Goal: Task Accomplishment & Management: Complete application form

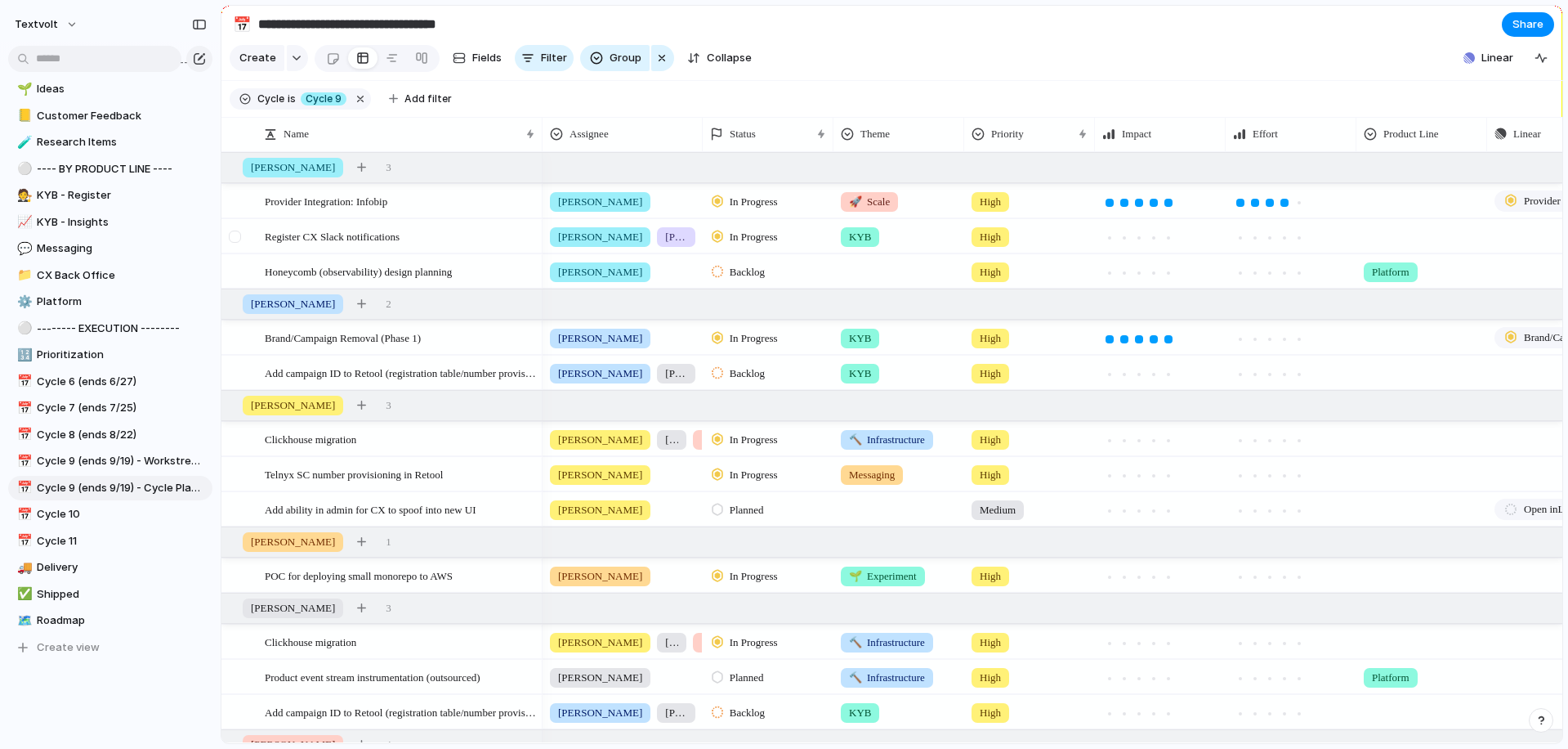
click at [240, 235] on div at bounding box center [234, 236] width 12 height 12
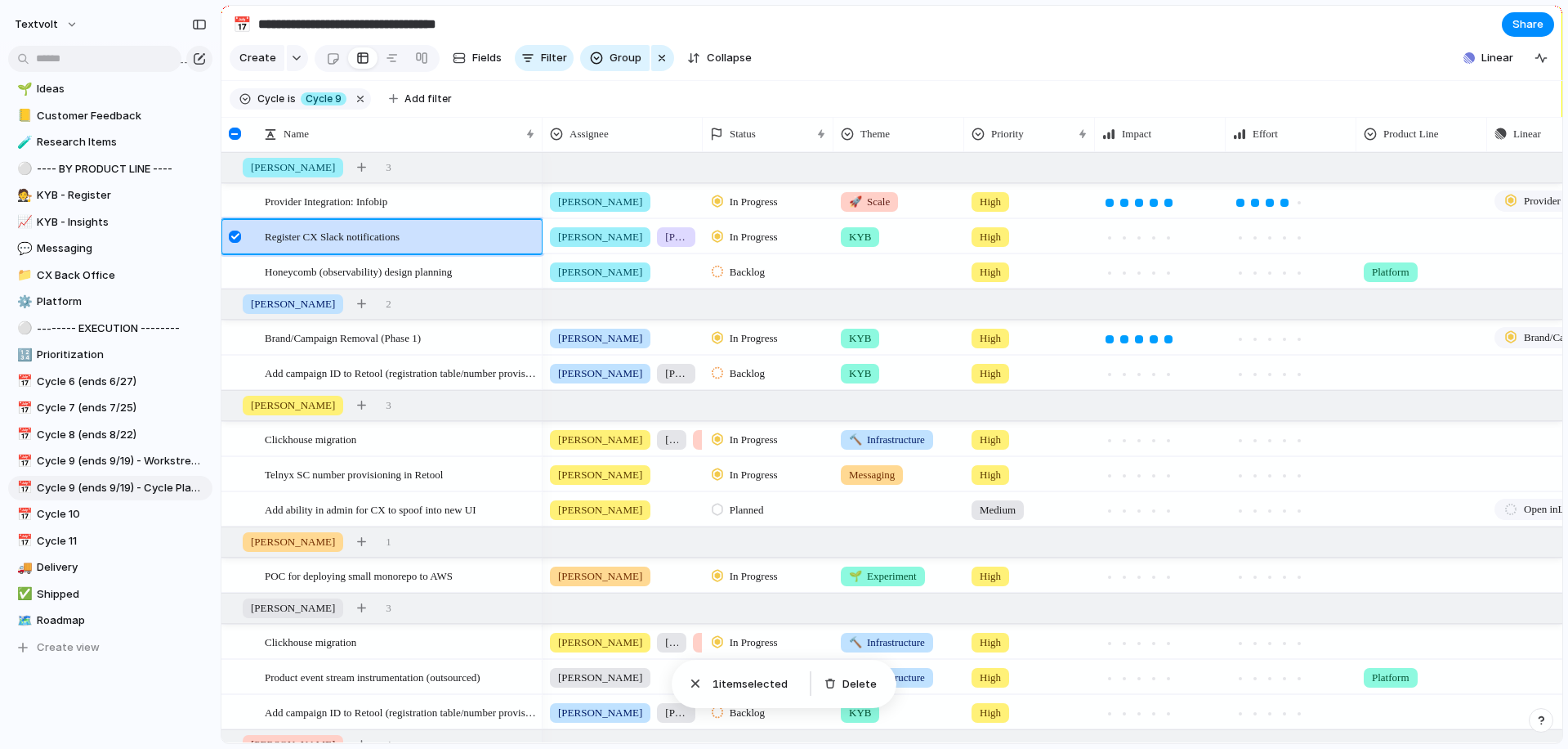
click at [238, 237] on div at bounding box center [234, 236] width 12 height 12
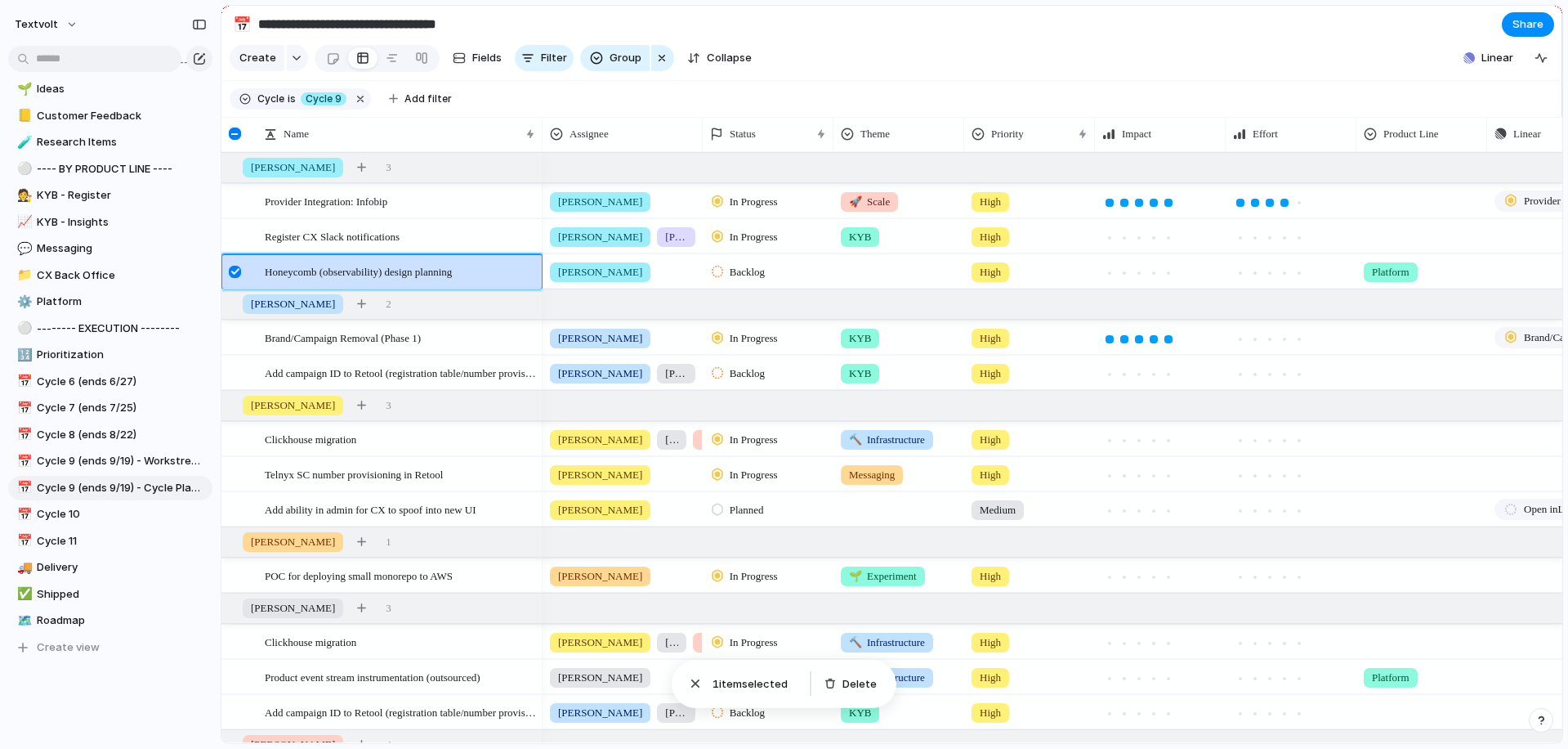
click at [237, 271] on div at bounding box center [234, 271] width 12 height 12
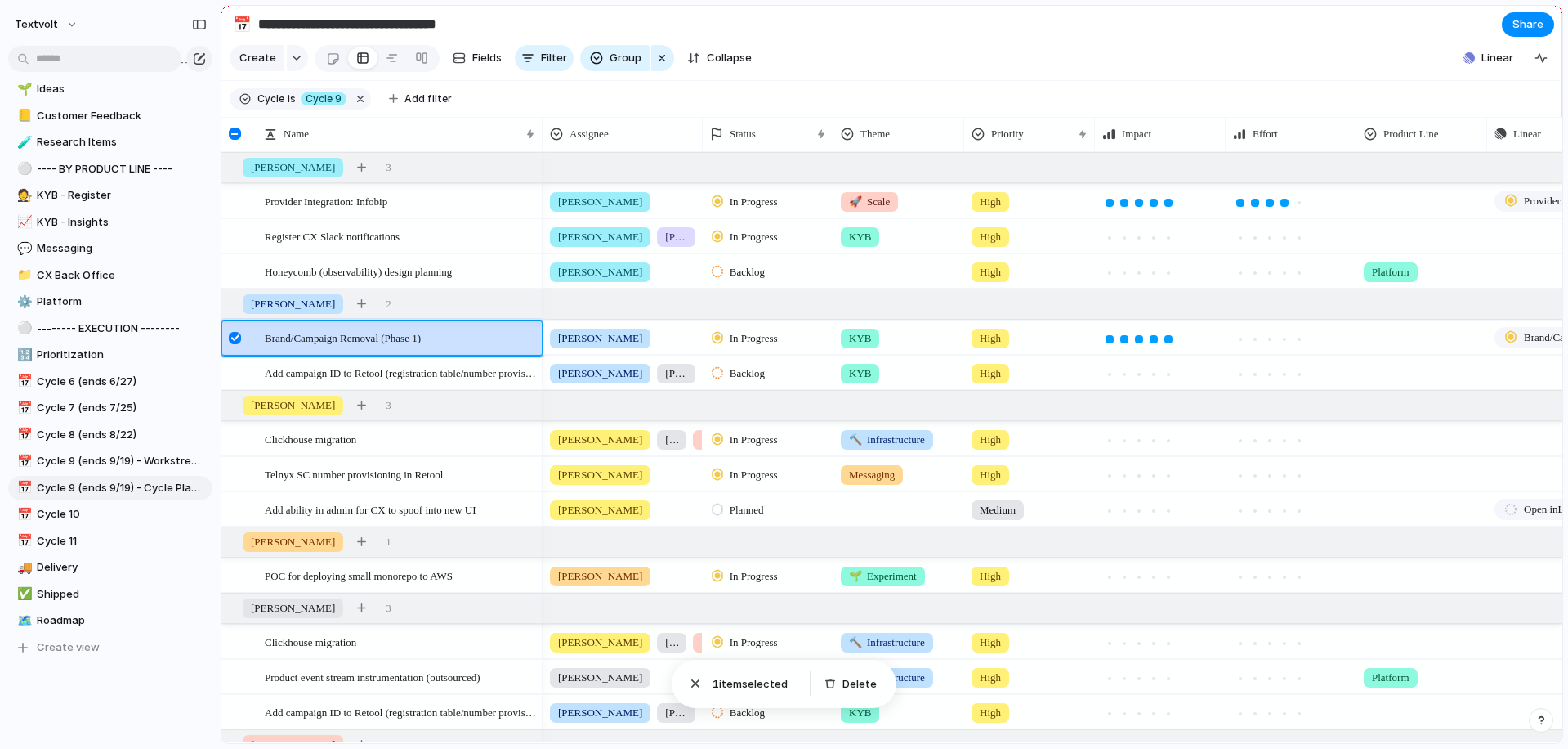
click at [234, 338] on div at bounding box center [234, 337] width 12 height 12
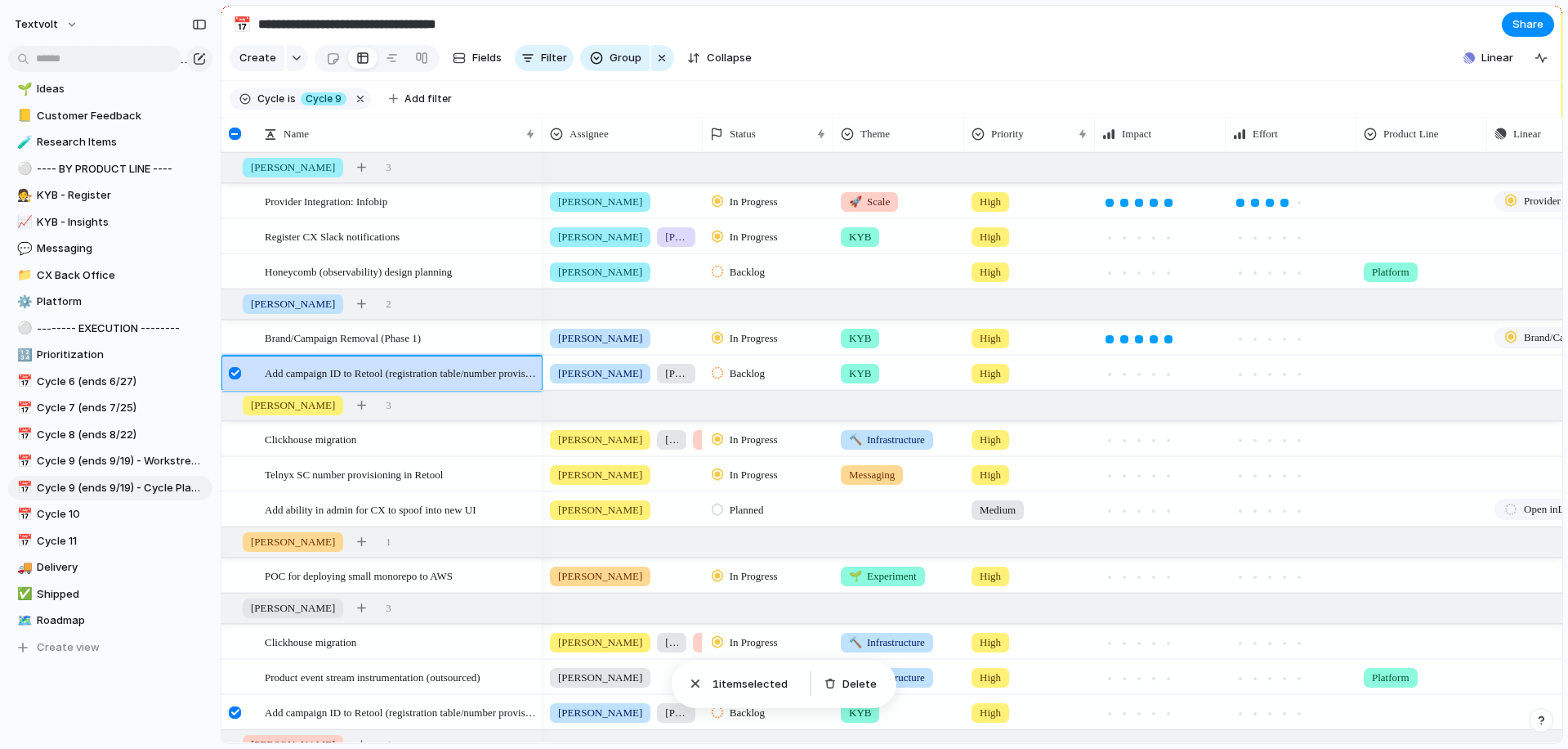
click at [238, 374] on div at bounding box center [234, 372] width 12 height 12
click at [352, 376] on span "Add campaign ID to Retool (registration table/number provisioning)" at bounding box center [401, 372] width 272 height 19
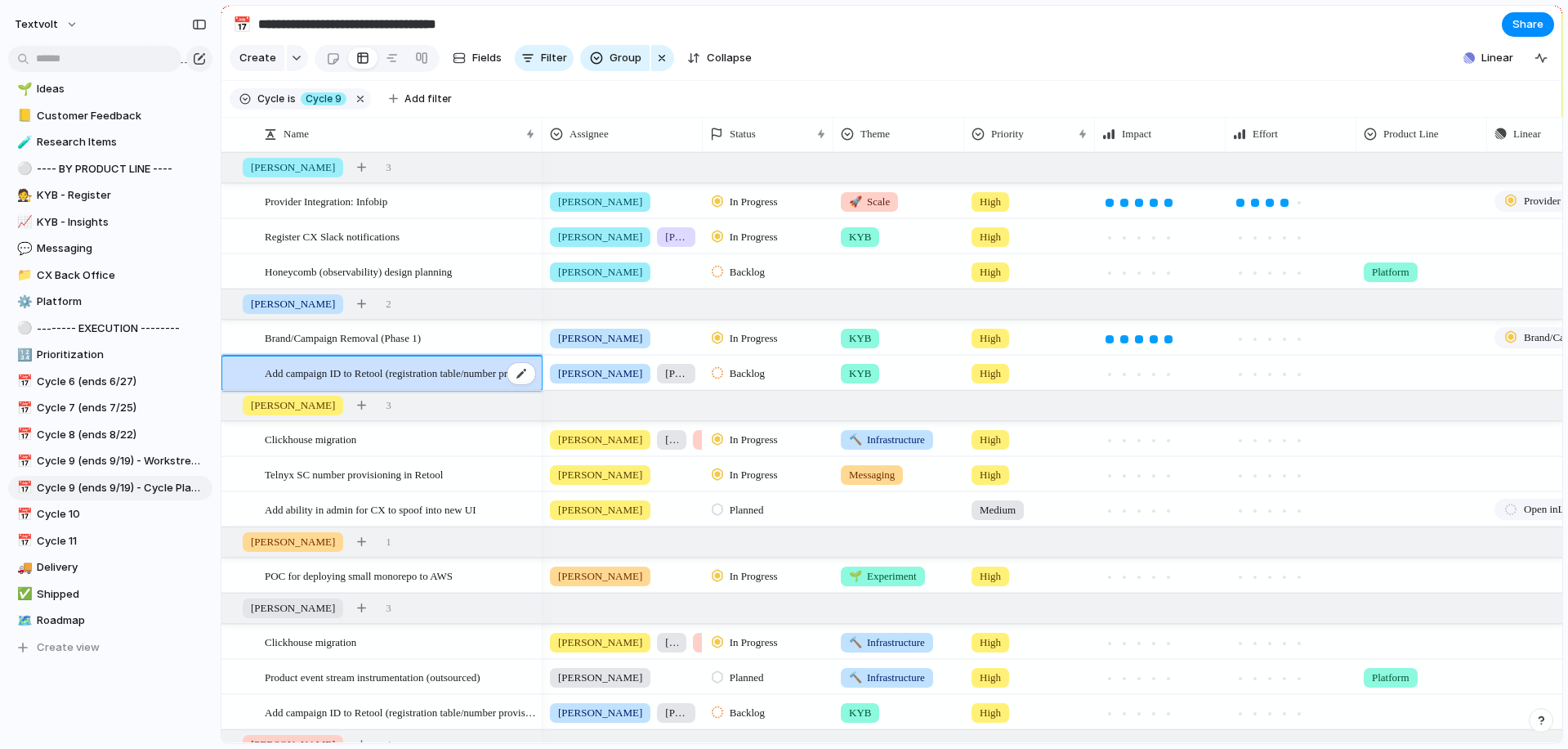
click at [461, 373] on span "Add campaign ID to Retool (registration table/number provisioning)" at bounding box center [401, 372] width 272 height 19
click at [529, 374] on div at bounding box center [521, 373] width 27 height 21
click at [295, 370] on span "Add campaign ID to Retool (registration table/number provisioning)" at bounding box center [401, 372] width 272 height 19
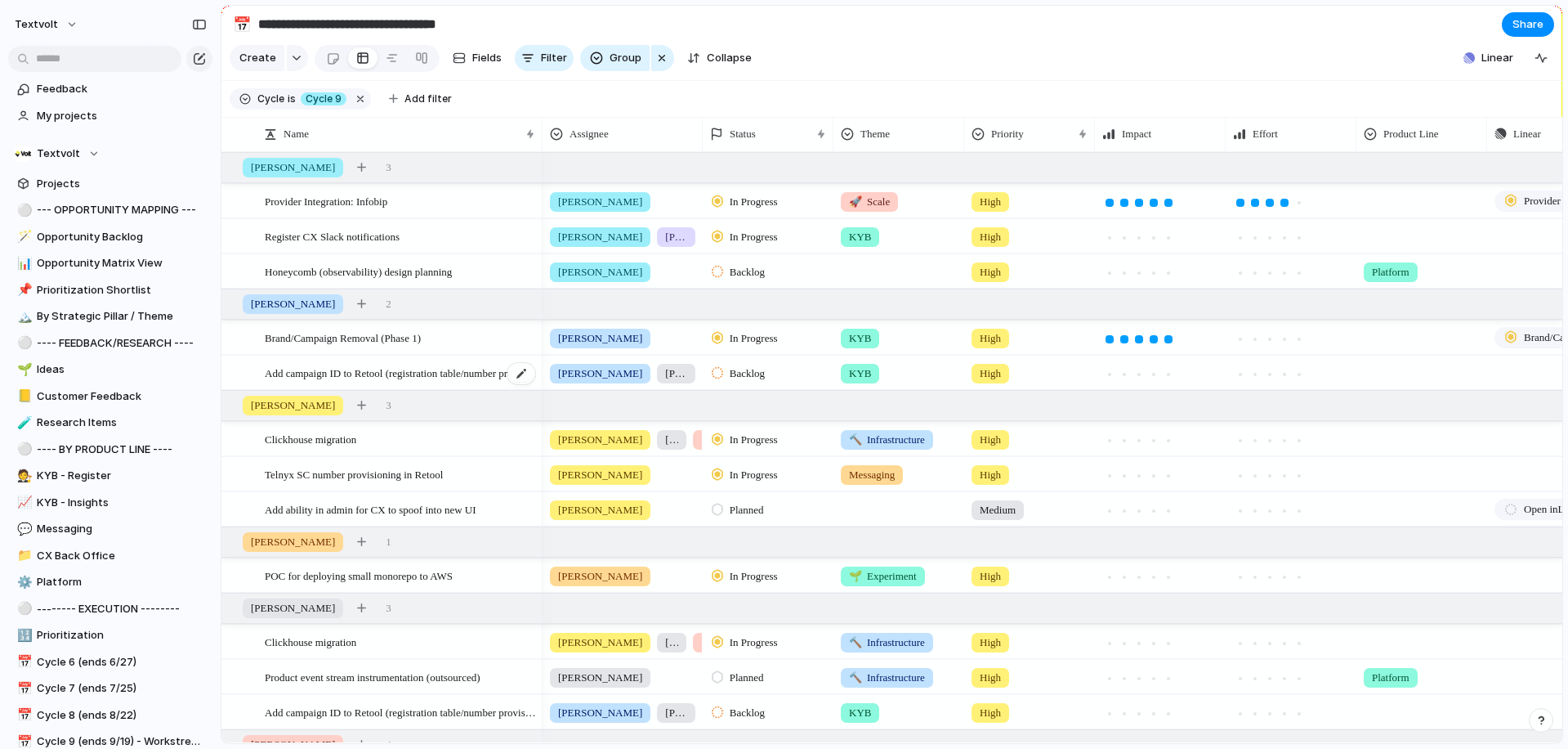
click at [380, 374] on span "Add campaign ID to Retool (registration table/number provisioning)" at bounding box center [401, 372] width 272 height 19
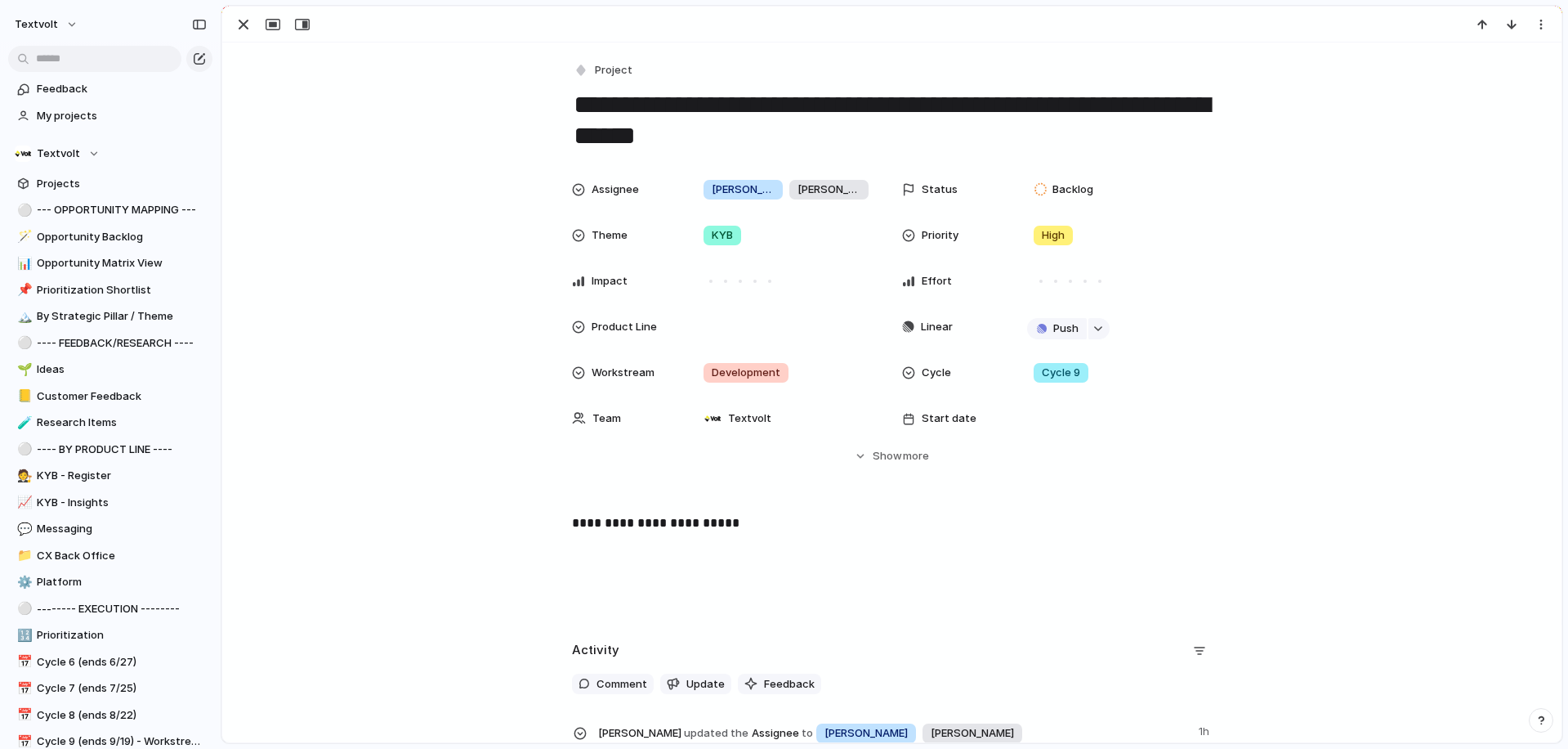
click at [380, 374] on div "**********" at bounding box center [891, 498] width 1339 height 913
drag, startPoint x: 739, startPoint y: 136, endPoint x: 571, endPoint y: 112, distance: 169.7
click at [572, 112] on textarea "**********" at bounding box center [892, 121] width 641 height 66
click at [760, 132] on textarea "**********" at bounding box center [892, 121] width 641 height 66
drag, startPoint x: 748, startPoint y: 526, endPoint x: 523, endPoint y: 531, distance: 225.1
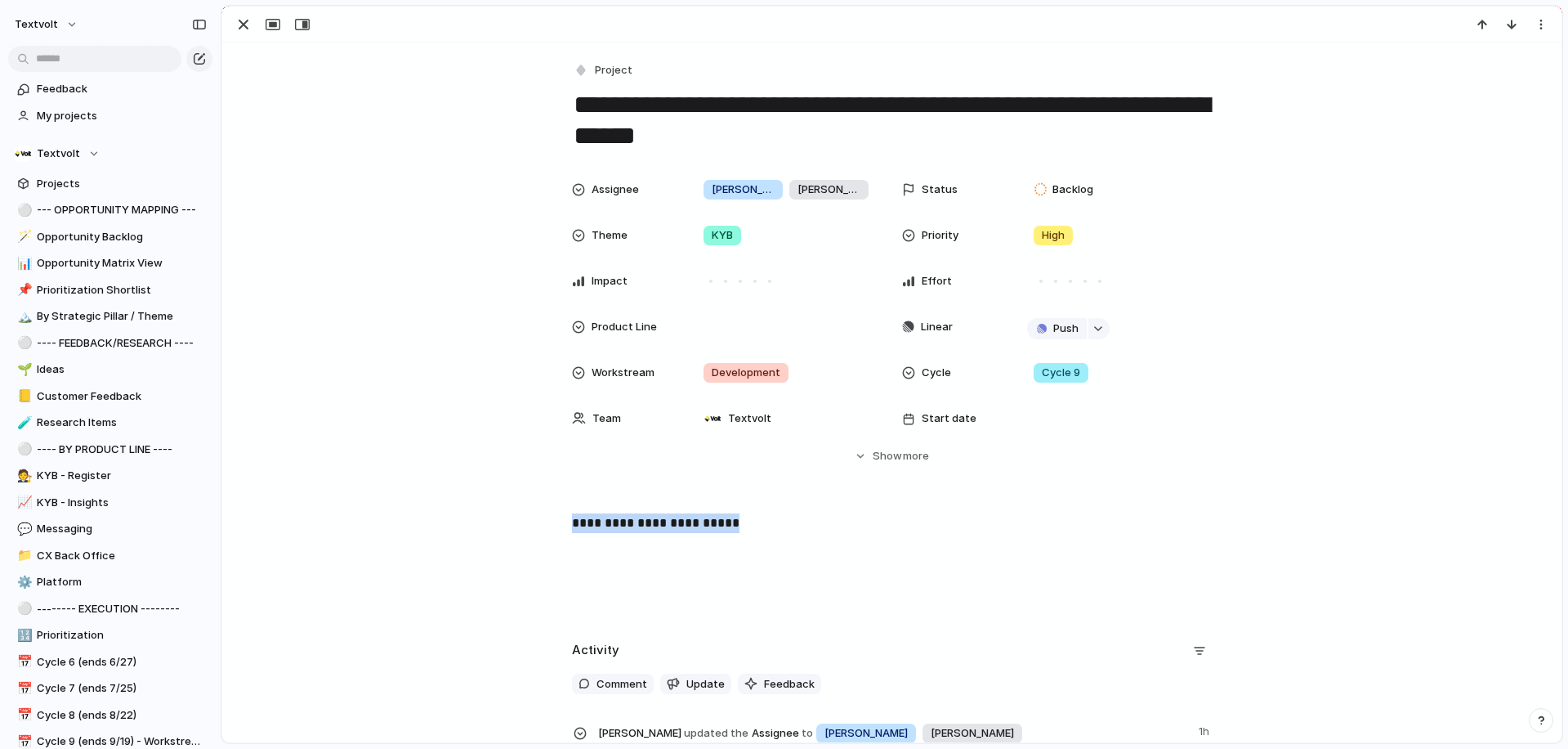
click at [523, 531] on div "**********" at bounding box center [892, 565] width 1300 height 104
click at [626, 531] on p "**********" at bounding box center [892, 522] width 641 height 19
click at [239, 31] on div "button" at bounding box center [243, 24] width 19 height 19
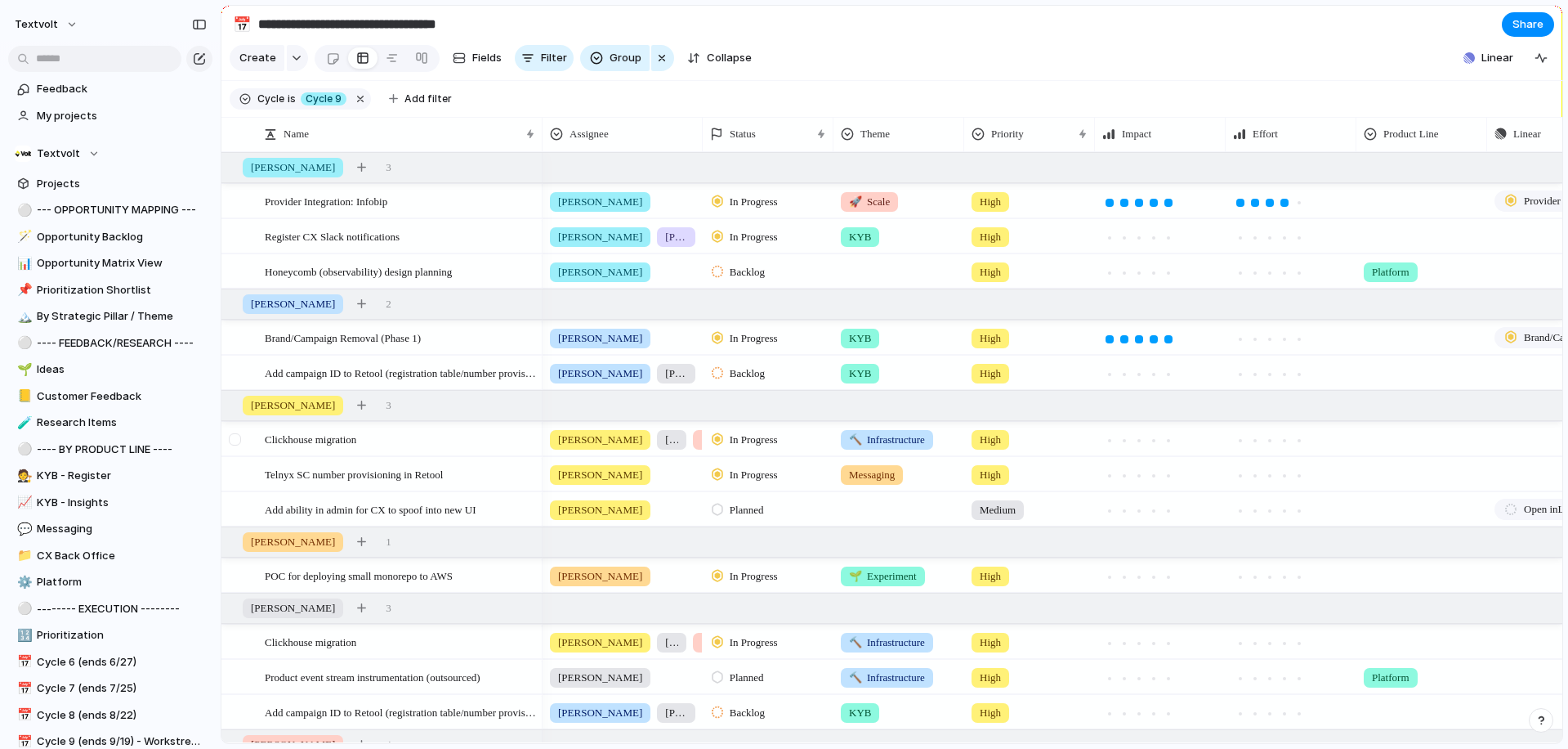
click at [240, 443] on div at bounding box center [234, 439] width 12 height 12
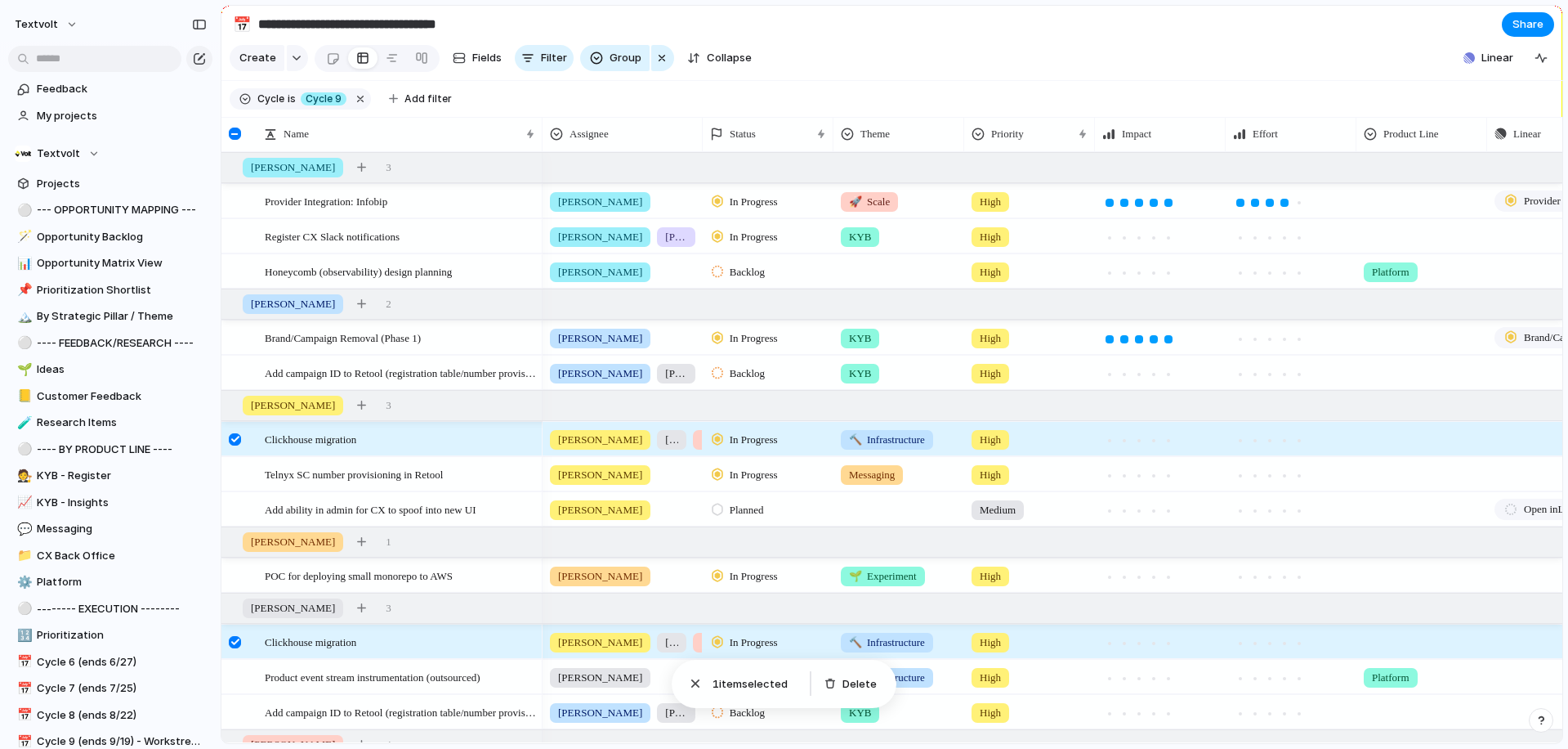
click at [240, 443] on div at bounding box center [234, 439] width 12 height 12
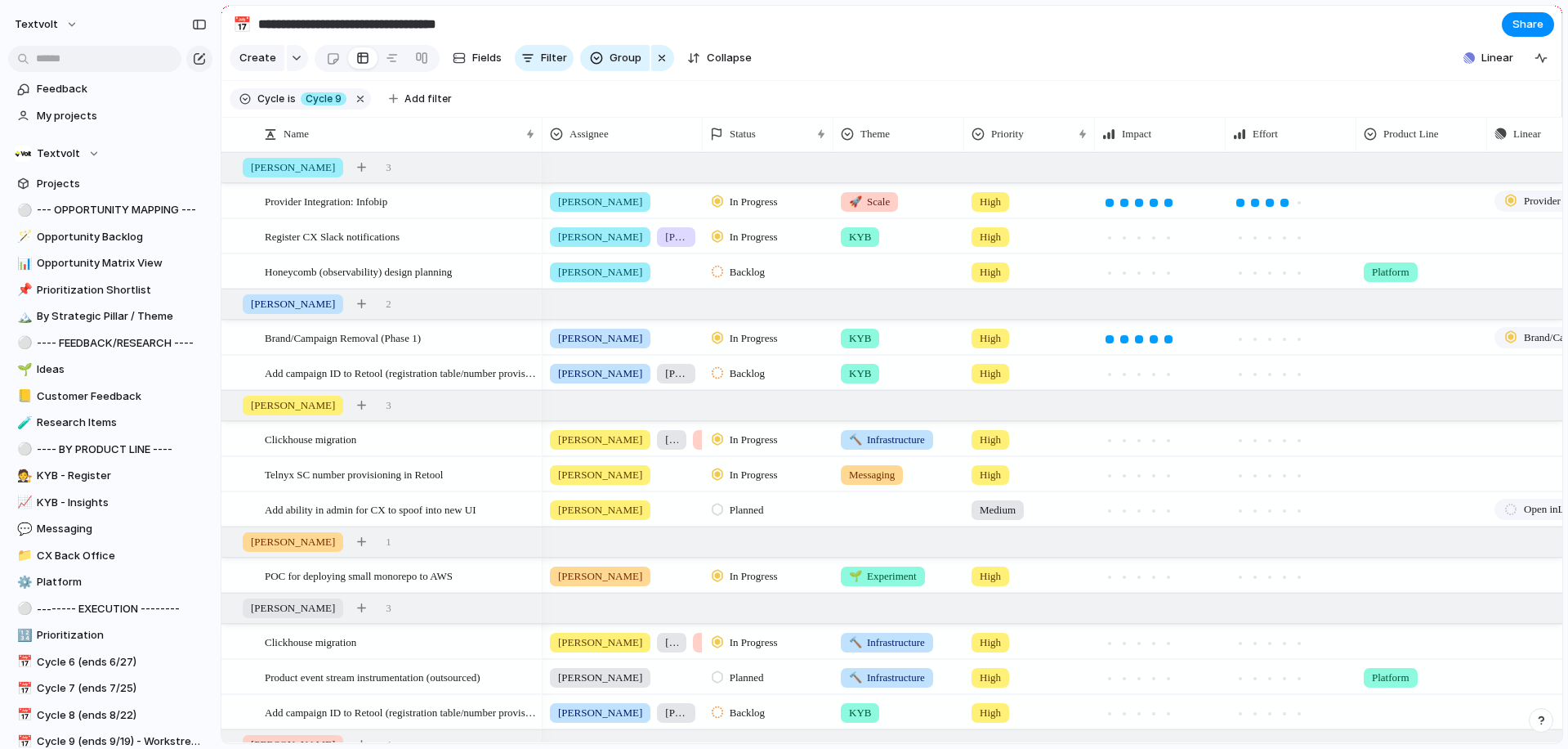
click at [770, 267] on div "Backlog" at bounding box center [740, 272] width 58 height 19
click at [752, 374] on span "Planned" at bounding box center [751, 369] width 42 height 16
click at [752, 374] on span "Backlog" at bounding box center [747, 374] width 35 height 16
click at [750, 470] on span "Planned" at bounding box center [751, 470] width 42 height 16
click at [234, 473] on div at bounding box center [234, 474] width 12 height 12
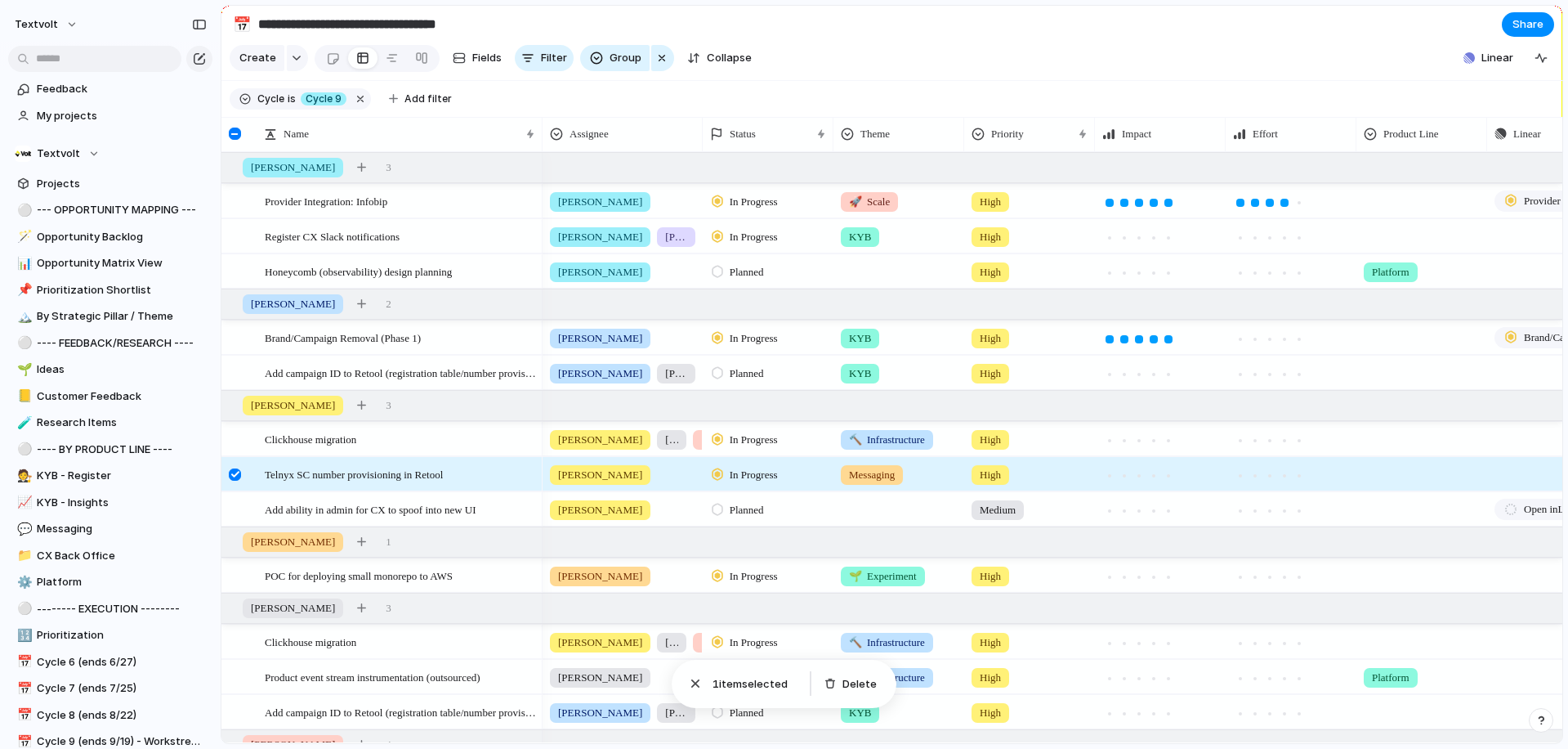
click at [234, 473] on div at bounding box center [234, 474] width 12 height 12
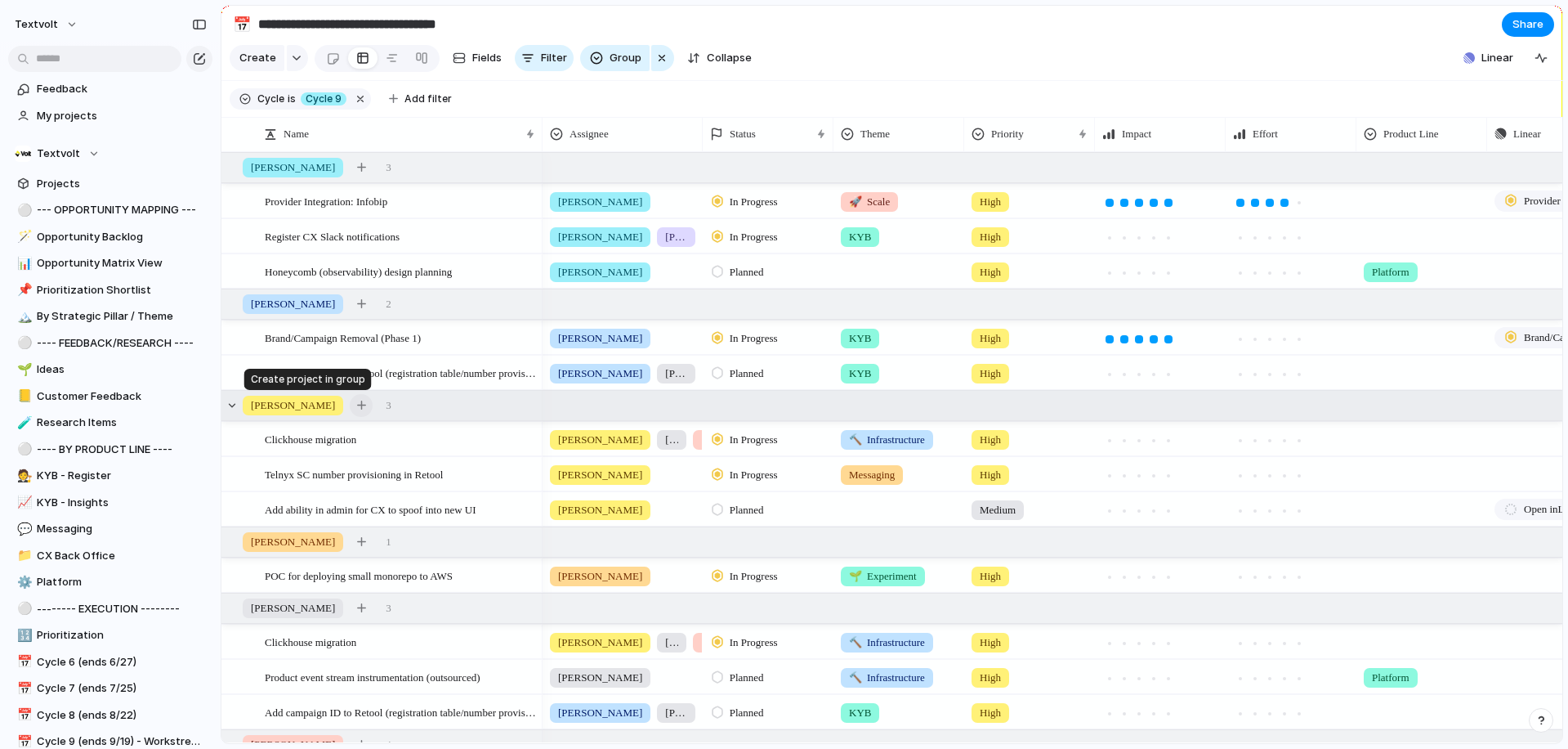
click at [357, 408] on div "button" at bounding box center [362, 405] width 9 height 9
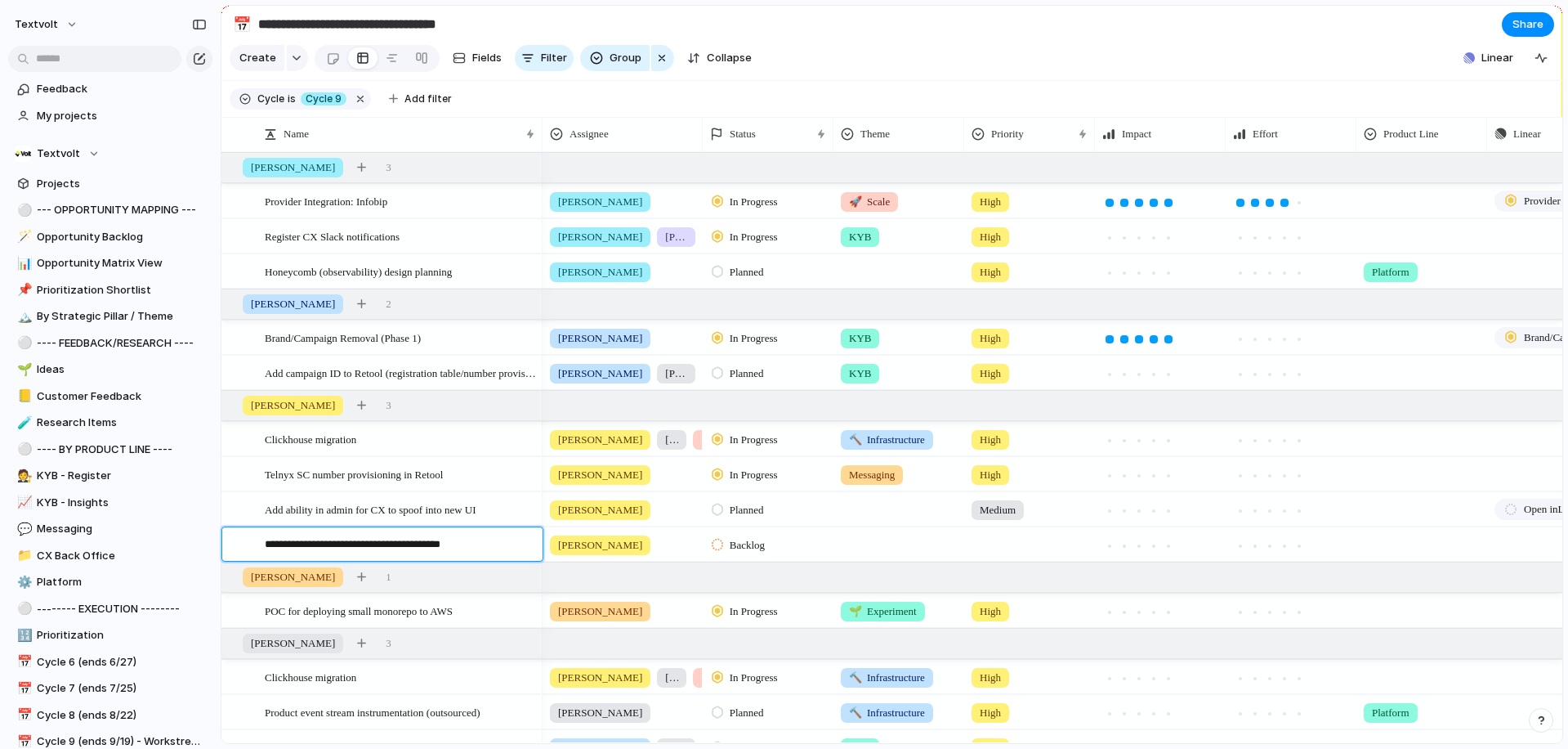
type textarea "**********"
click at [891, 544] on div at bounding box center [899, 540] width 129 height 27
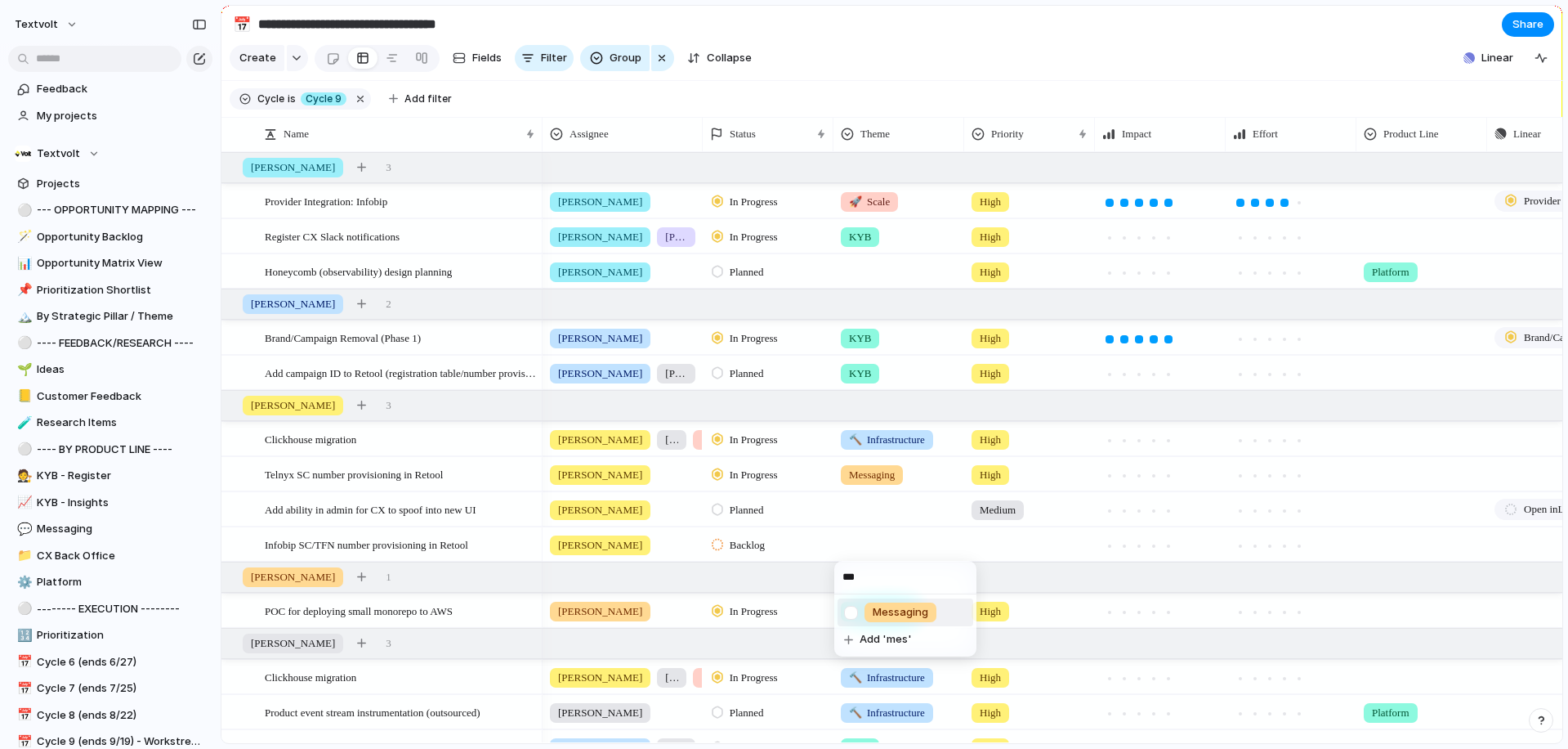
type input "***"
click at [852, 615] on div at bounding box center [850, 612] width 28 height 28
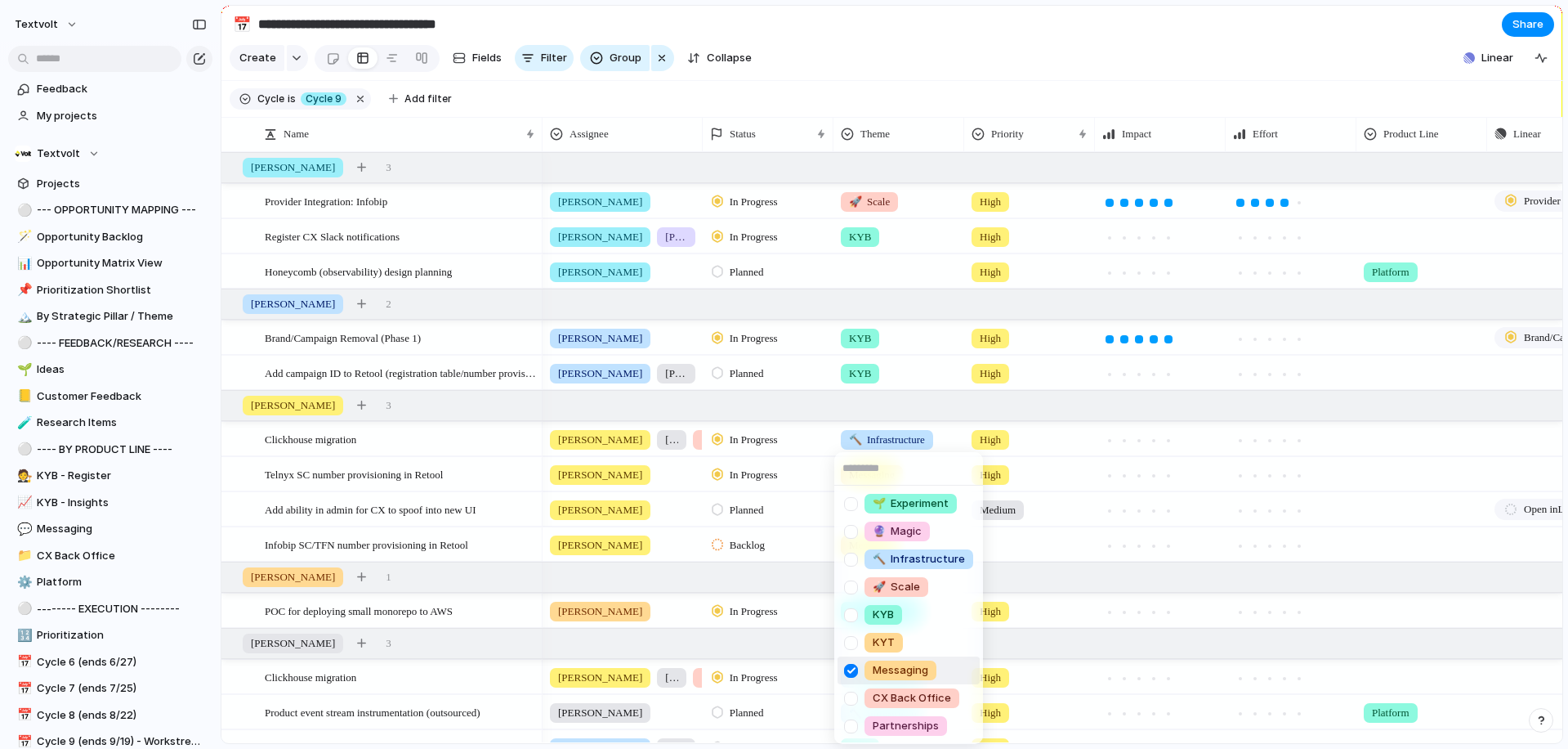
click at [851, 671] on div at bounding box center [850, 670] width 28 height 28
click at [969, 60] on div "🌱 Experiment 🔮 Magic 🔨 Infrastructure 🚀 Scale KYB KYT Messaging CX Back Office …" at bounding box center [784, 374] width 1568 height 749
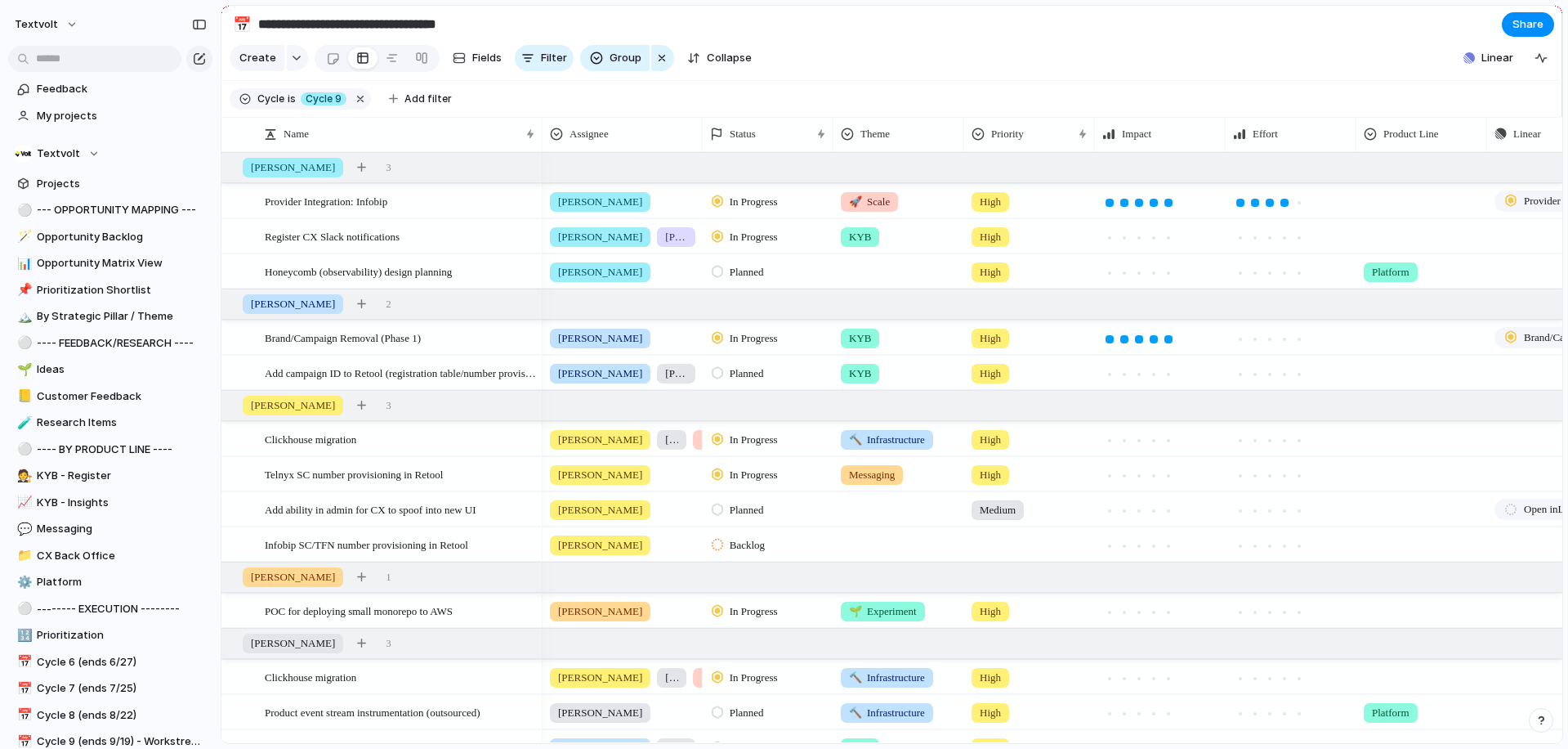
click at [1000, 550] on div at bounding box center [1029, 540] width 129 height 27
click at [1000, 639] on span "High" at bounding box center [994, 640] width 23 height 16
click at [235, 545] on div at bounding box center [234, 544] width 12 height 12
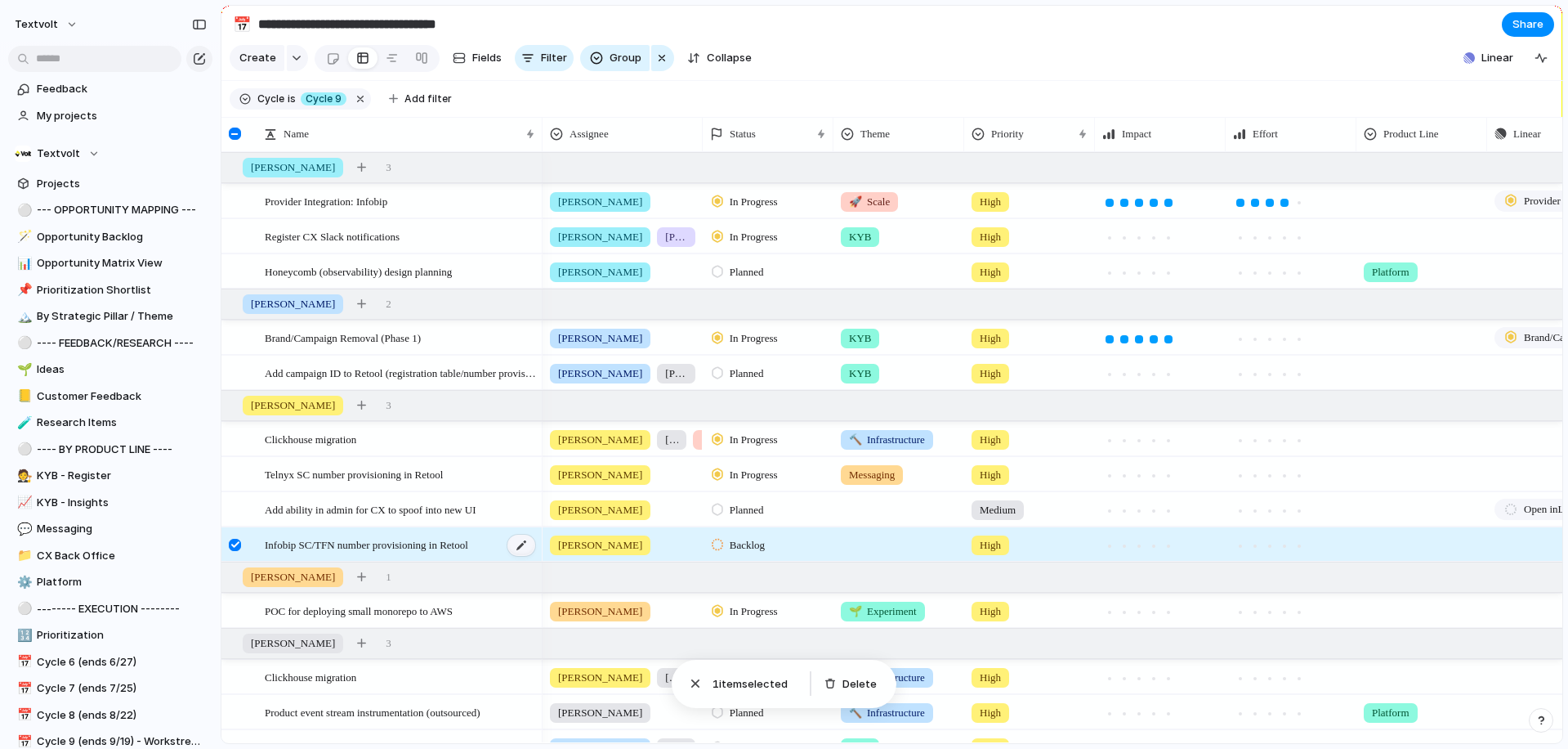
click at [520, 547] on div at bounding box center [521, 545] width 27 height 21
drag, startPoint x: 303, startPoint y: 543, endPoint x: 341, endPoint y: 544, distance: 38.0
click at [341, 544] on textarea "**********" at bounding box center [398, 546] width 266 height 20
type textarea "**********"
click at [371, 545] on span "Infobip 10DLC number provisioning in Retool" at bounding box center [365, 544] width 199 height 19
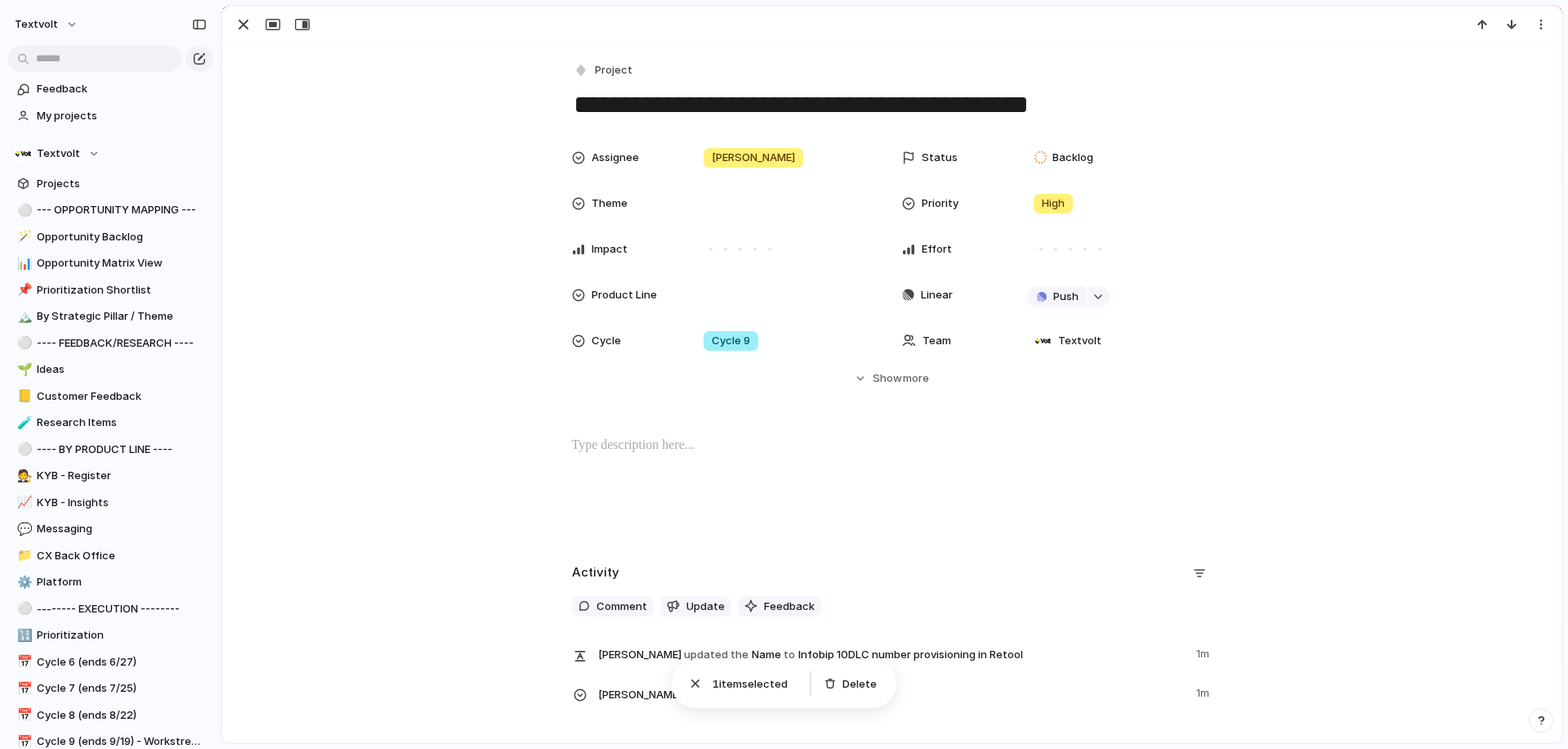
click at [371, 545] on div "**********" at bounding box center [891, 381] width 1339 height 679
click at [739, 104] on textarea "**********" at bounding box center [892, 105] width 641 height 35
type textarea "**********"
click at [245, 27] on div "button" at bounding box center [243, 24] width 19 height 19
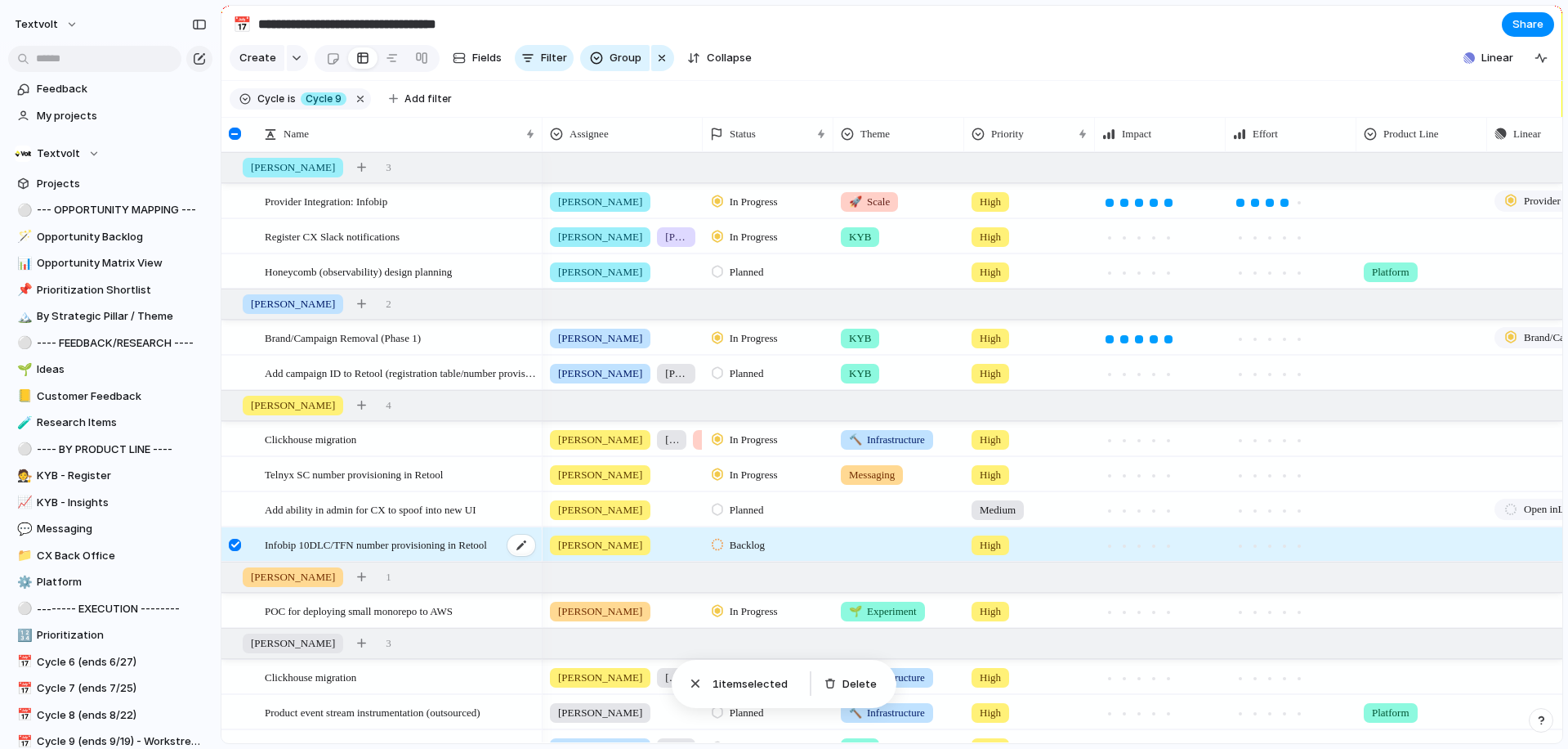
click at [404, 541] on span "Infobip 10DLC/TFN number provisioning in Retool" at bounding box center [376, 544] width 222 height 19
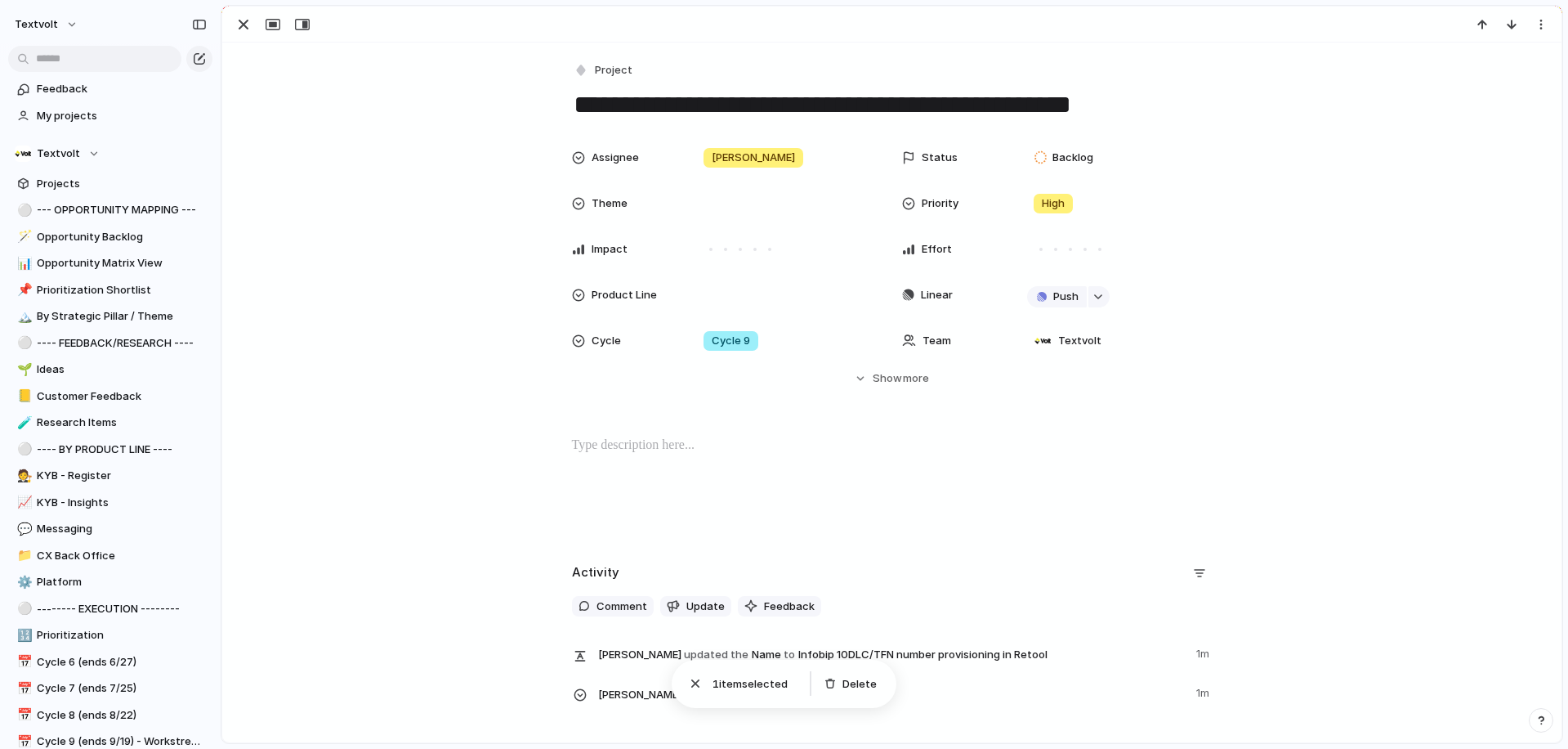
click at [404, 541] on div "**********" at bounding box center [891, 381] width 1339 height 679
click at [646, 448] on p at bounding box center [892, 444] width 641 height 19
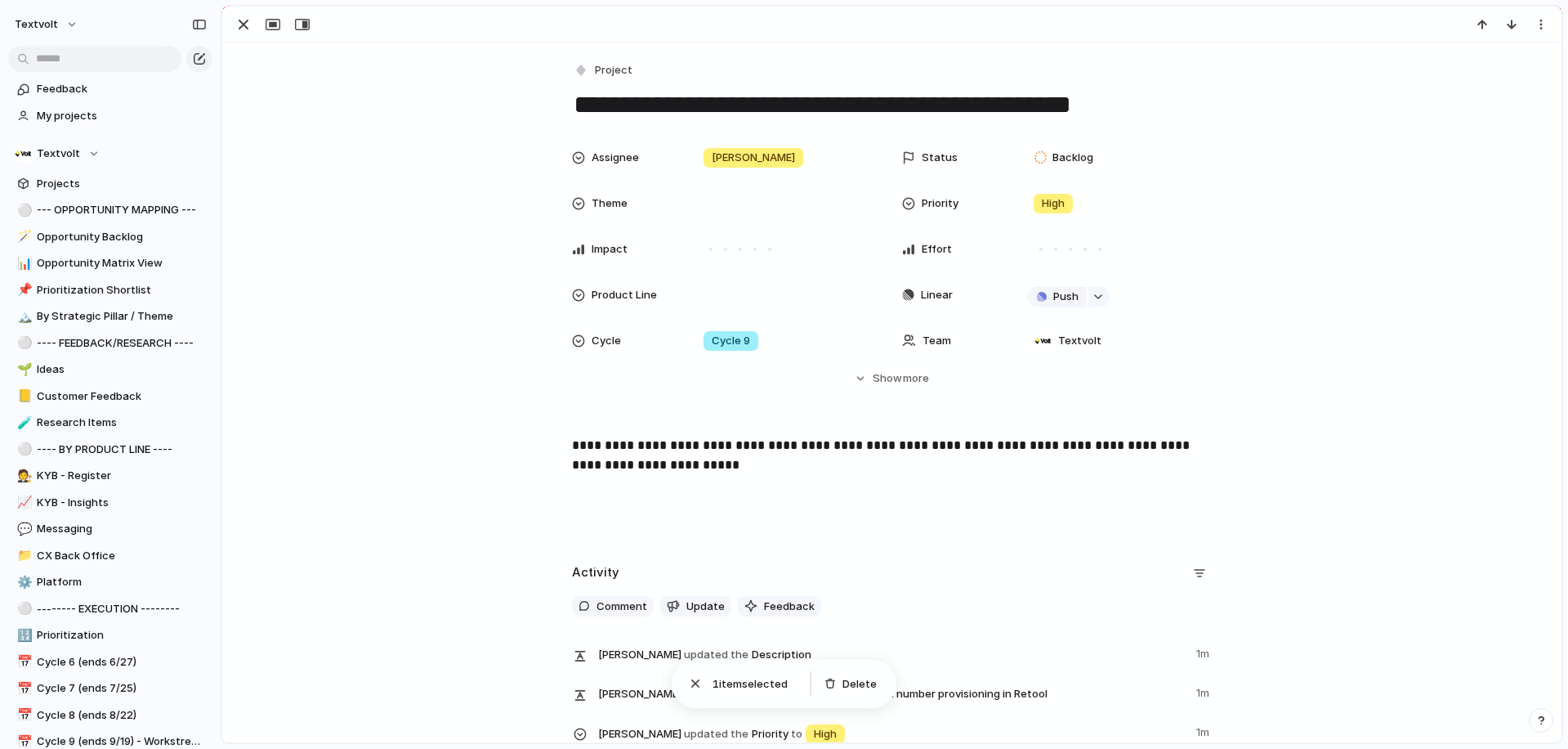
click at [636, 466] on p "**********" at bounding box center [892, 455] width 641 height 39
click at [240, 28] on div "button" at bounding box center [243, 24] width 19 height 19
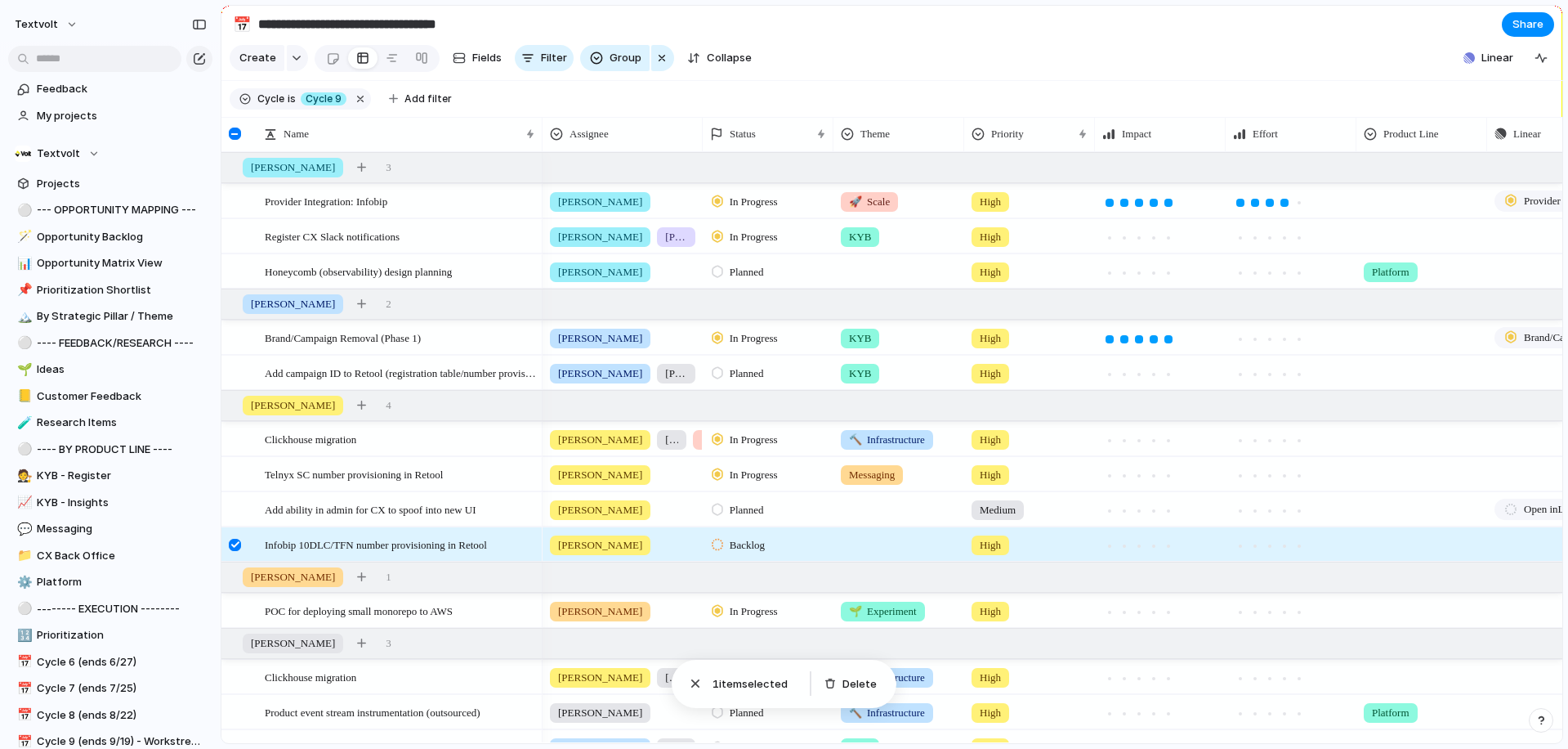
click at [235, 540] on div at bounding box center [234, 544] width 12 height 12
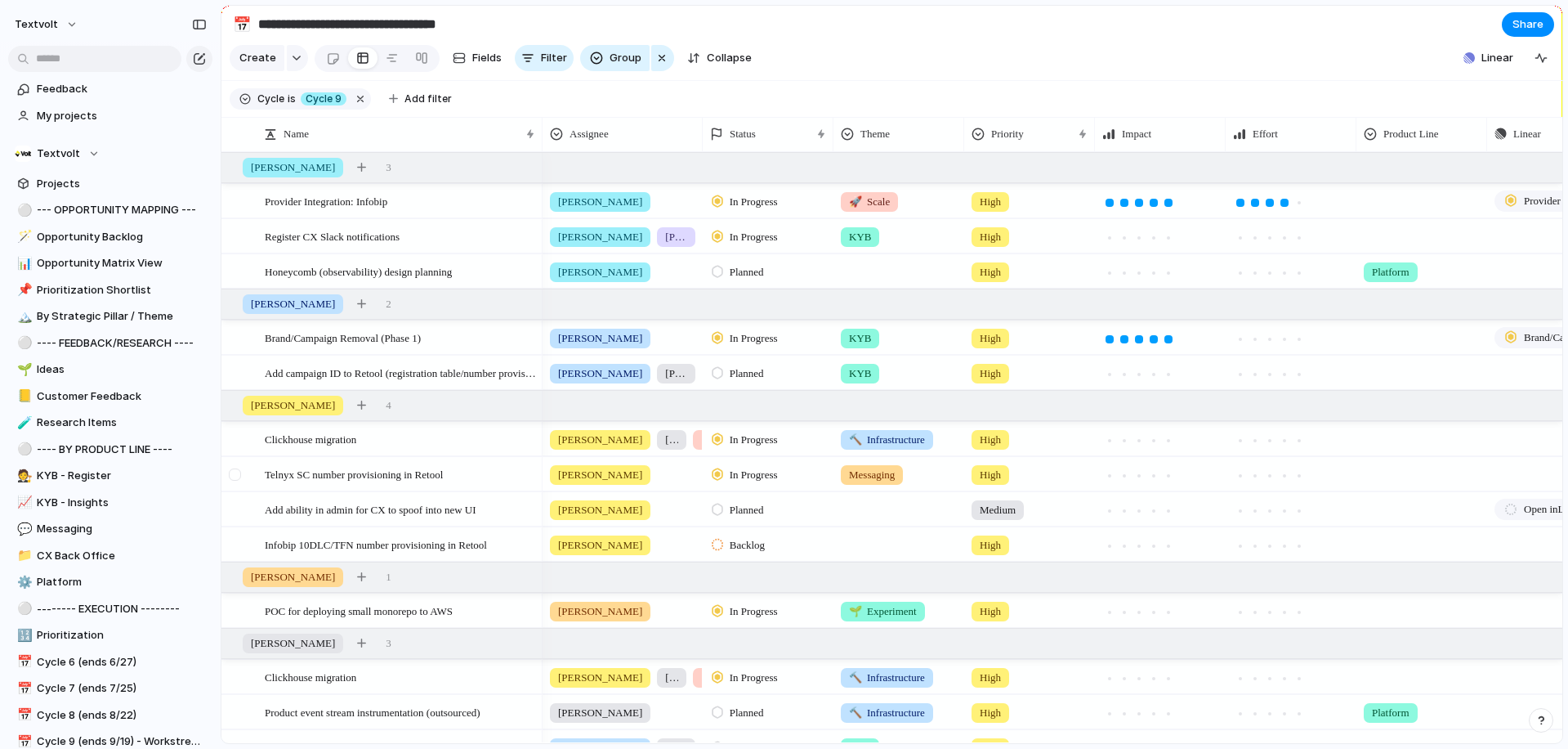
click at [235, 473] on div at bounding box center [234, 474] width 12 height 12
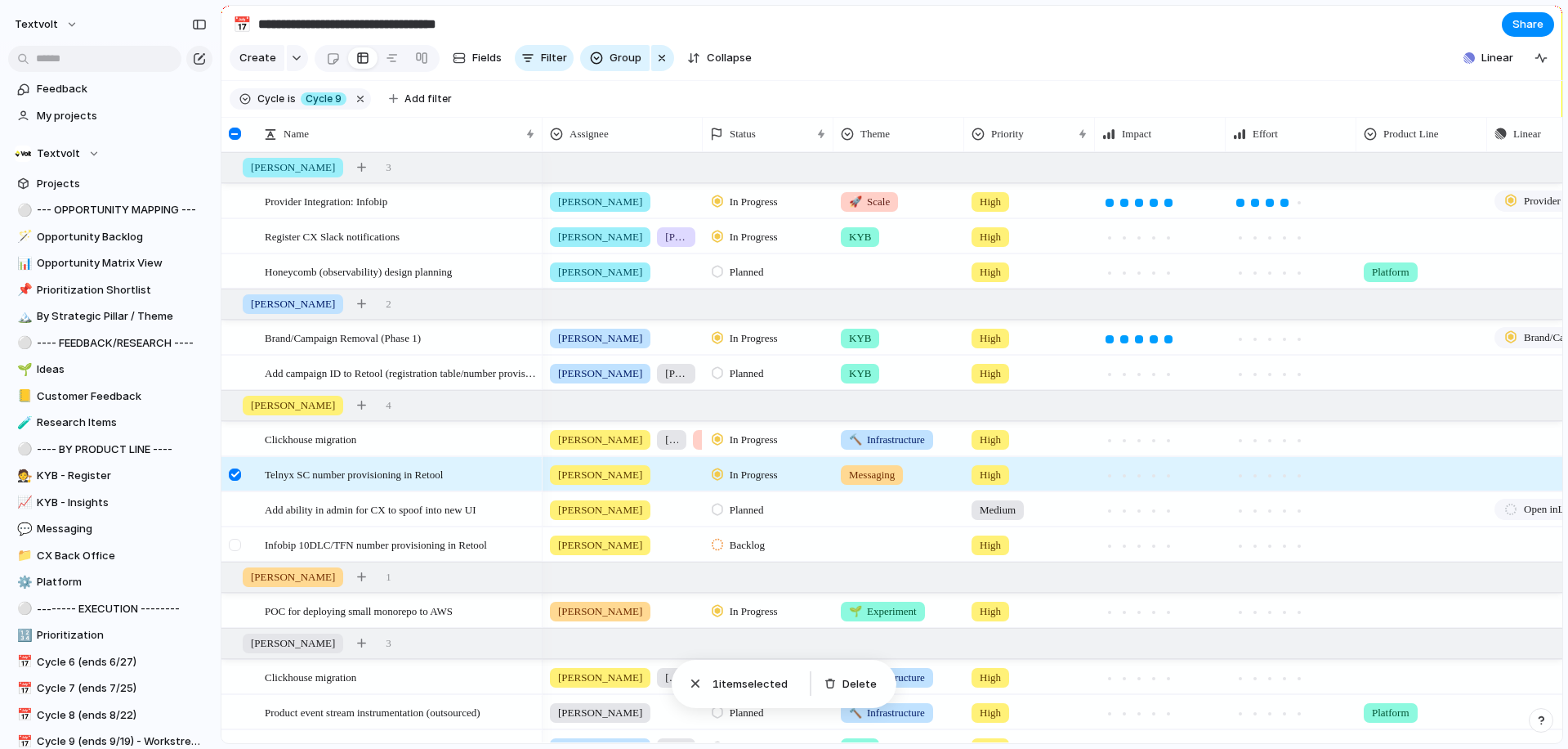
click at [236, 541] on div at bounding box center [234, 544] width 12 height 12
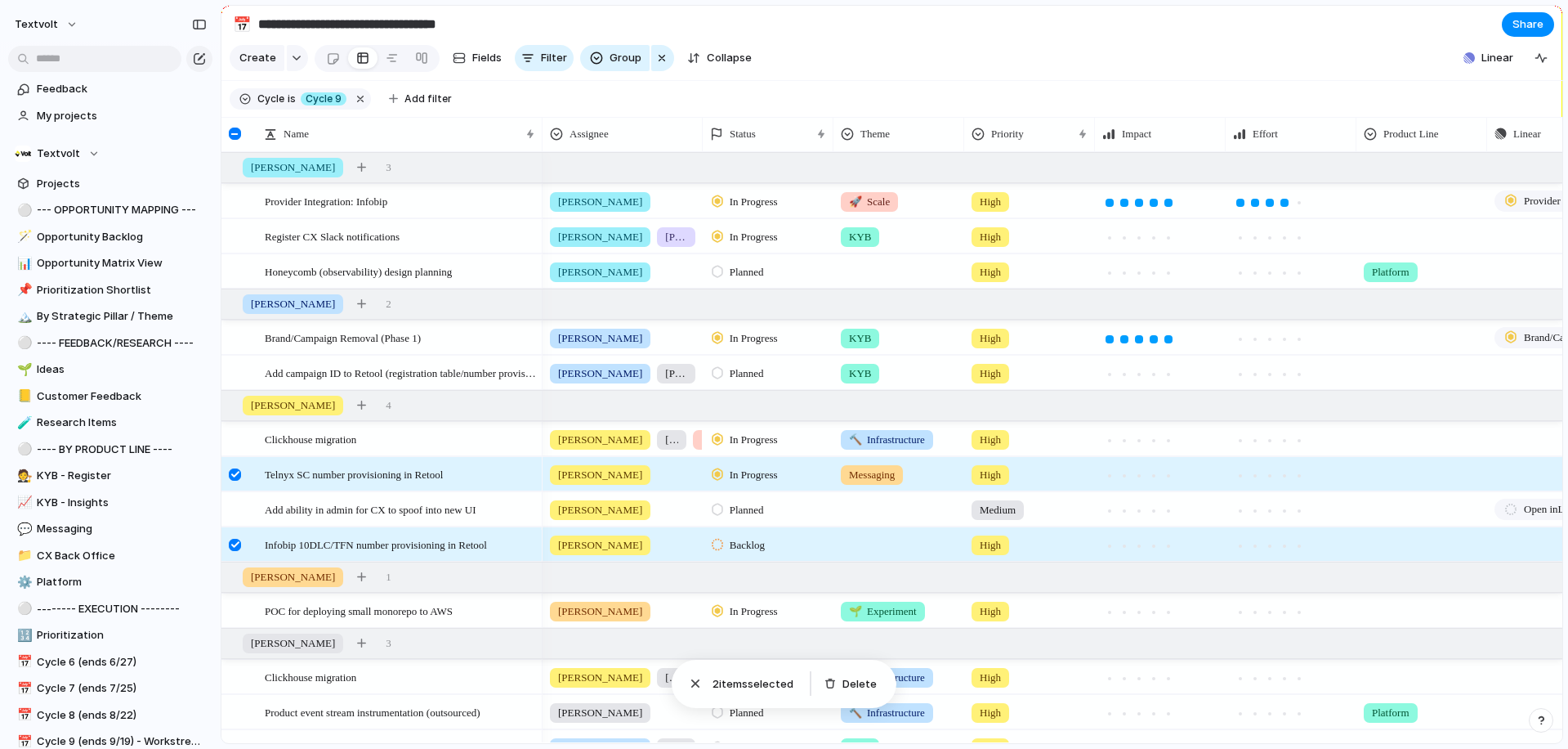
click at [235, 465] on div at bounding box center [237, 479] width 29 height 44
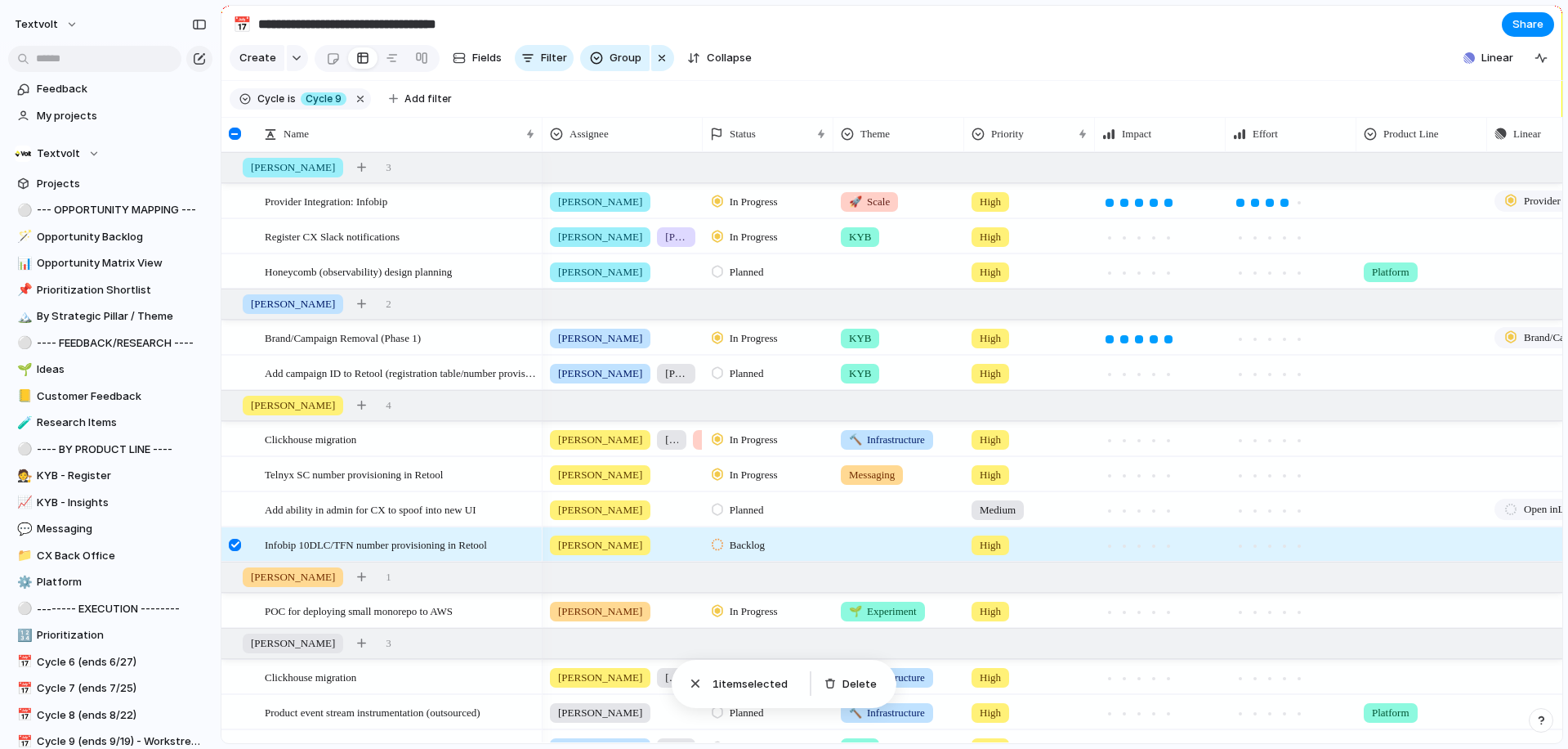
click at [237, 543] on div at bounding box center [234, 544] width 12 height 12
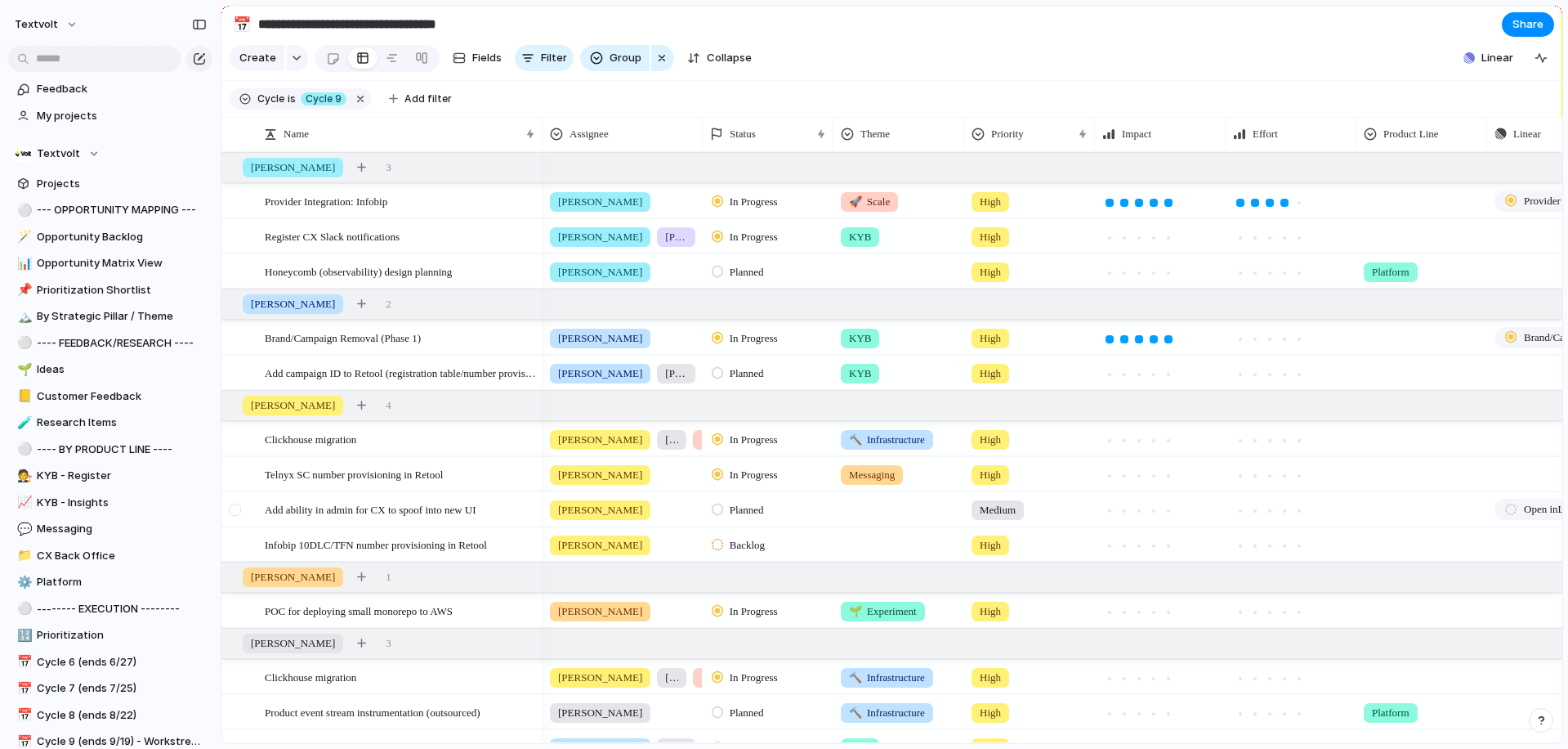
click at [238, 508] on div at bounding box center [234, 509] width 12 height 12
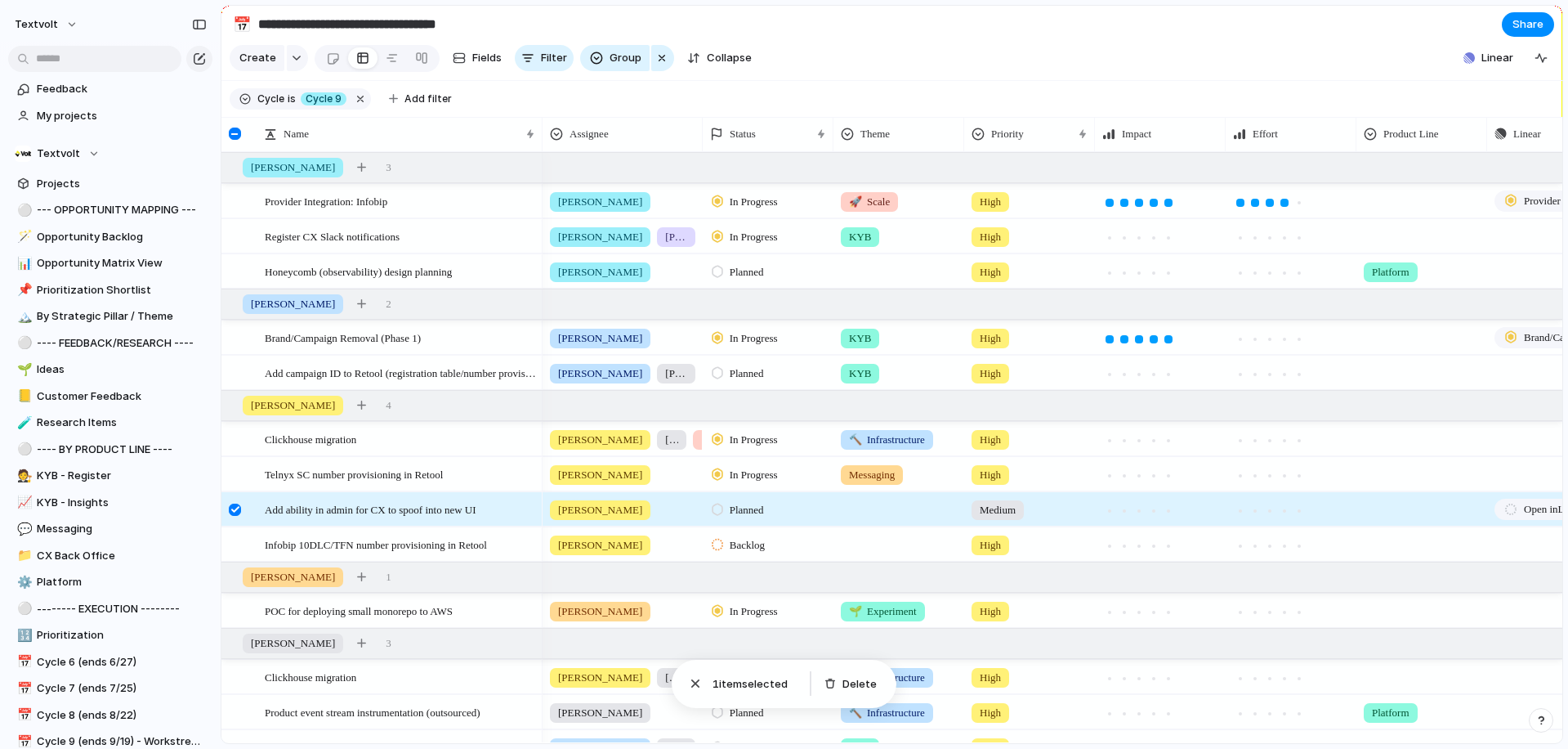
click at [235, 510] on div at bounding box center [234, 509] width 12 height 12
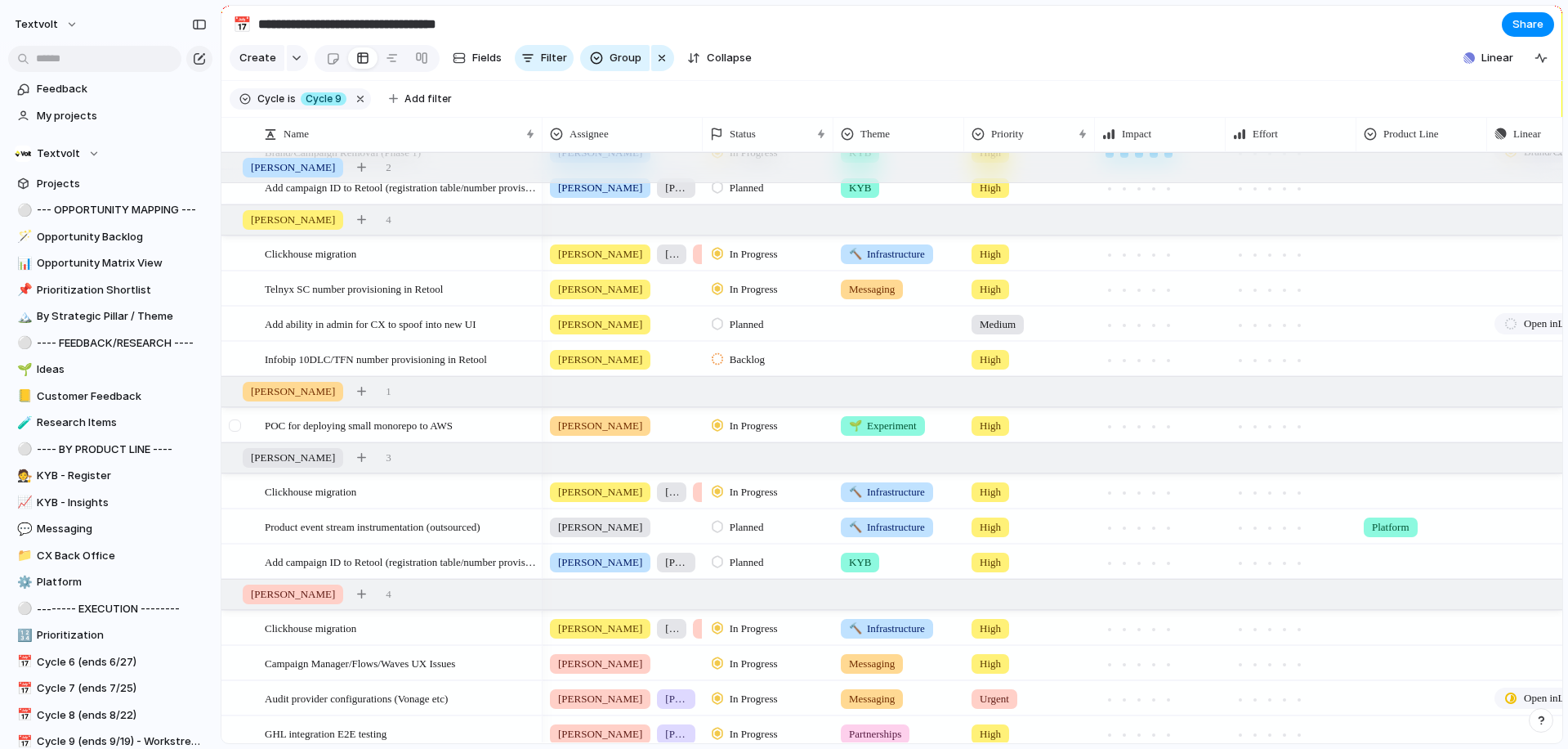
click at [237, 425] on div at bounding box center [234, 424] width 12 height 12
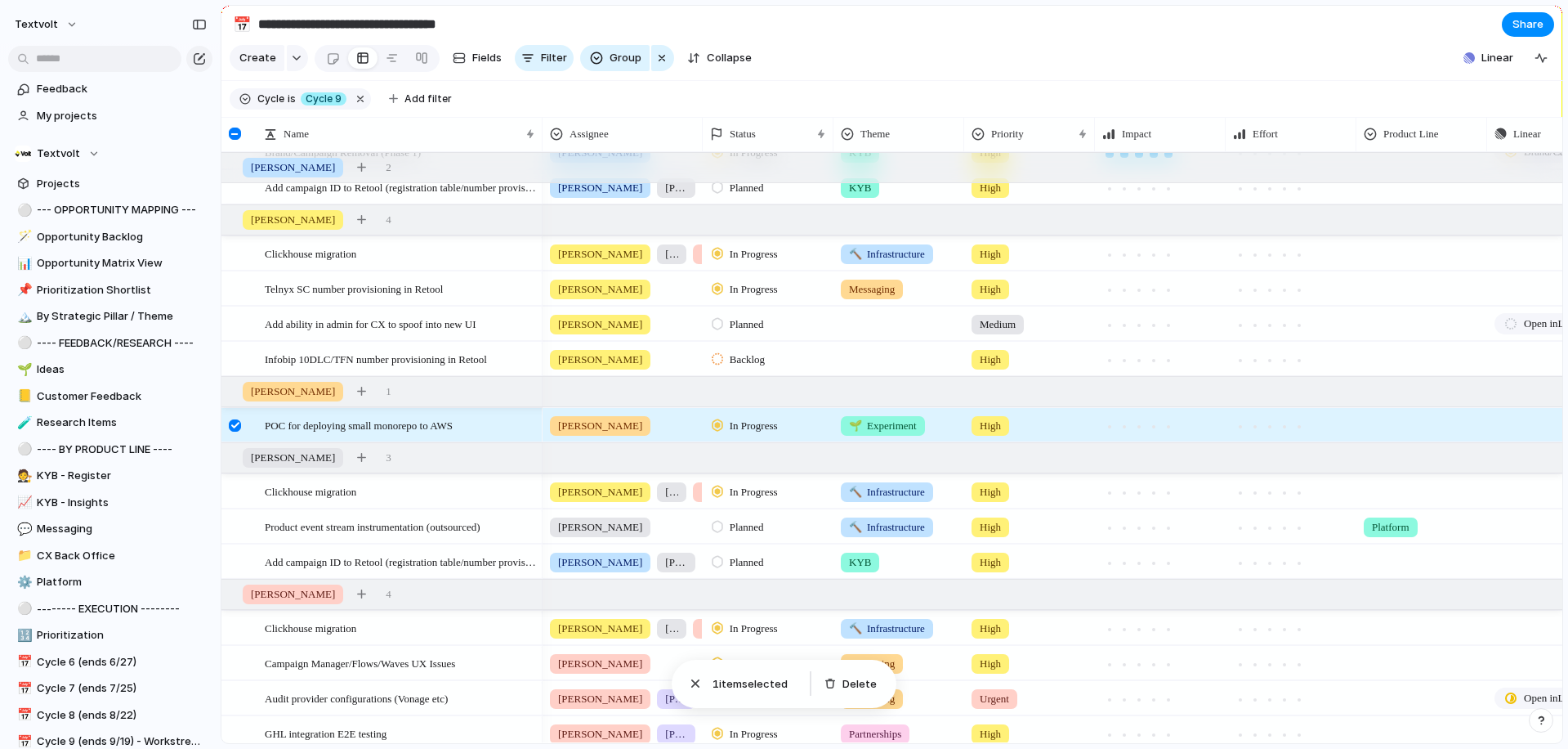
click at [237, 425] on div at bounding box center [234, 424] width 12 height 12
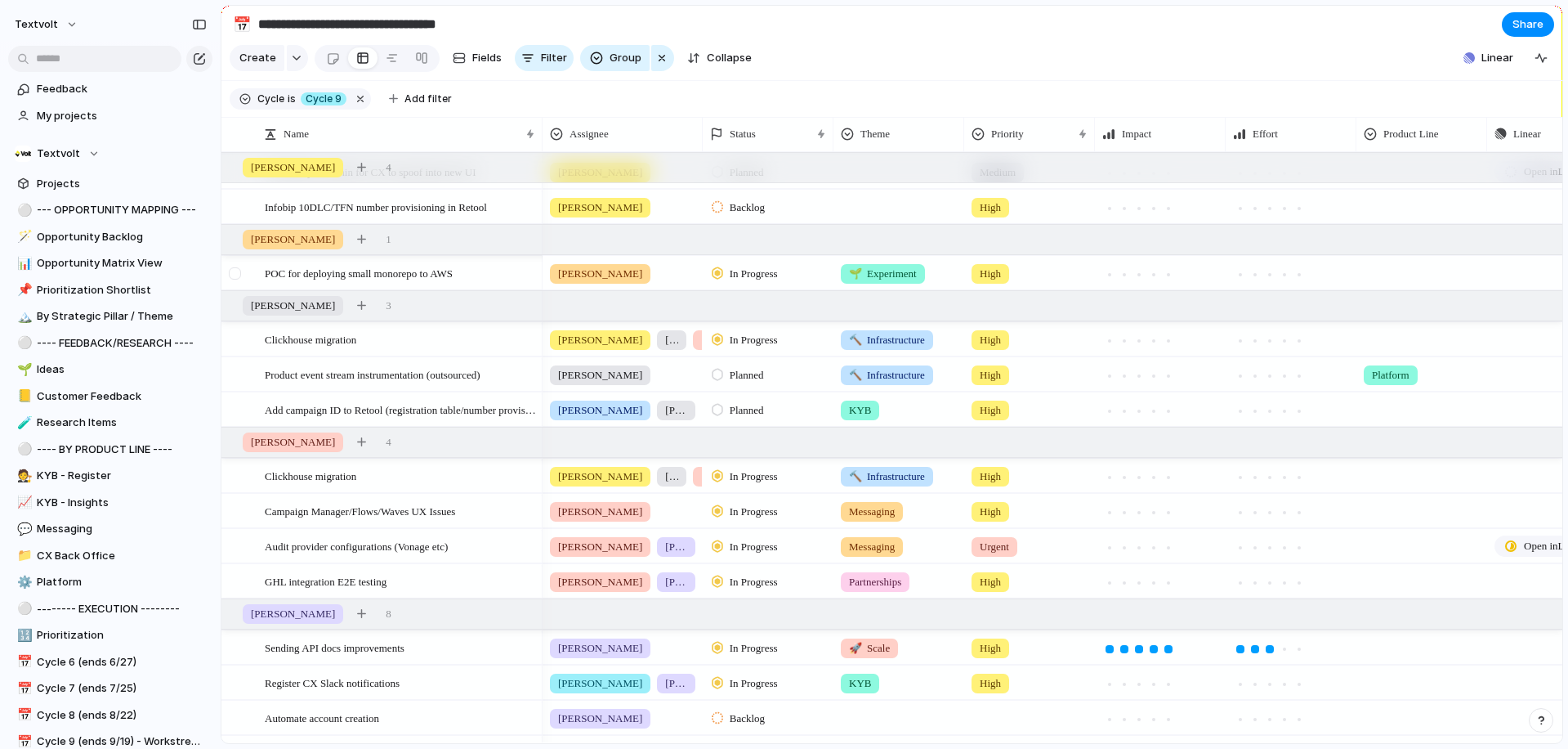
scroll to position [358, 0]
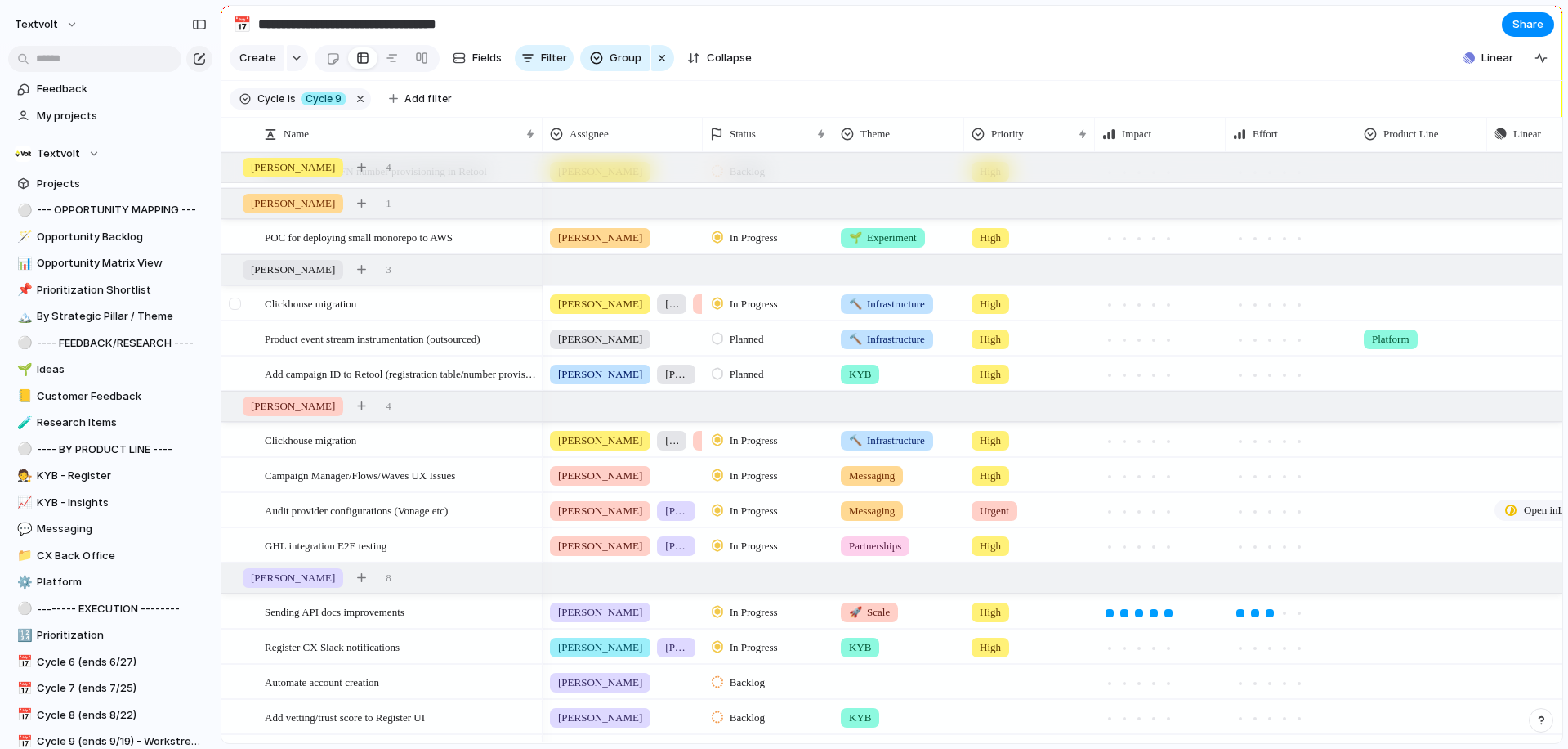
click at [235, 306] on div at bounding box center [234, 303] width 12 height 12
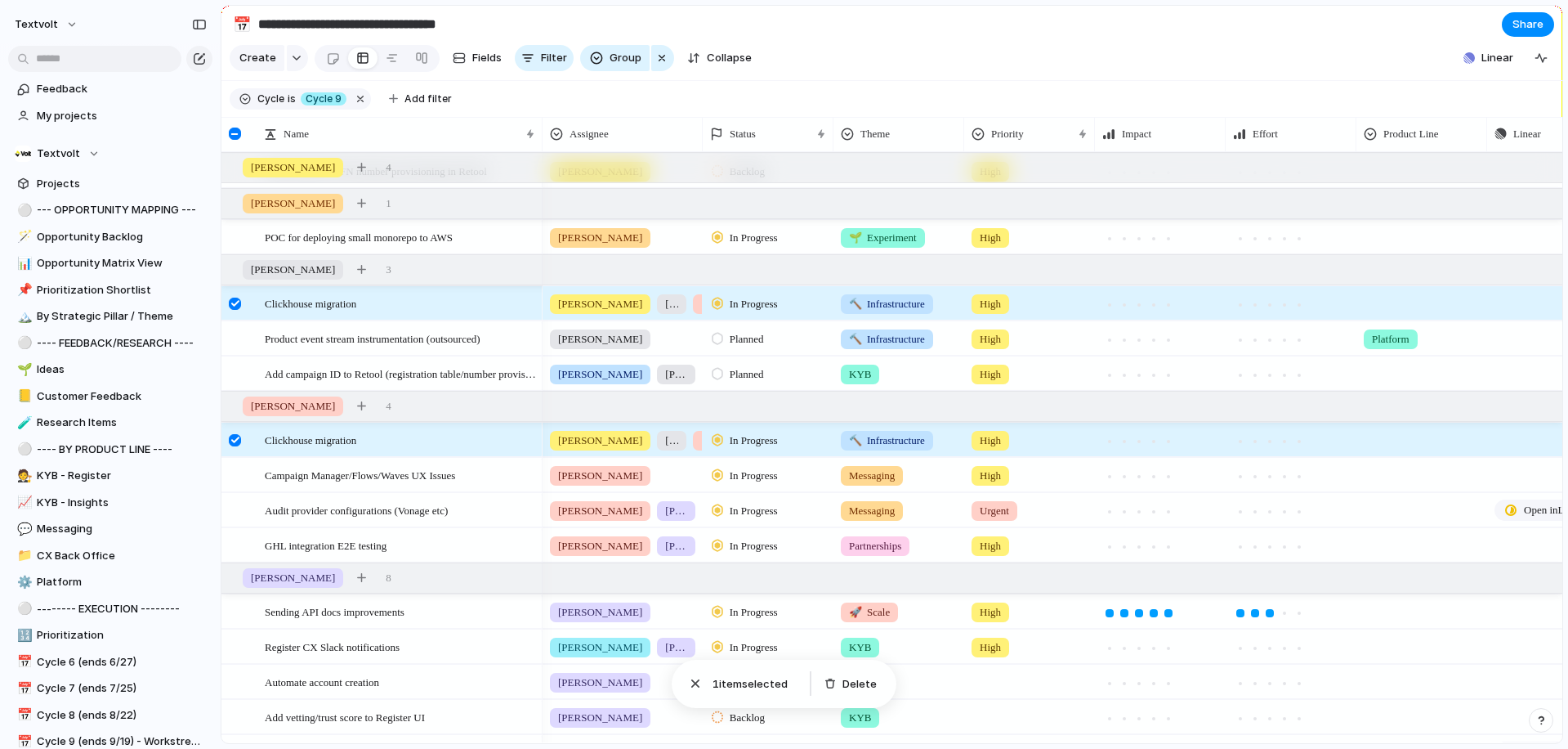
click at [235, 309] on div at bounding box center [234, 303] width 12 height 12
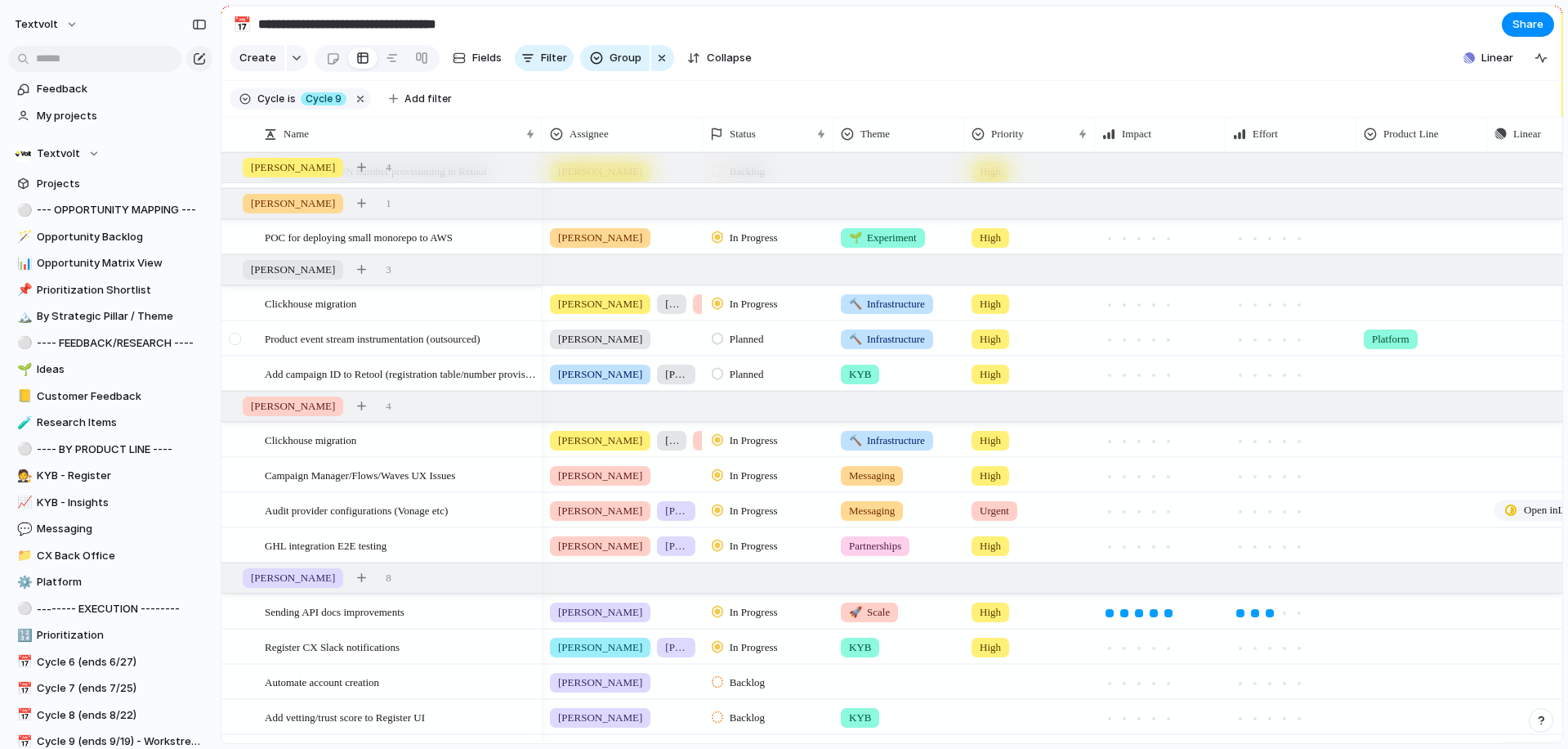
click at [235, 339] on div at bounding box center [234, 338] width 12 height 12
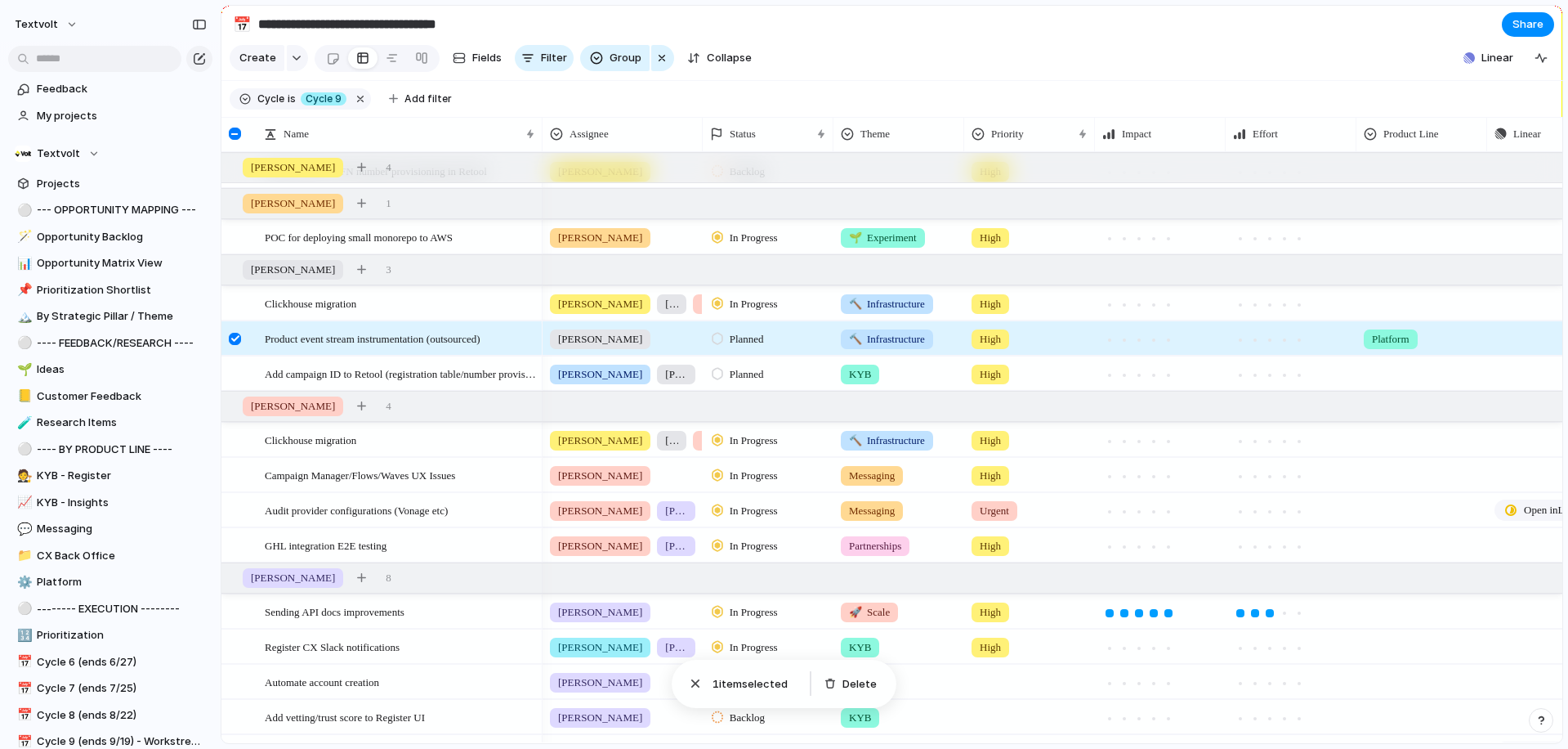
click at [764, 335] on span "Planned" at bounding box center [747, 339] width 35 height 16
click at [745, 468] on span "In Progress" at bounding box center [758, 464] width 58 height 16
click at [1042, 35] on section "**********" at bounding box center [891, 24] width 1341 height 37
click at [234, 337] on div at bounding box center [234, 338] width 12 height 12
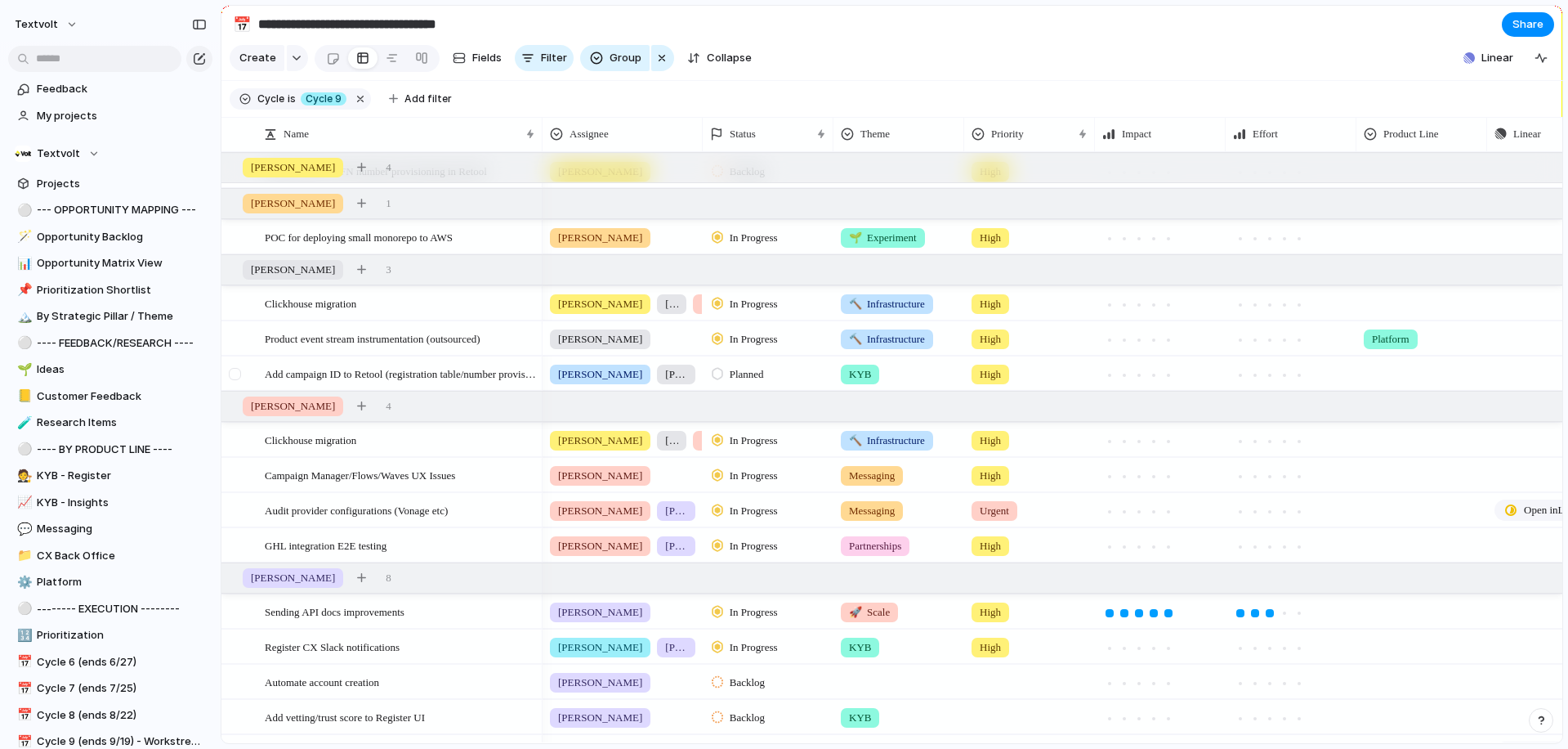
click at [234, 374] on div at bounding box center [234, 373] width 12 height 12
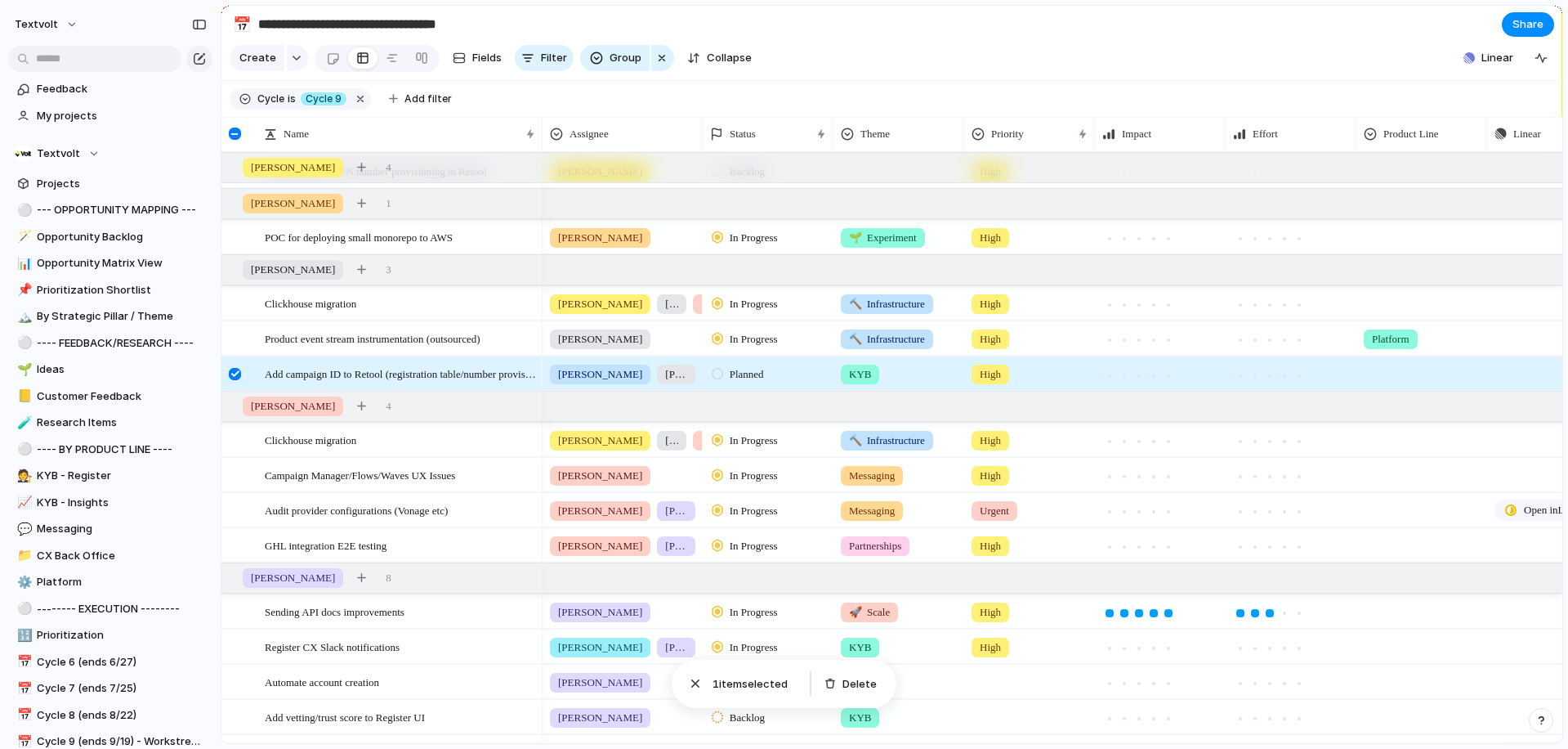
click at [234, 374] on div at bounding box center [234, 373] width 12 height 12
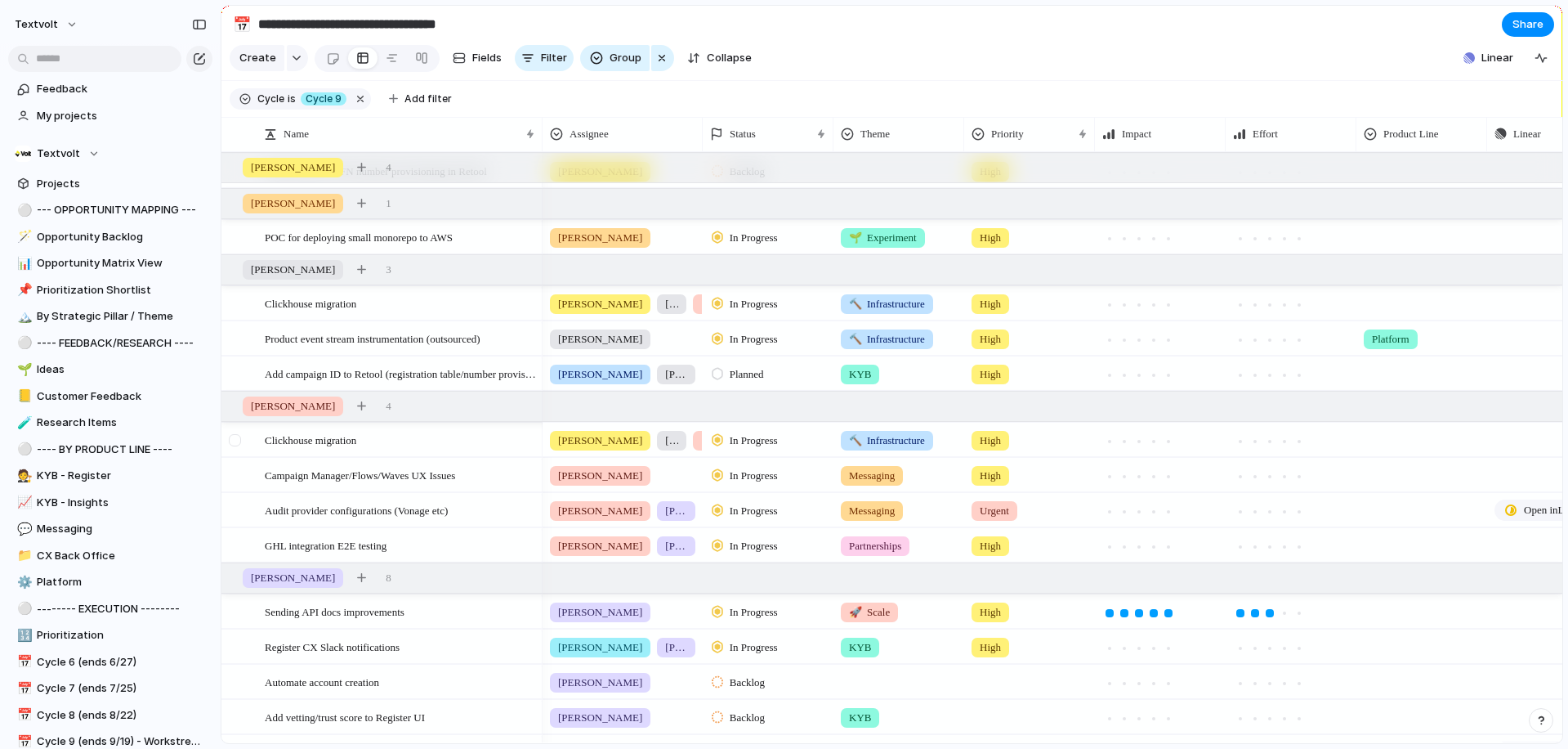
click at [234, 444] on div at bounding box center [234, 440] width 12 height 12
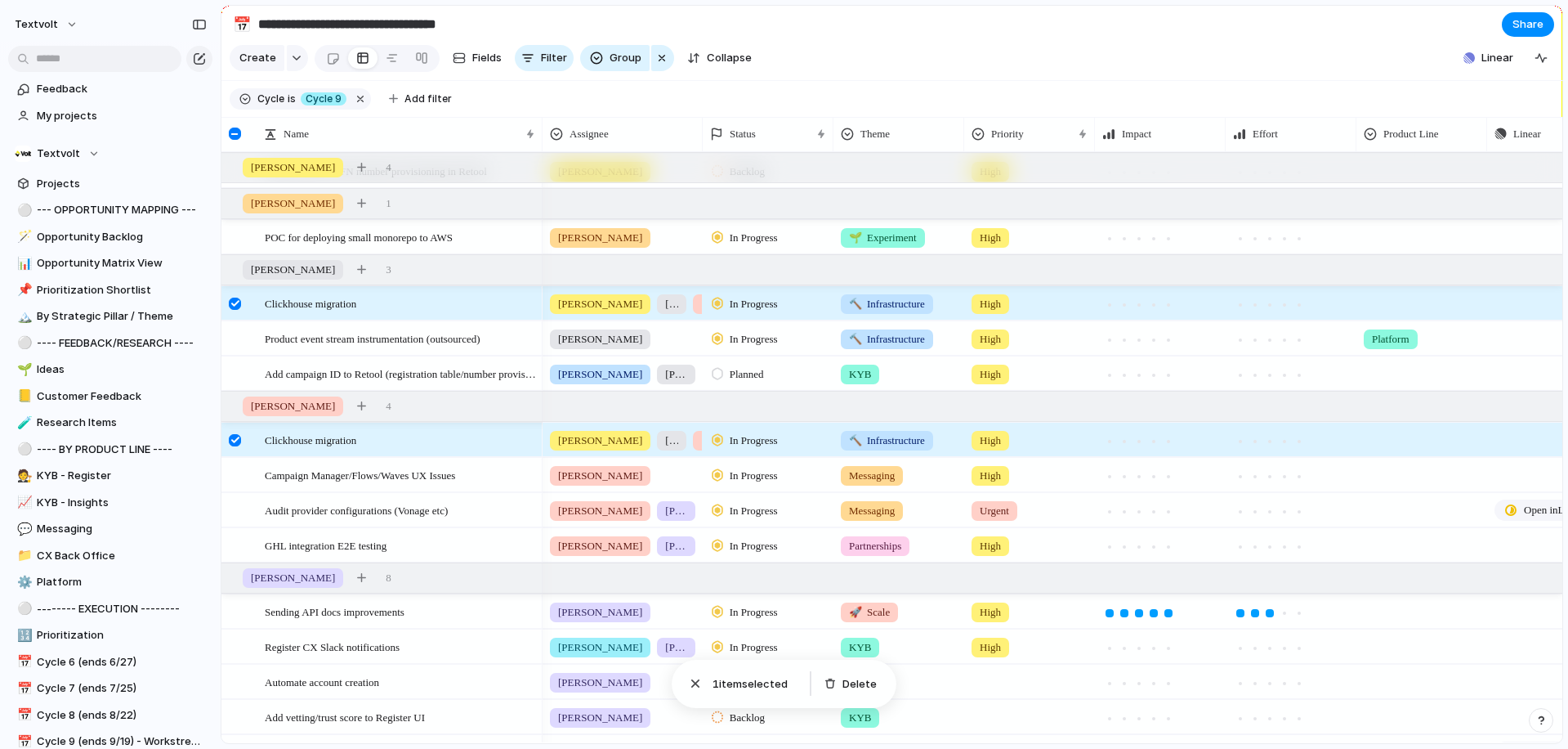
click at [234, 444] on div at bounding box center [234, 440] width 12 height 12
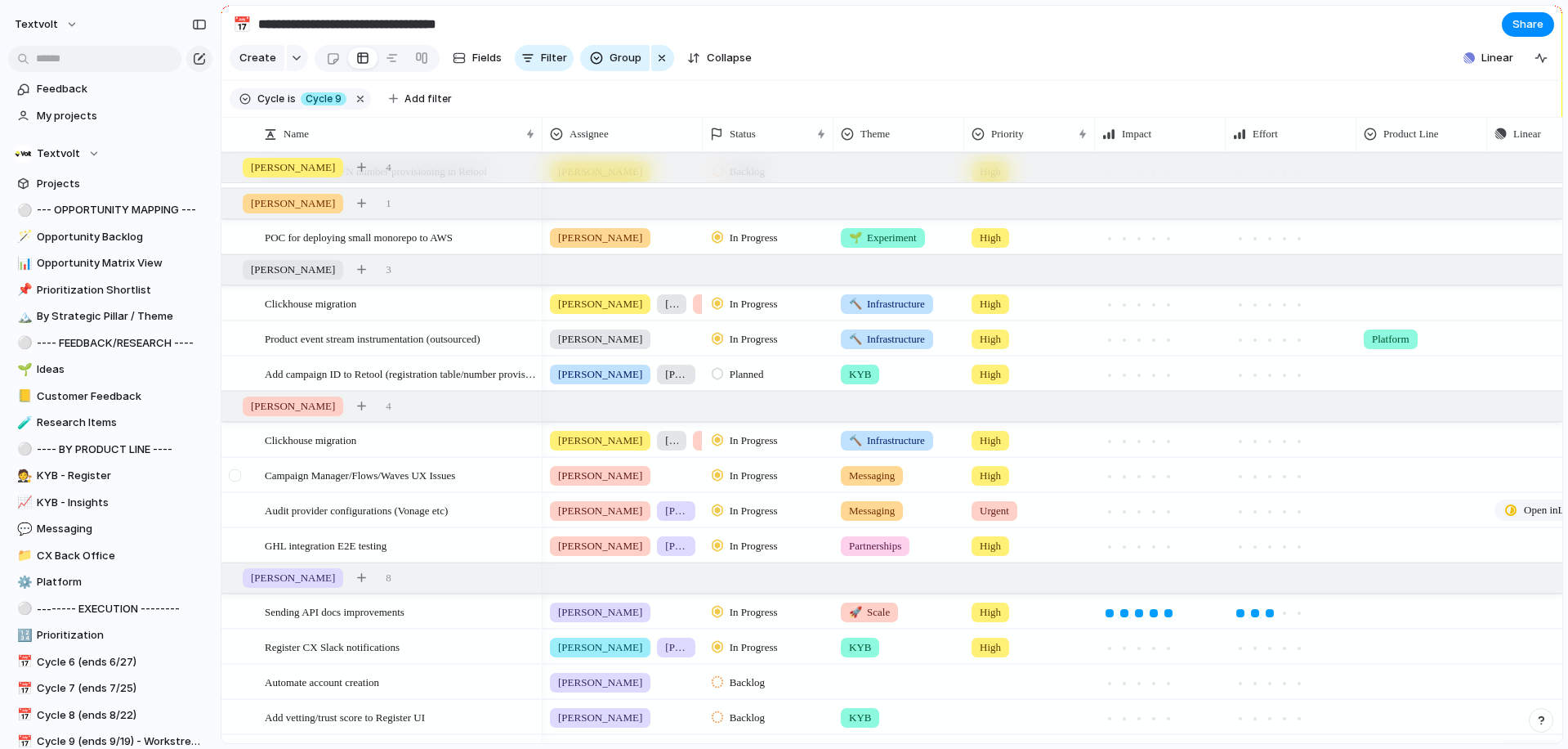
click at [237, 476] on div at bounding box center [234, 475] width 12 height 12
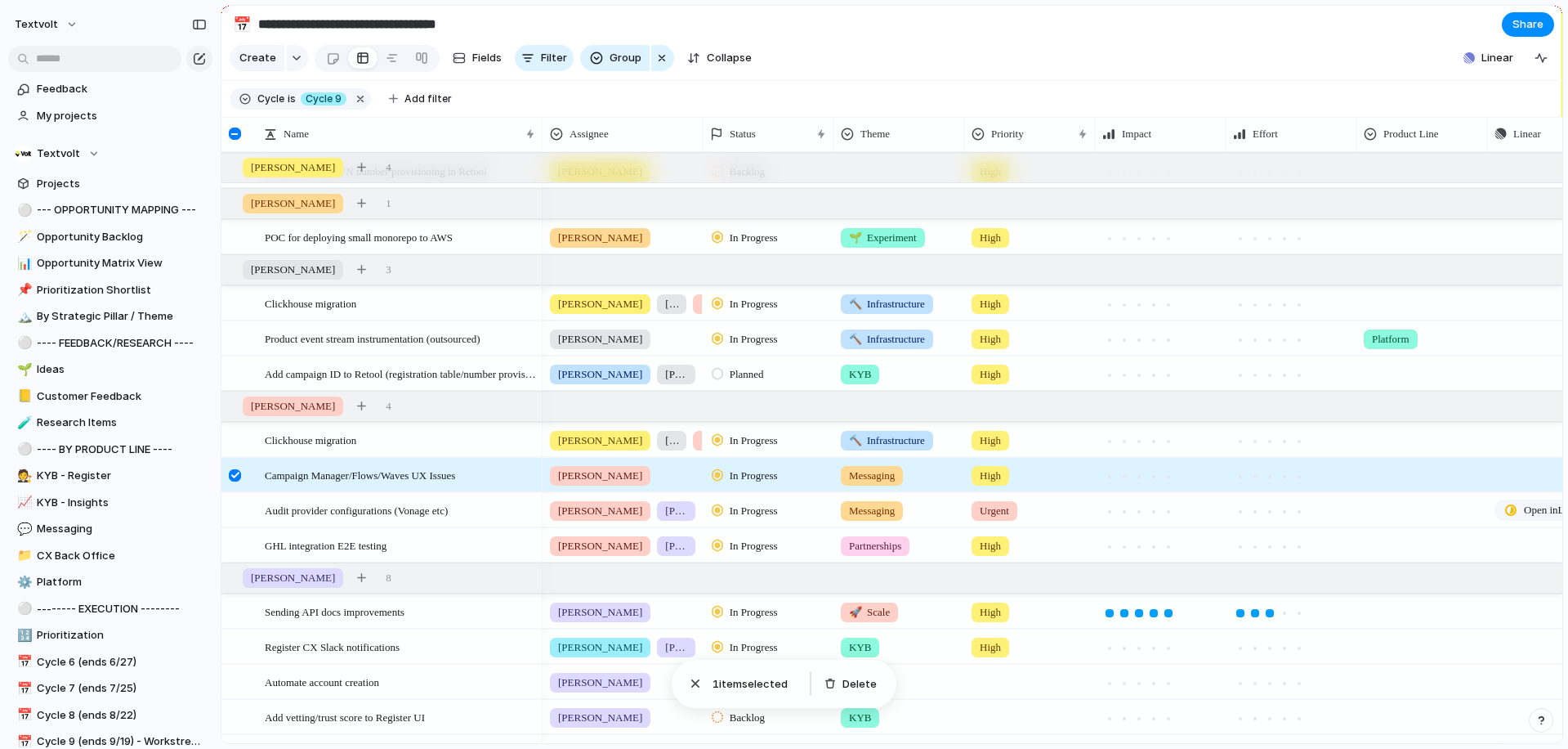
click at [236, 476] on div at bounding box center [234, 475] width 12 height 12
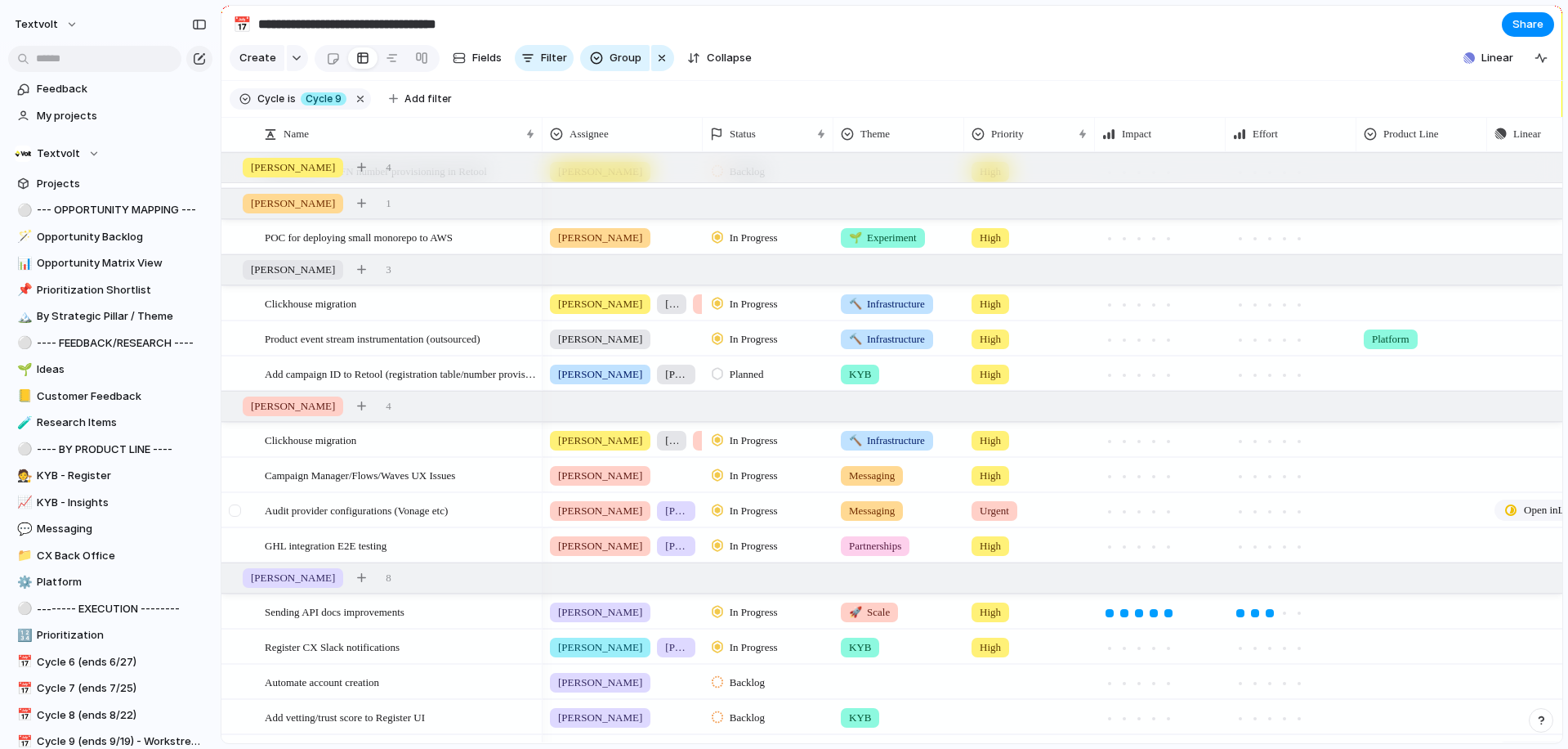
click at [239, 508] on div at bounding box center [234, 509] width 12 height 12
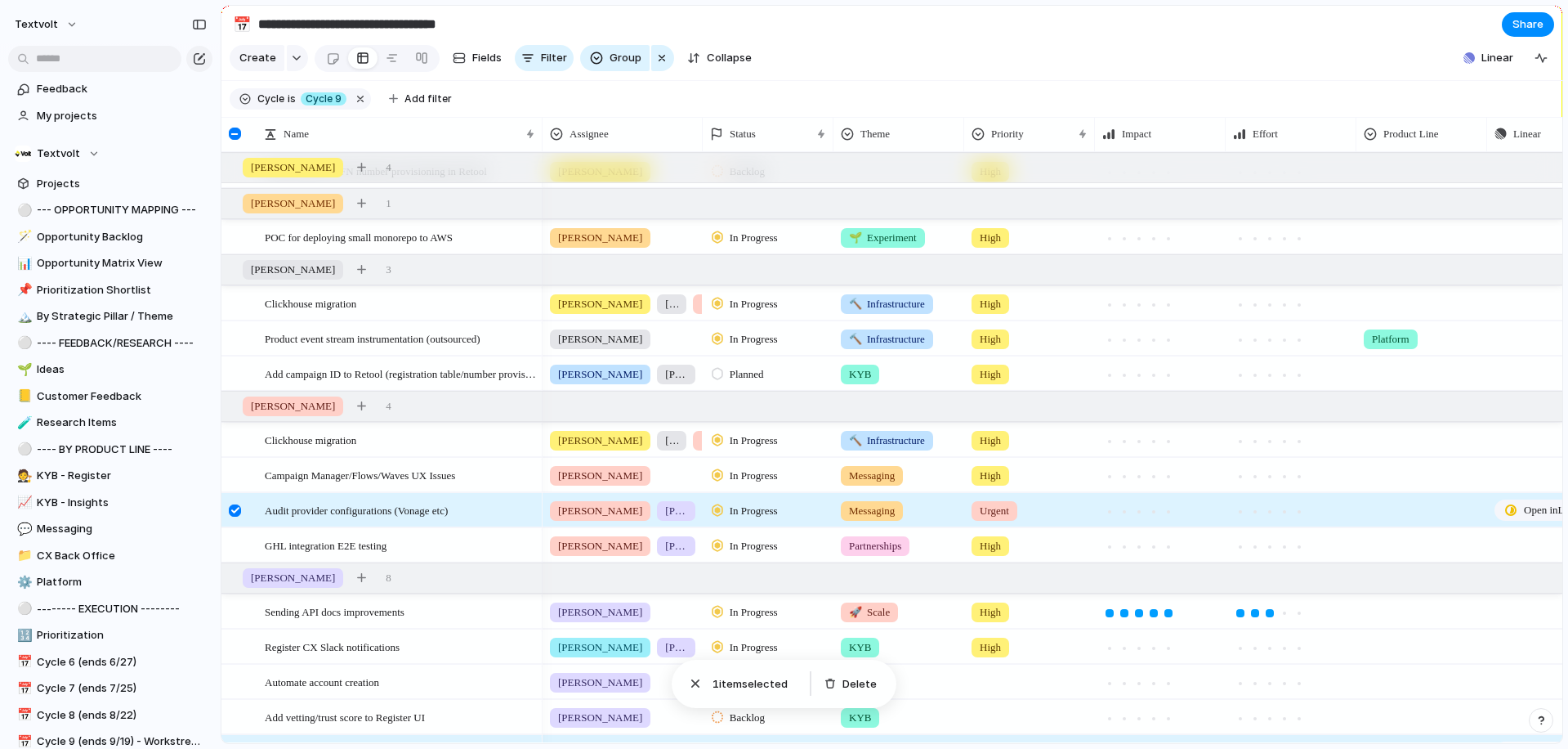
click at [233, 508] on div at bounding box center [234, 509] width 12 height 12
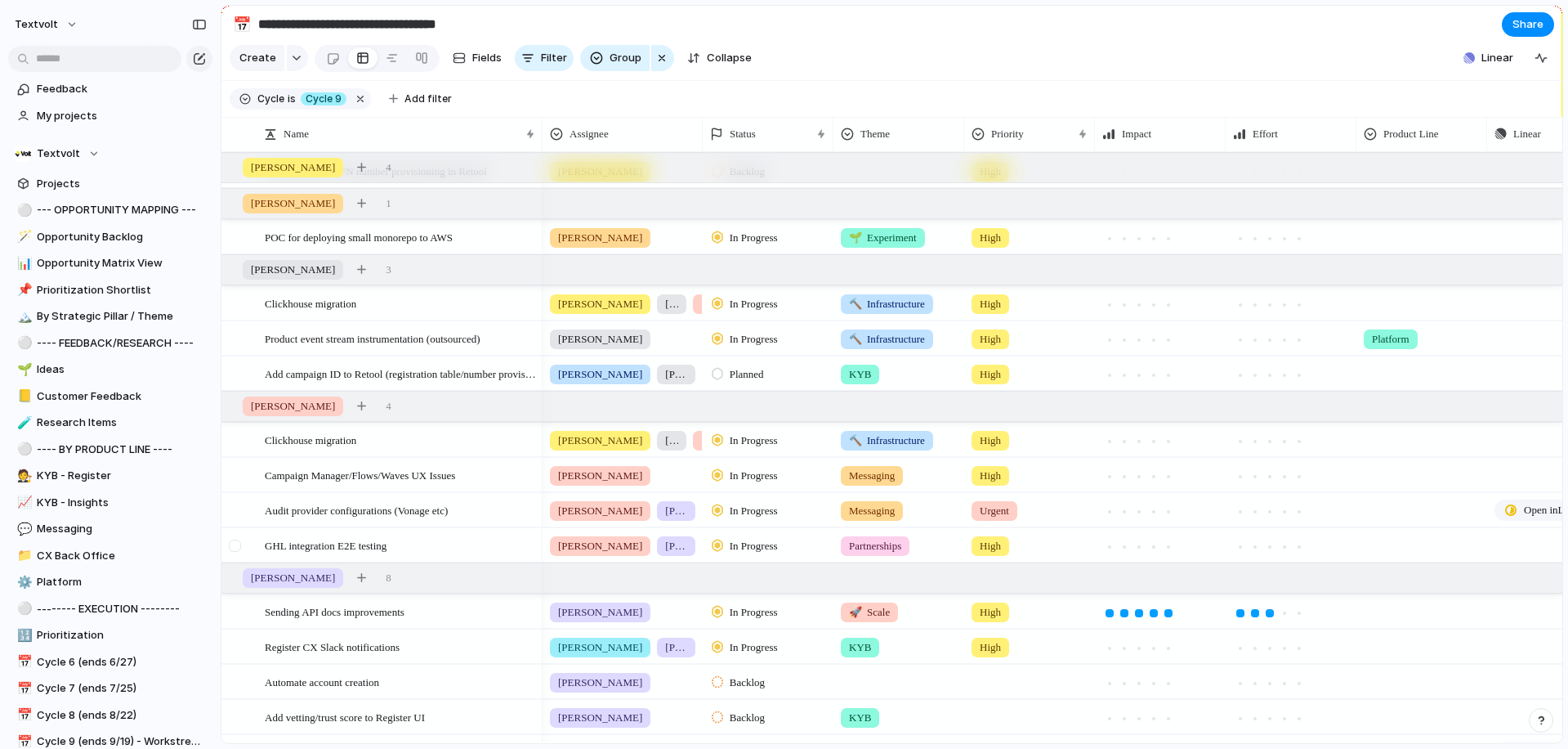
click at [235, 548] on div at bounding box center [234, 545] width 12 height 12
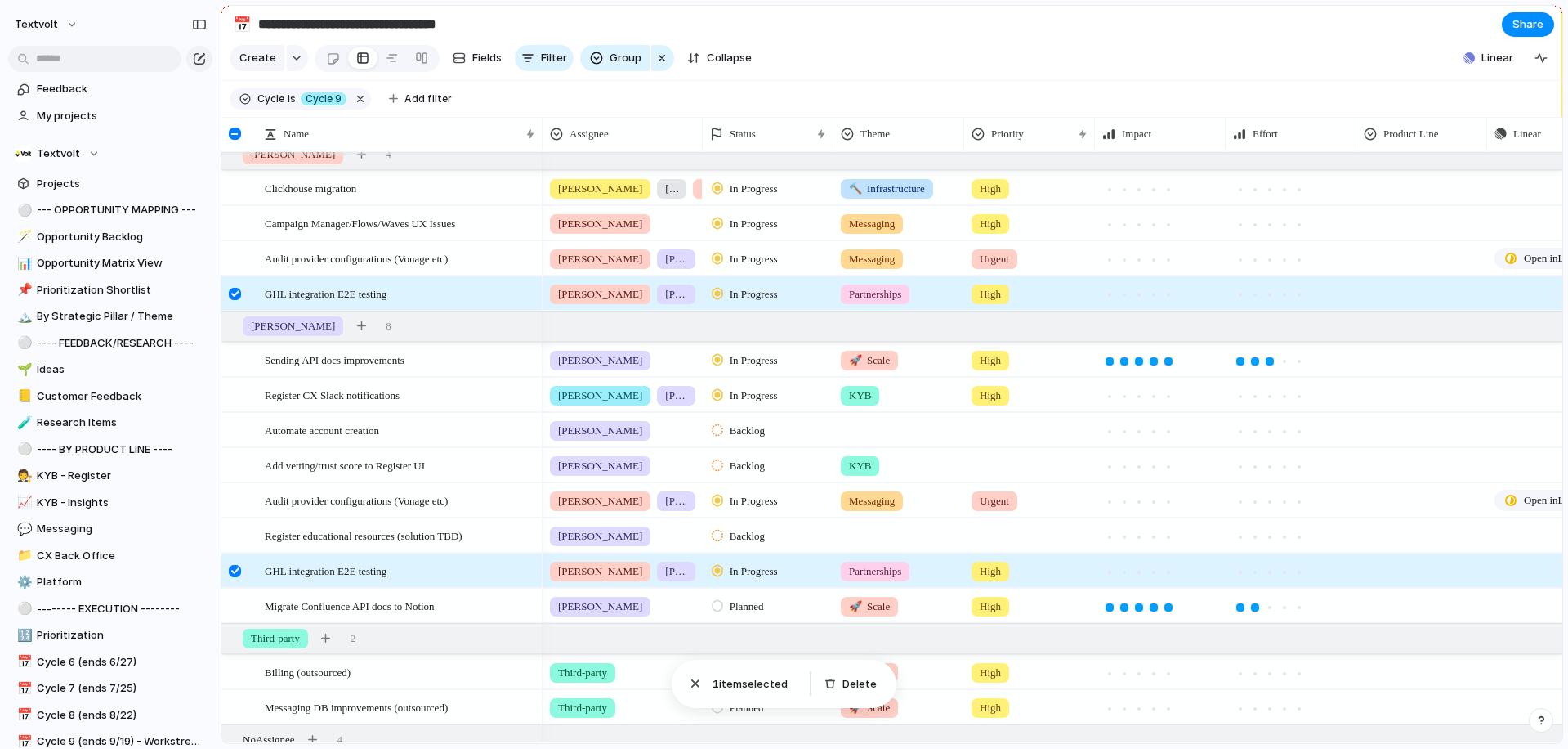
scroll to position [652, 0]
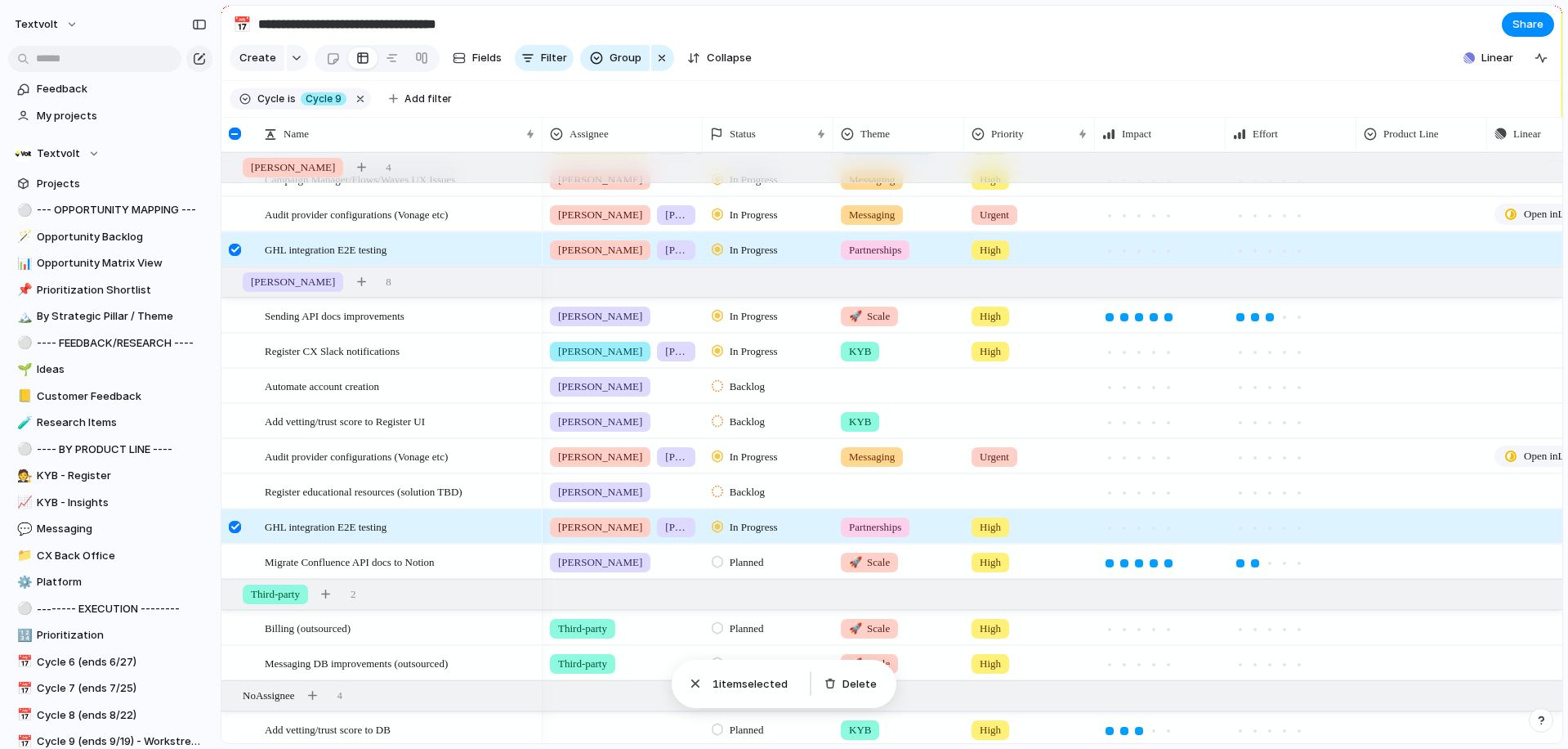
click at [238, 250] on div at bounding box center [234, 249] width 12 height 12
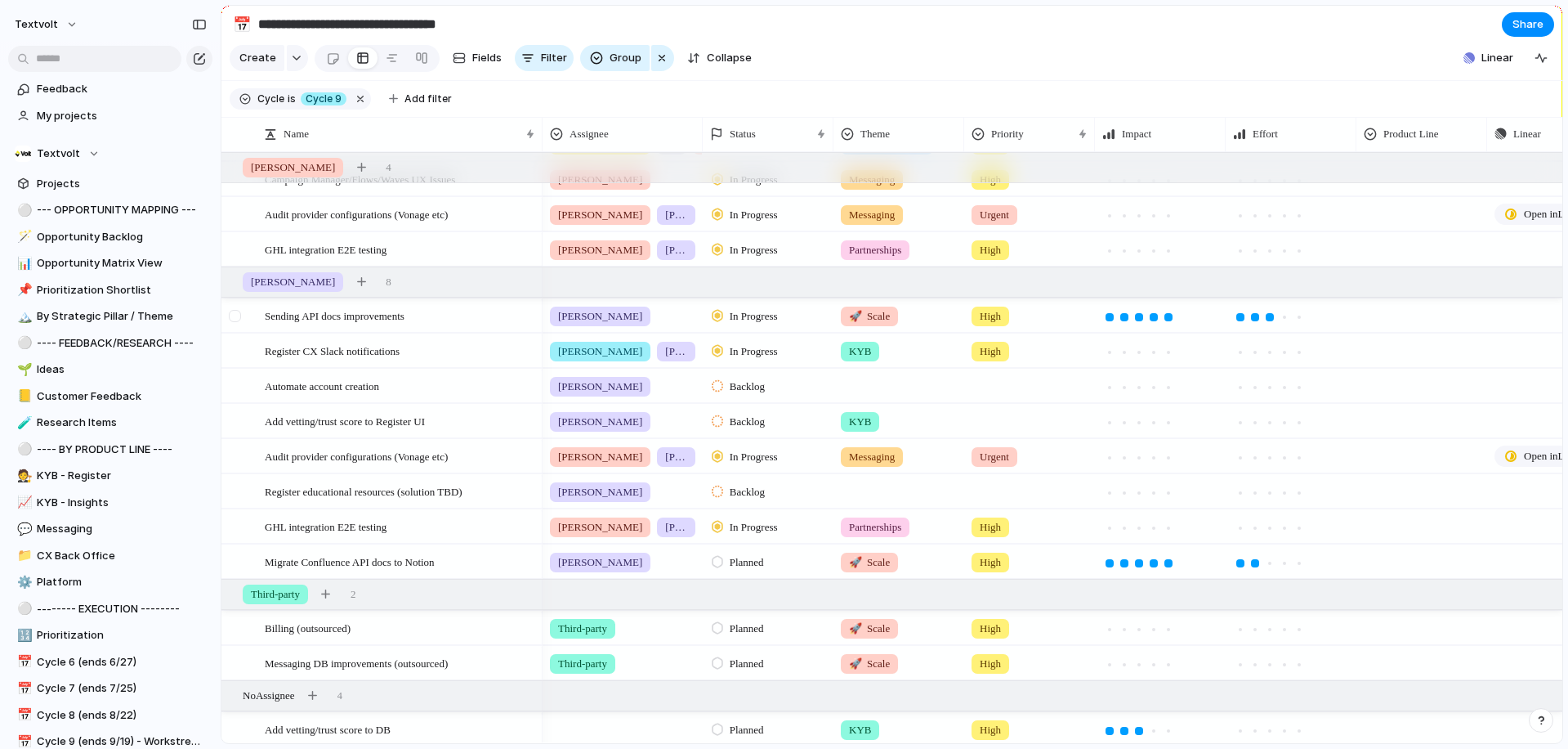
click at [238, 318] on div at bounding box center [234, 316] width 12 height 12
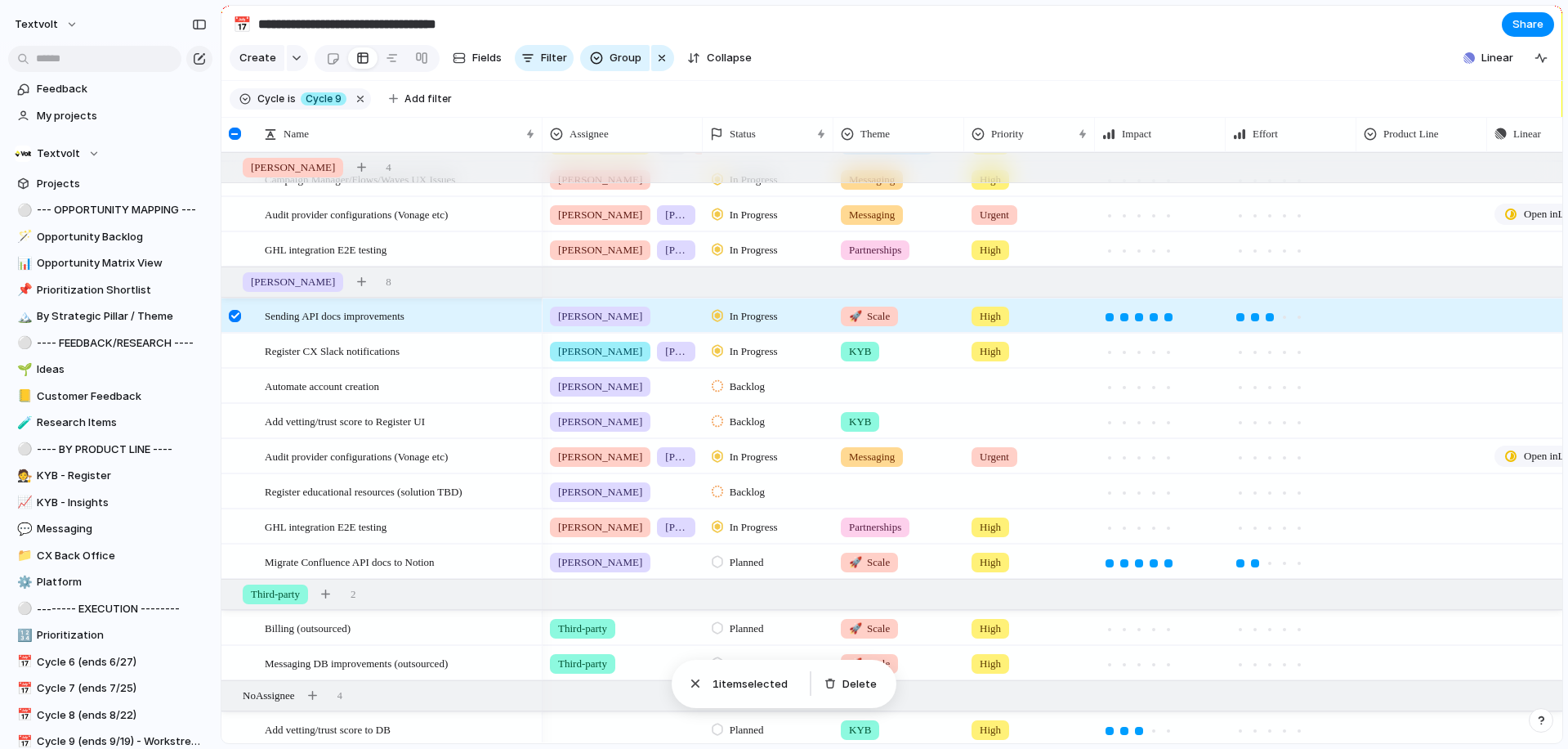
click at [238, 318] on div at bounding box center [234, 316] width 12 height 12
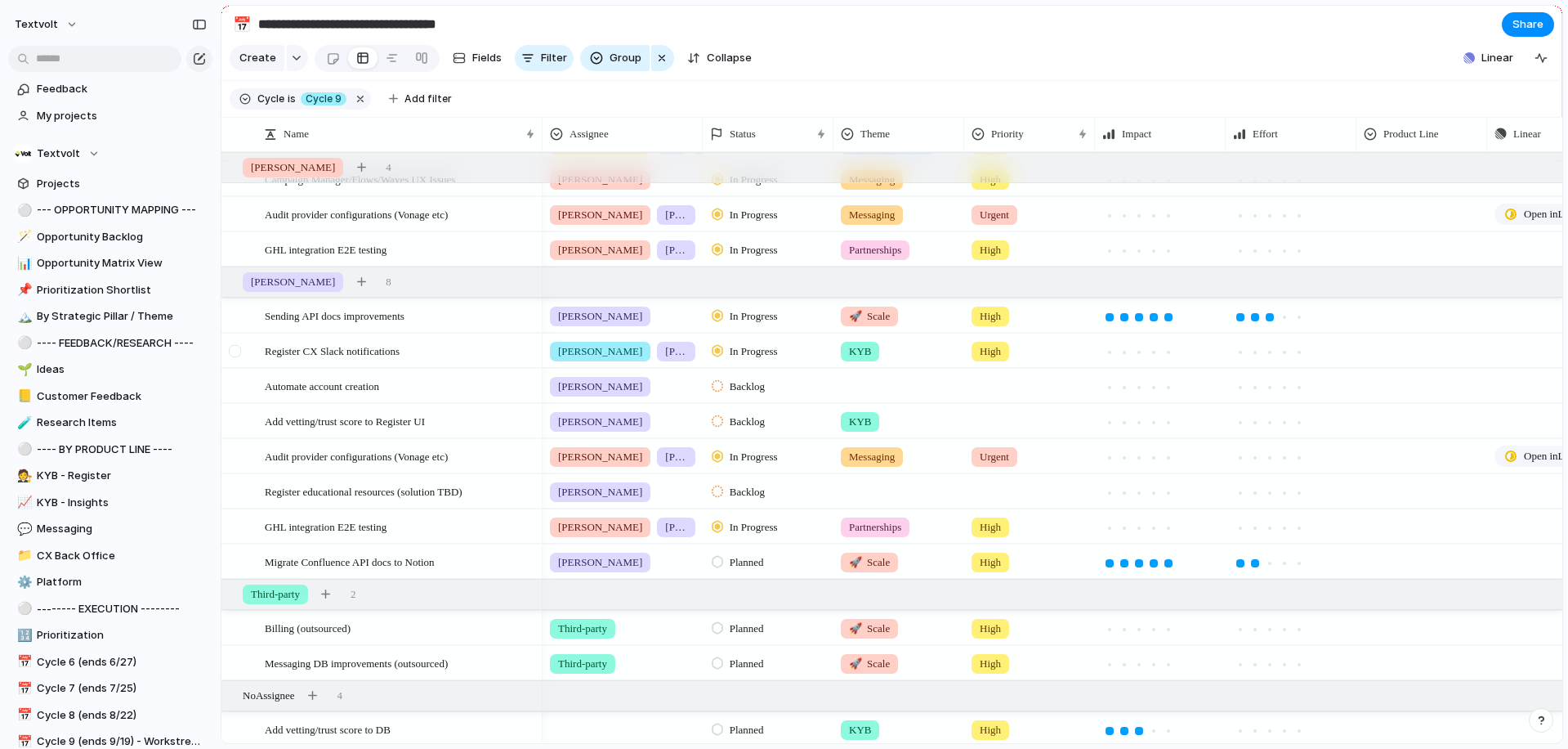
click at [235, 353] on div at bounding box center [234, 350] width 12 height 12
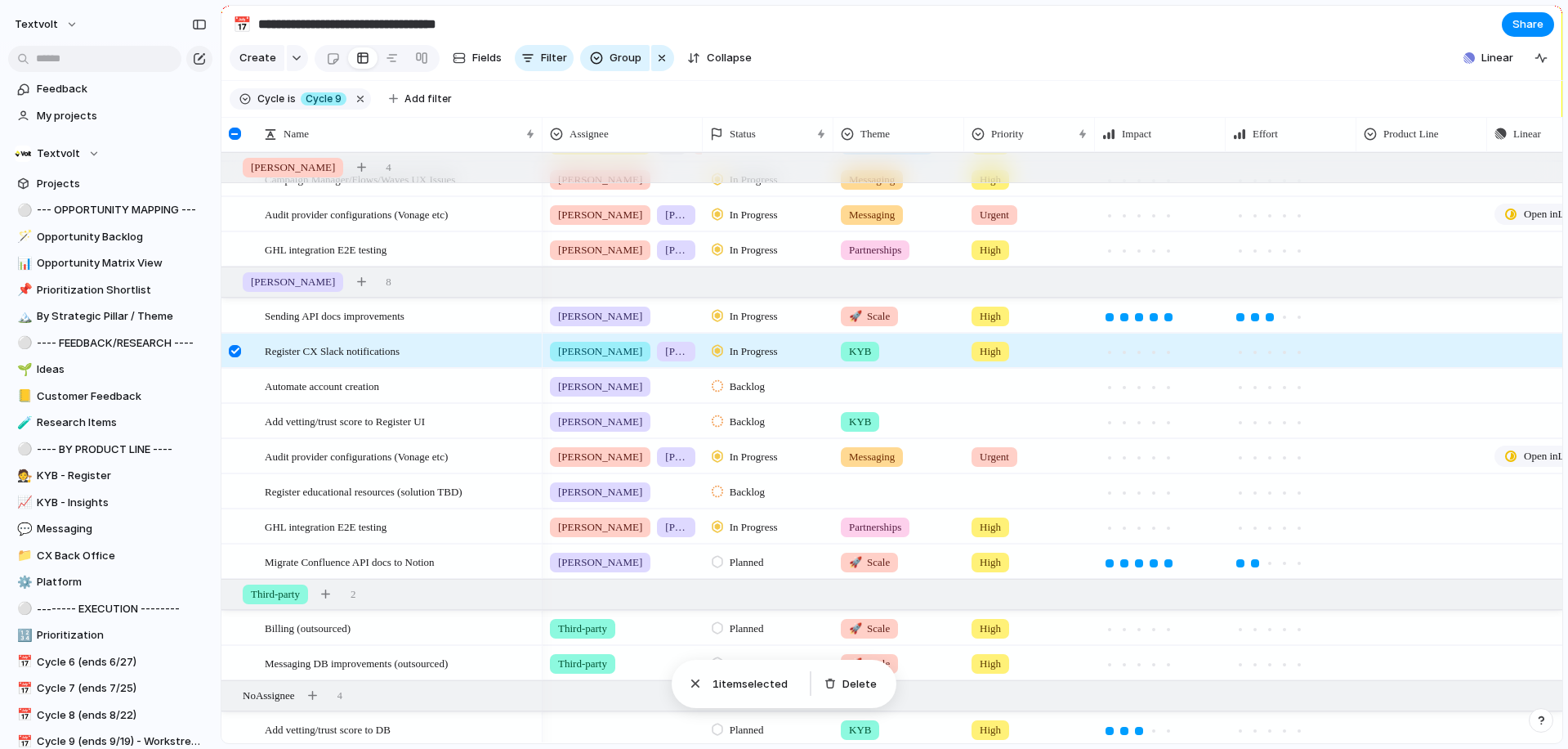
click at [235, 353] on div at bounding box center [234, 350] width 12 height 12
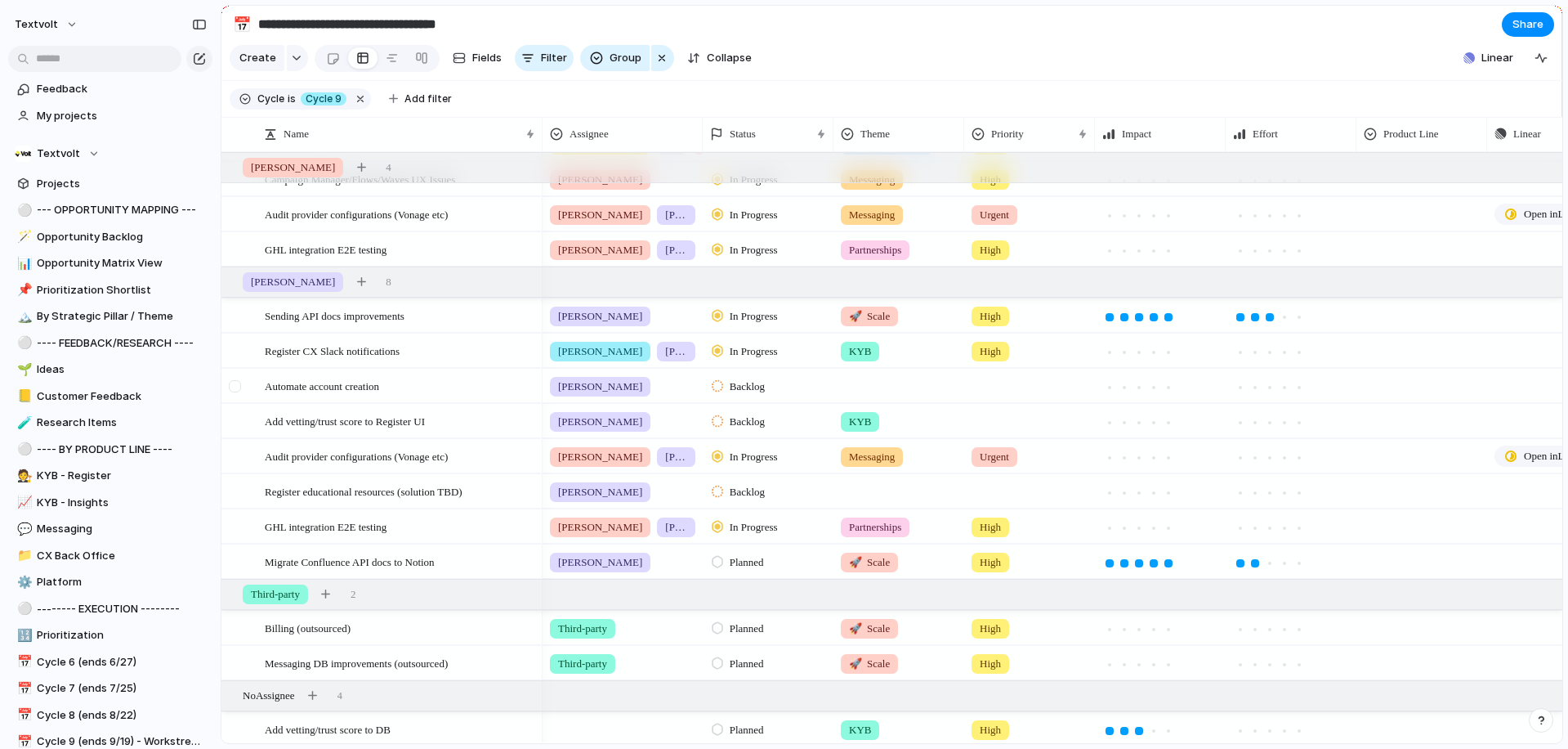
click at [235, 391] on div at bounding box center [234, 386] width 12 height 12
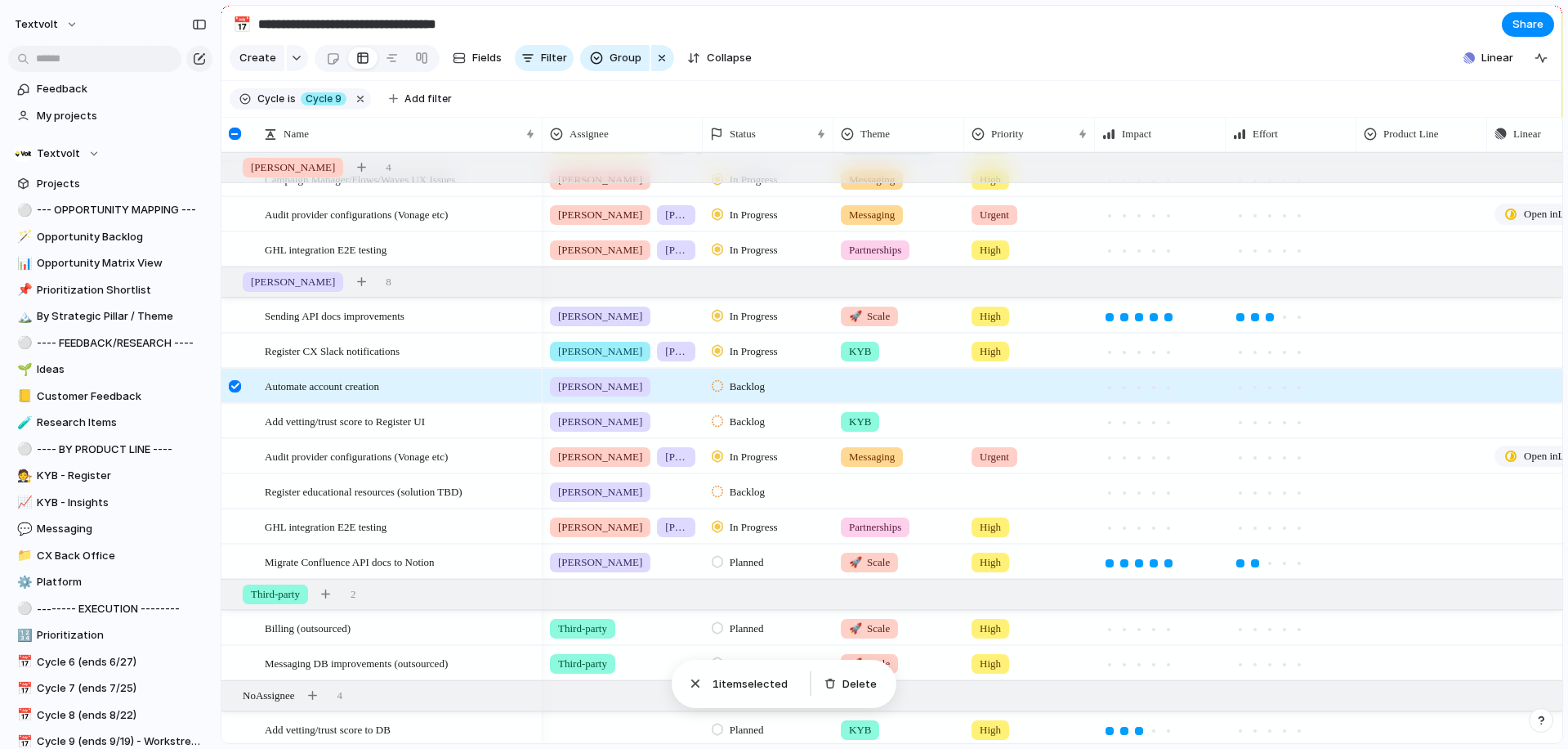
click at [235, 391] on div at bounding box center [234, 386] width 12 height 12
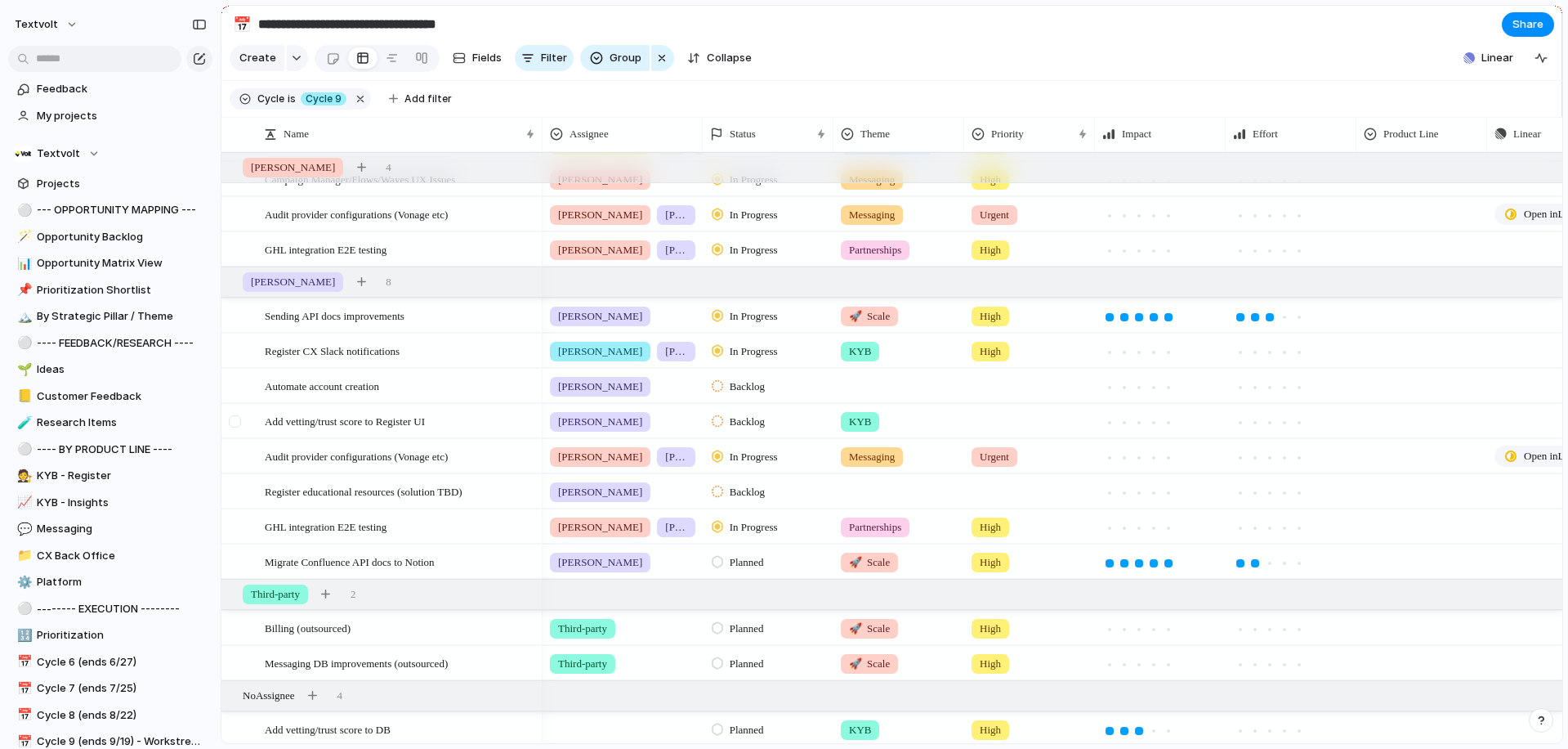
click at [232, 421] on div at bounding box center [234, 421] width 12 height 12
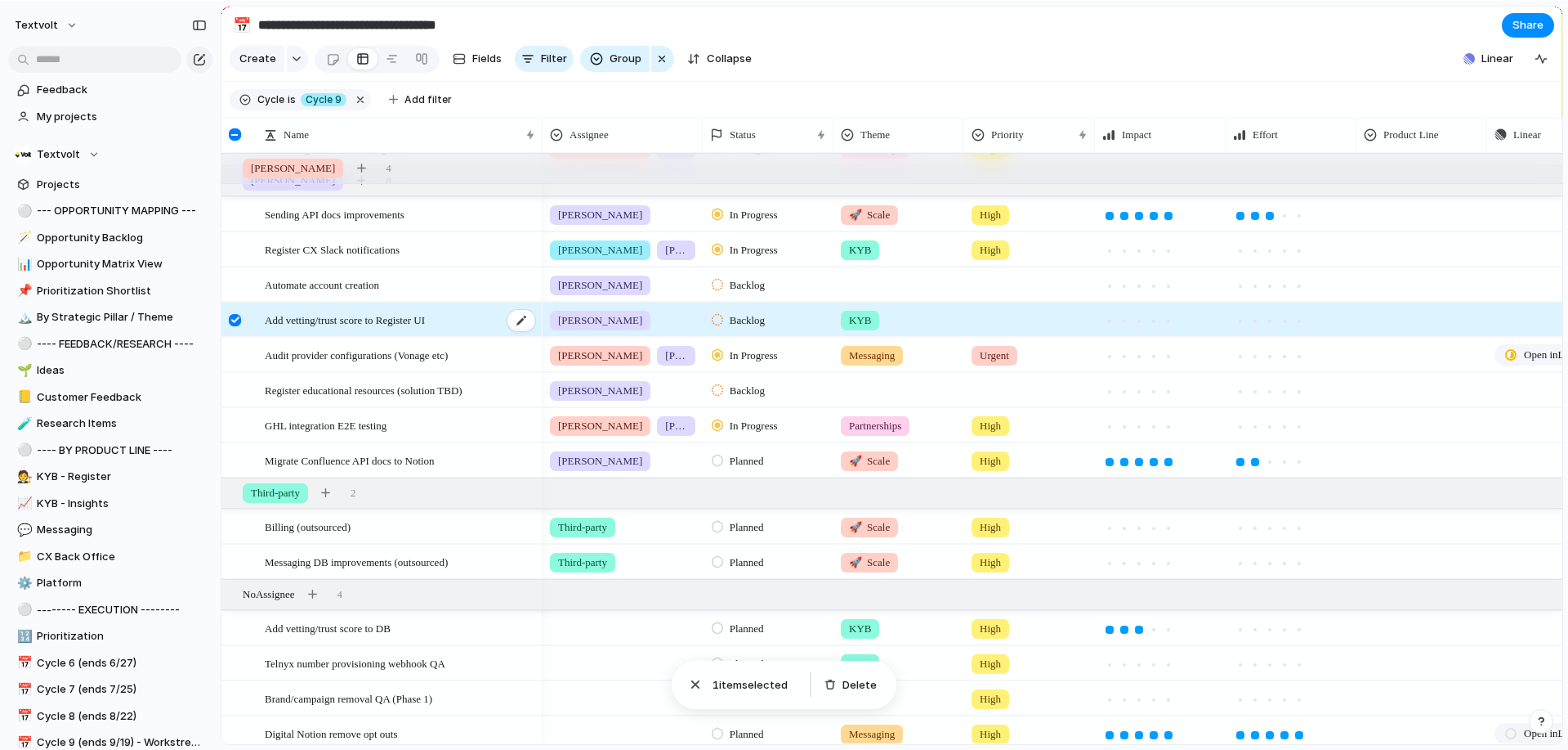
scroll to position [779, 0]
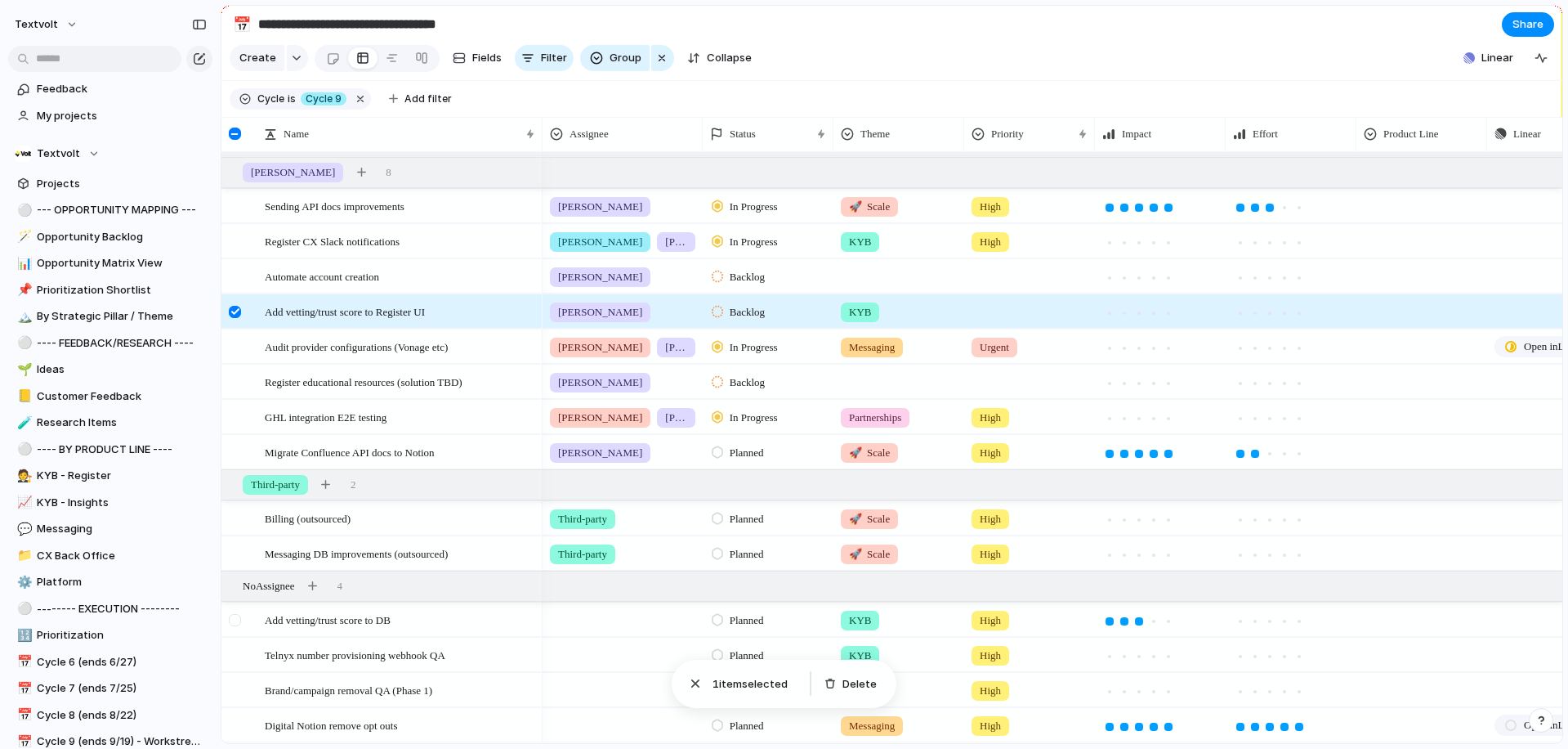
click at [237, 624] on div at bounding box center [234, 619] width 12 height 12
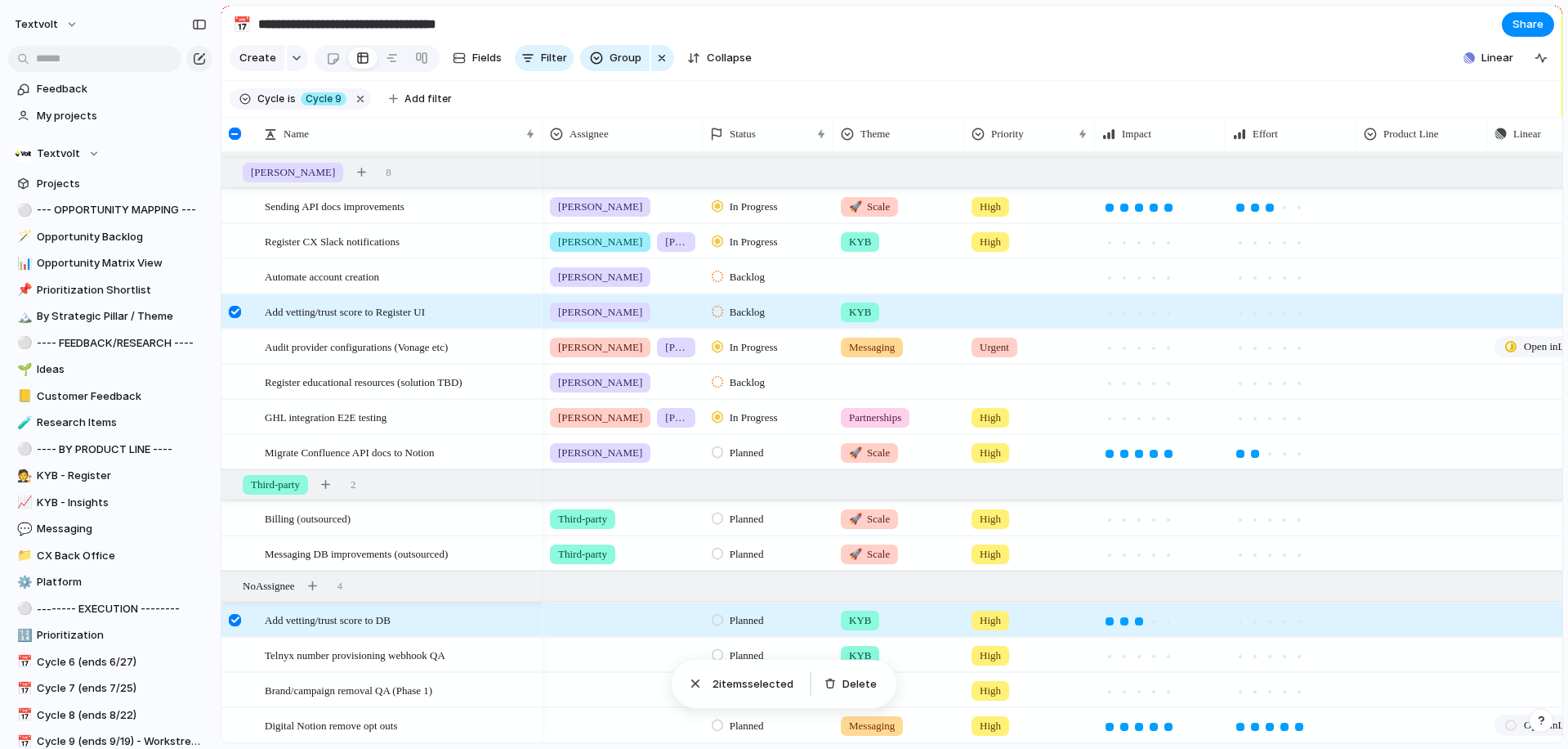
click at [235, 619] on div at bounding box center [234, 619] width 12 height 12
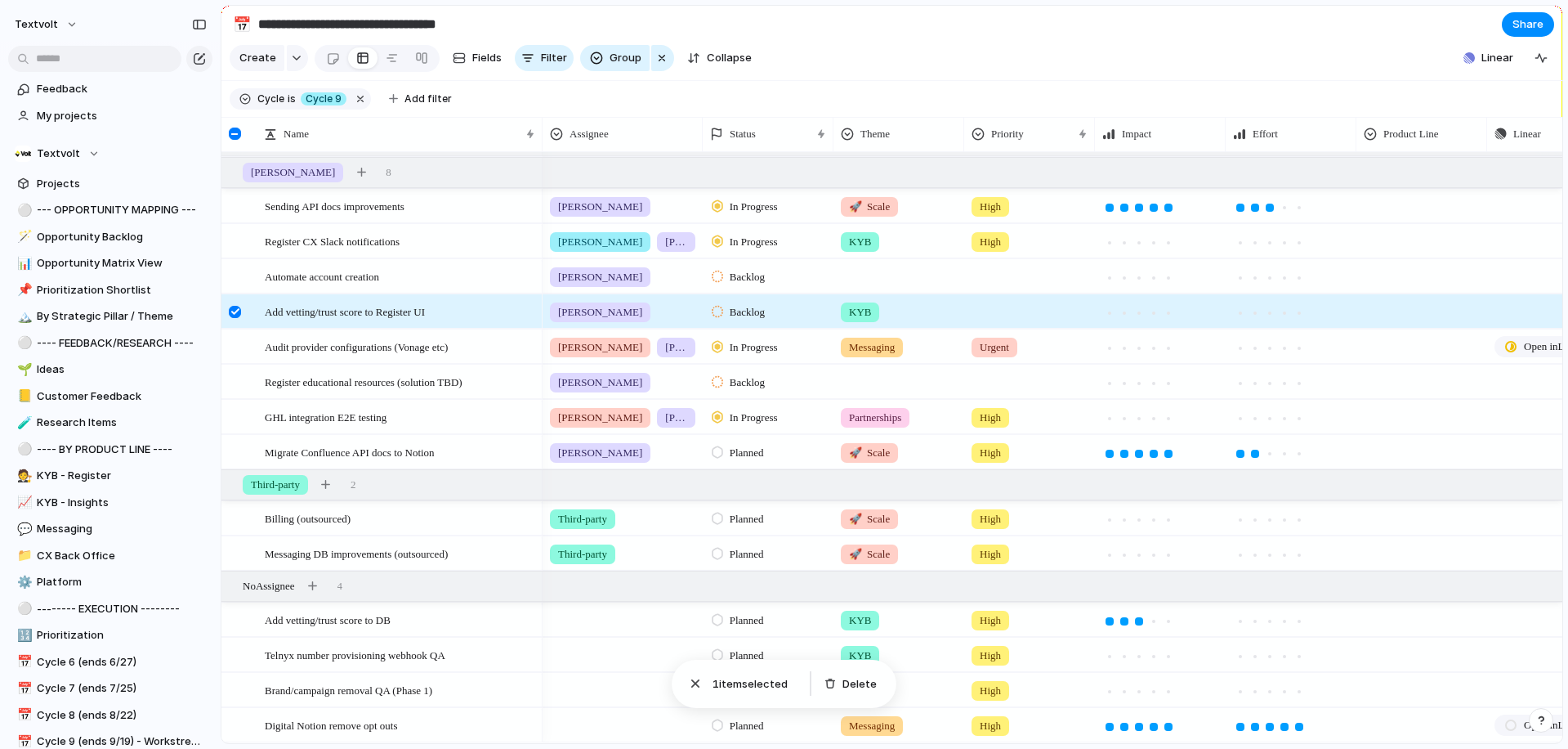
click at [238, 312] on div at bounding box center [234, 311] width 12 height 12
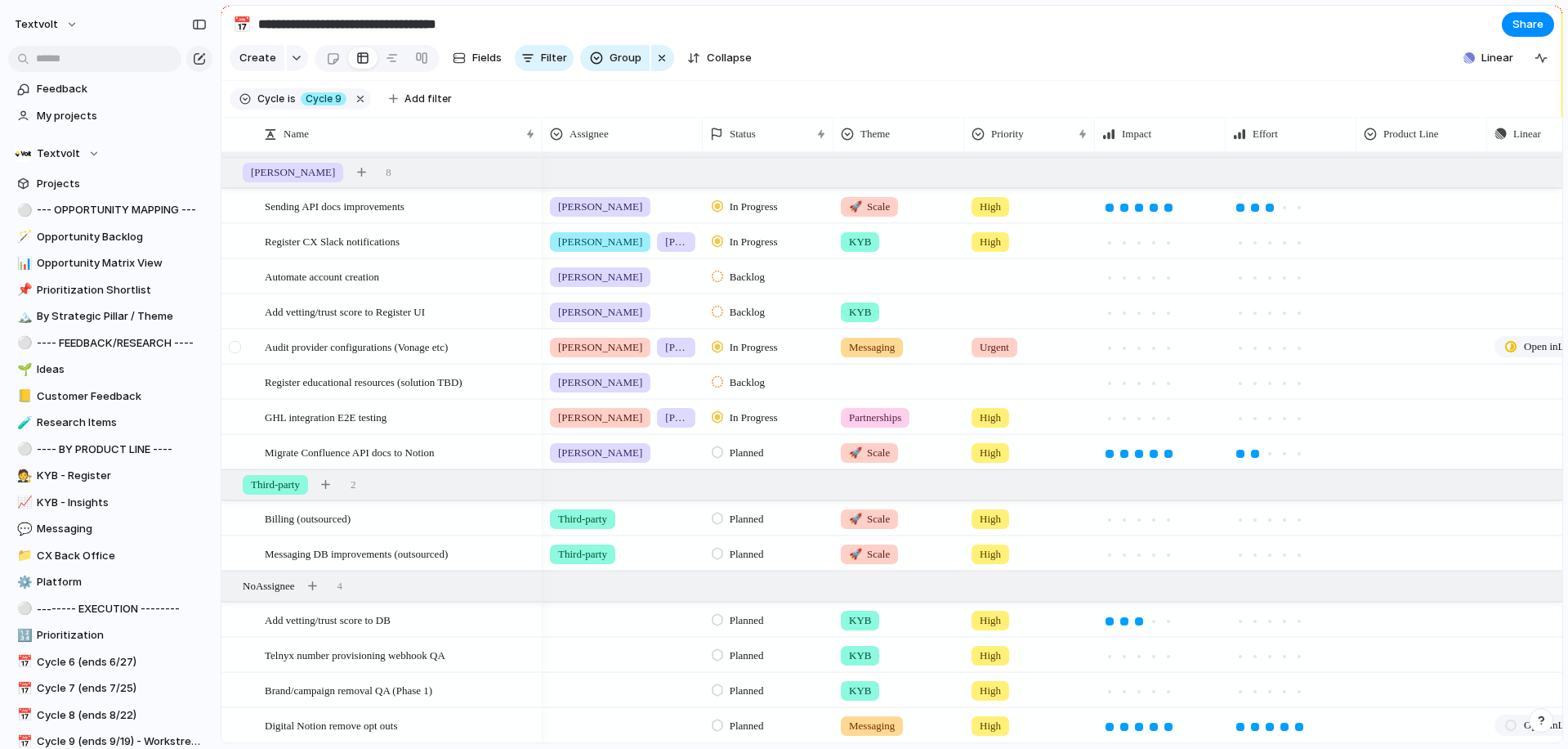
click at [232, 348] on div at bounding box center [234, 347] width 12 height 12
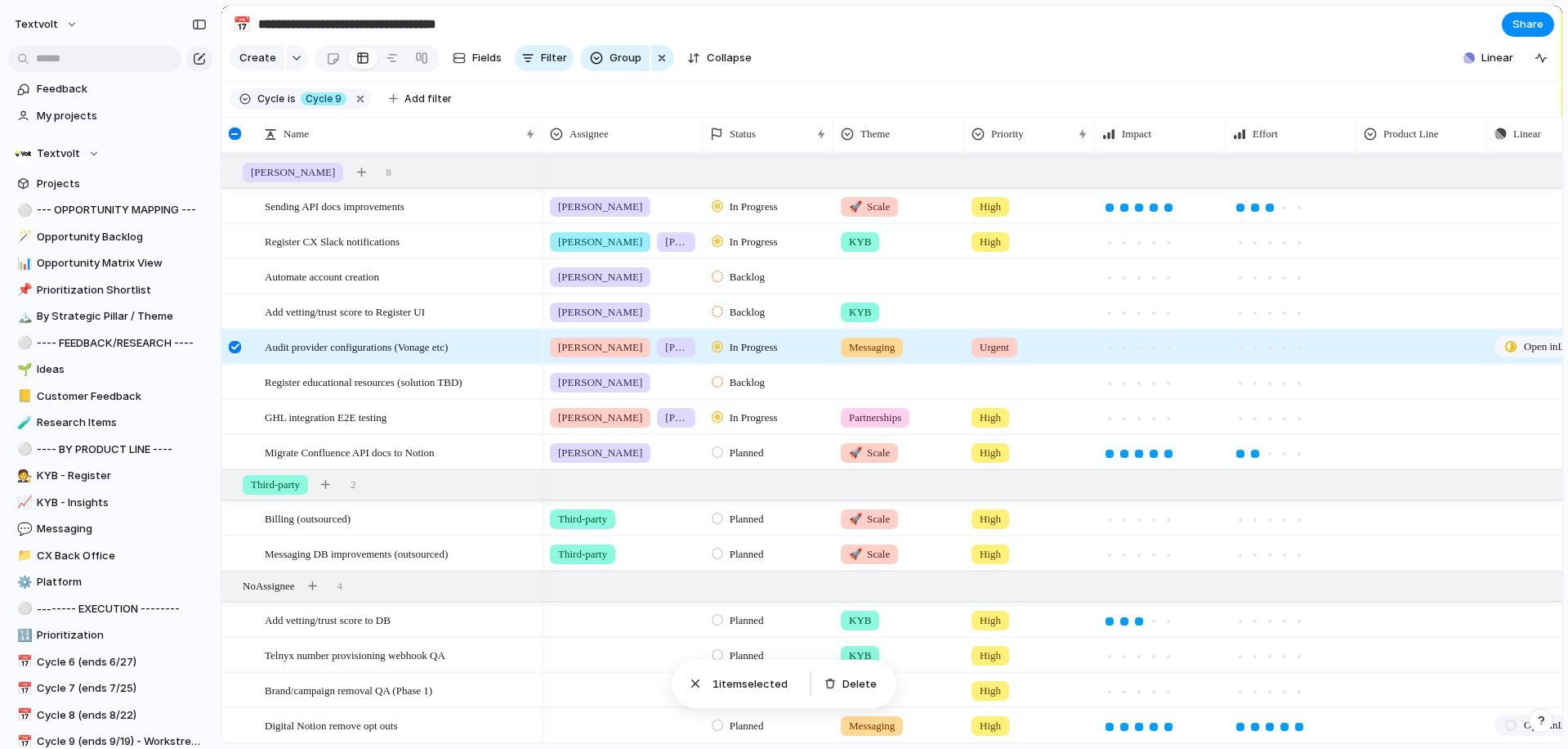
click at [232, 348] on div at bounding box center [234, 347] width 12 height 12
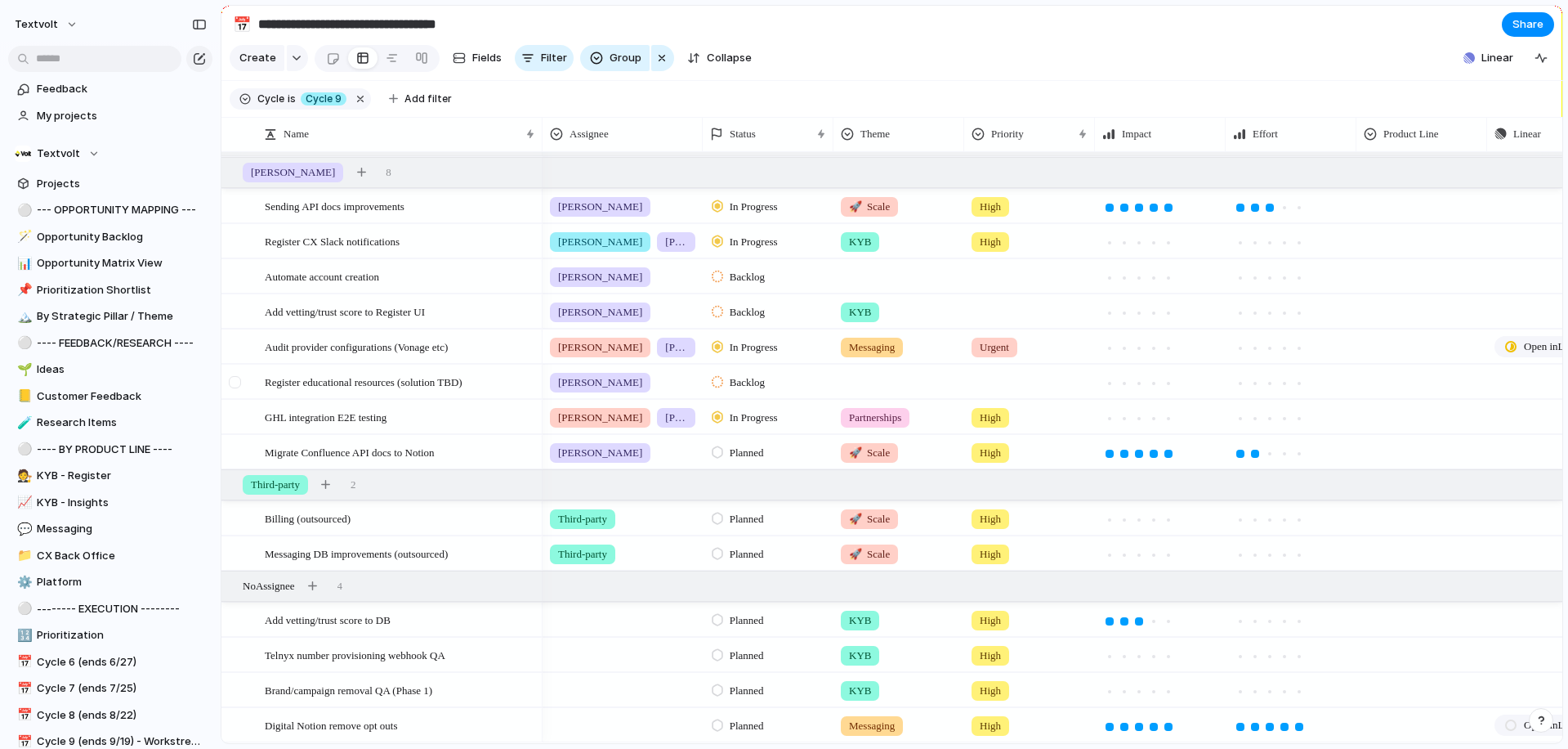
click at [236, 382] on div at bounding box center [234, 381] width 12 height 12
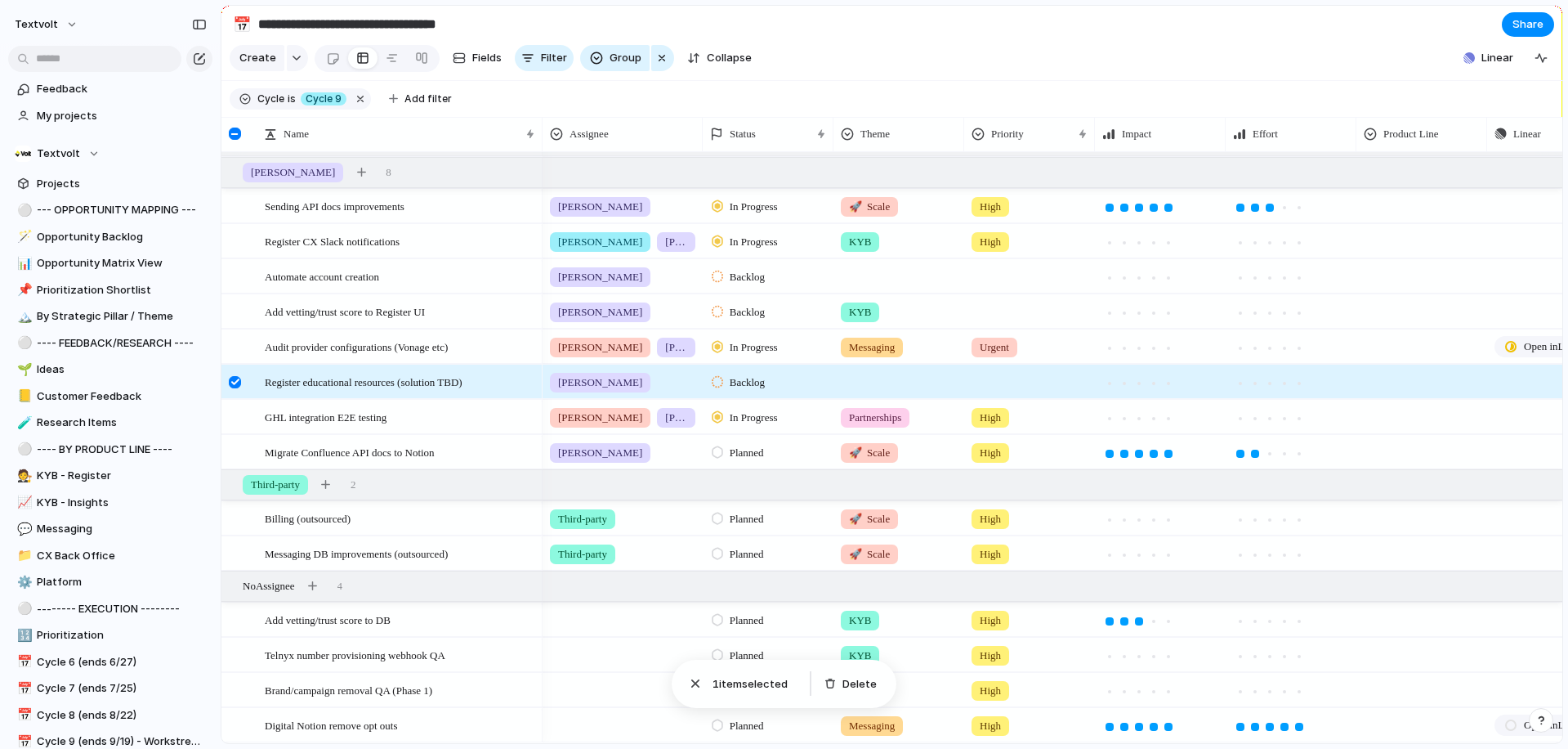
click at [235, 383] on div at bounding box center [234, 381] width 12 height 12
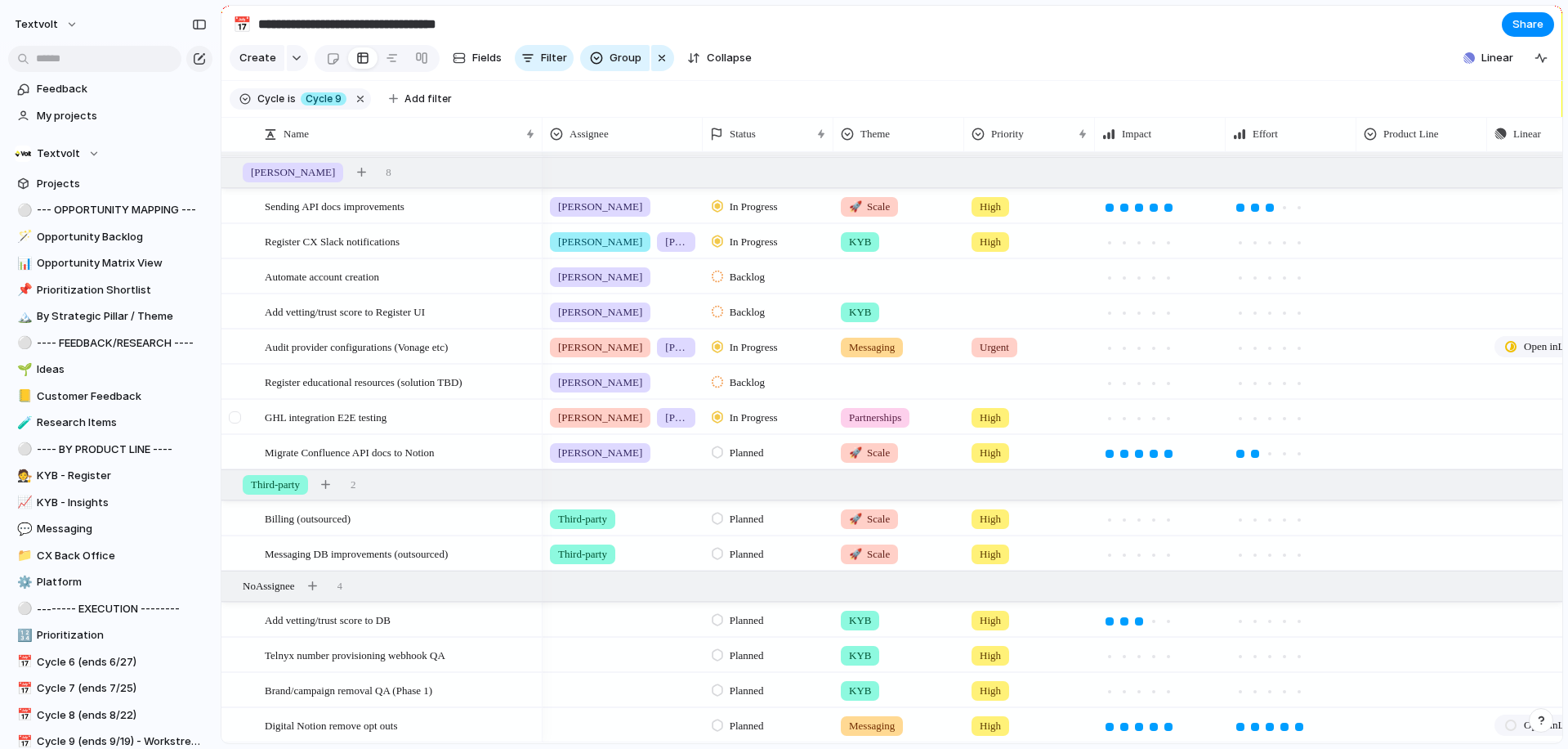
click at [234, 414] on div at bounding box center [234, 417] width 12 height 12
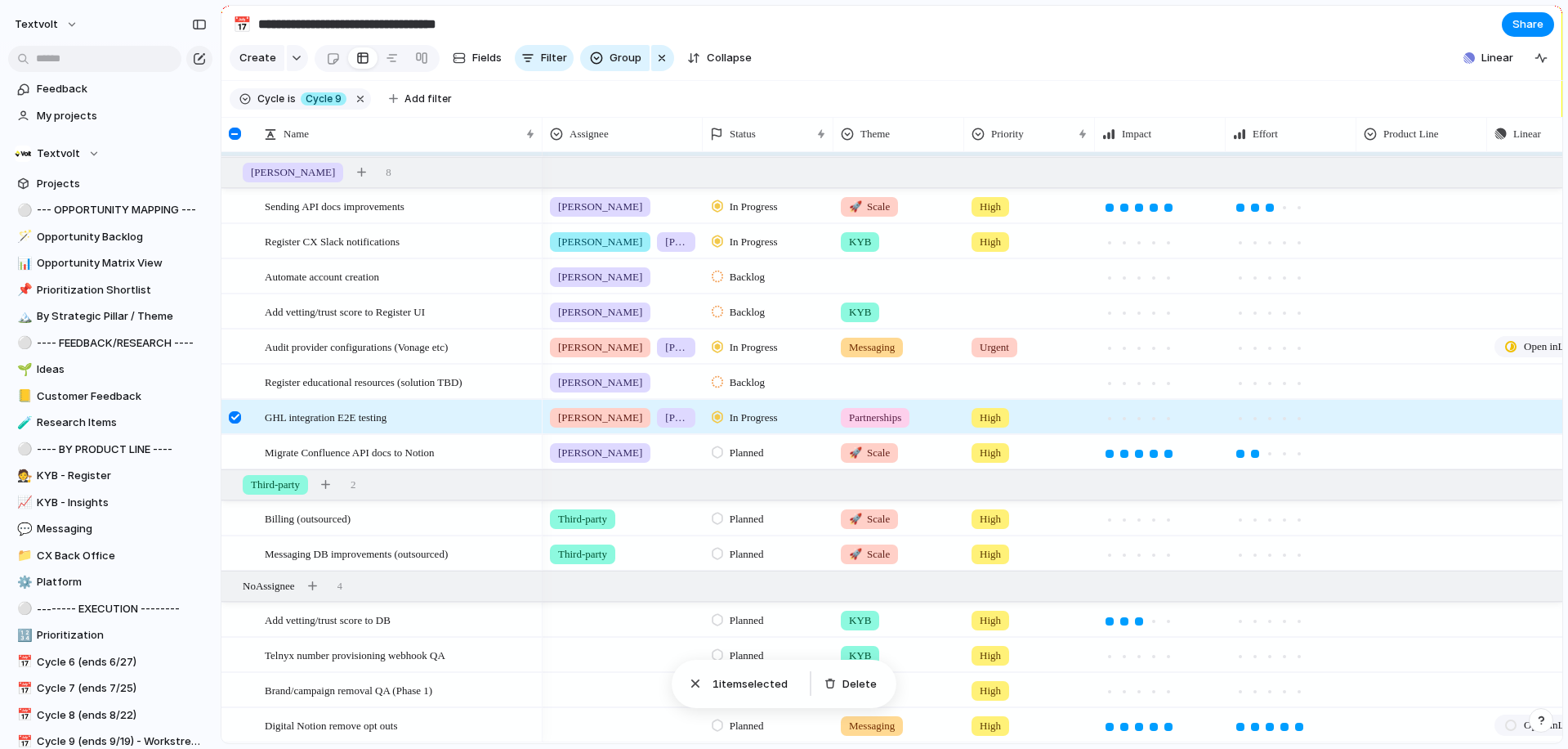
click at [234, 414] on div at bounding box center [234, 417] width 12 height 12
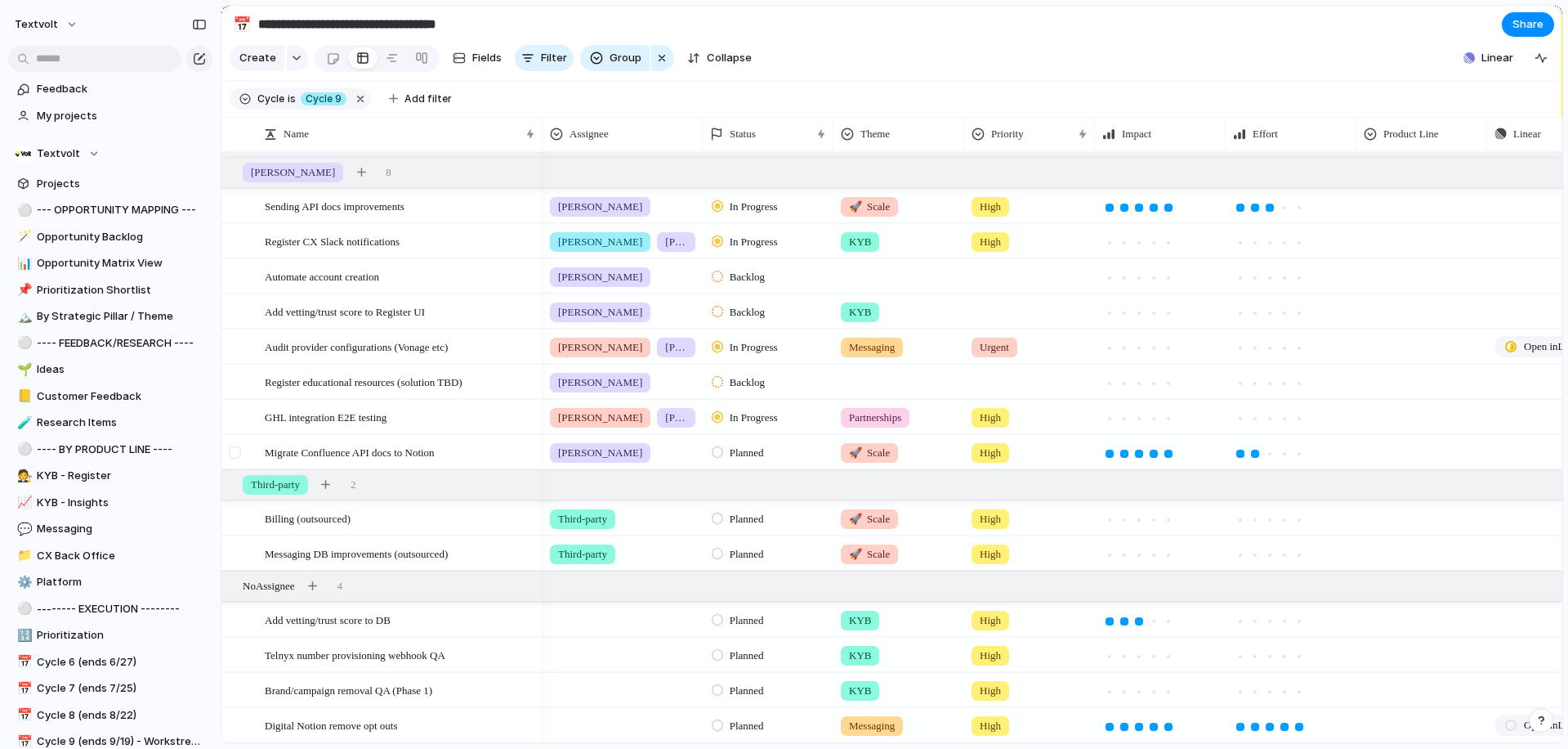
click at [234, 453] on div at bounding box center [234, 452] width 12 height 12
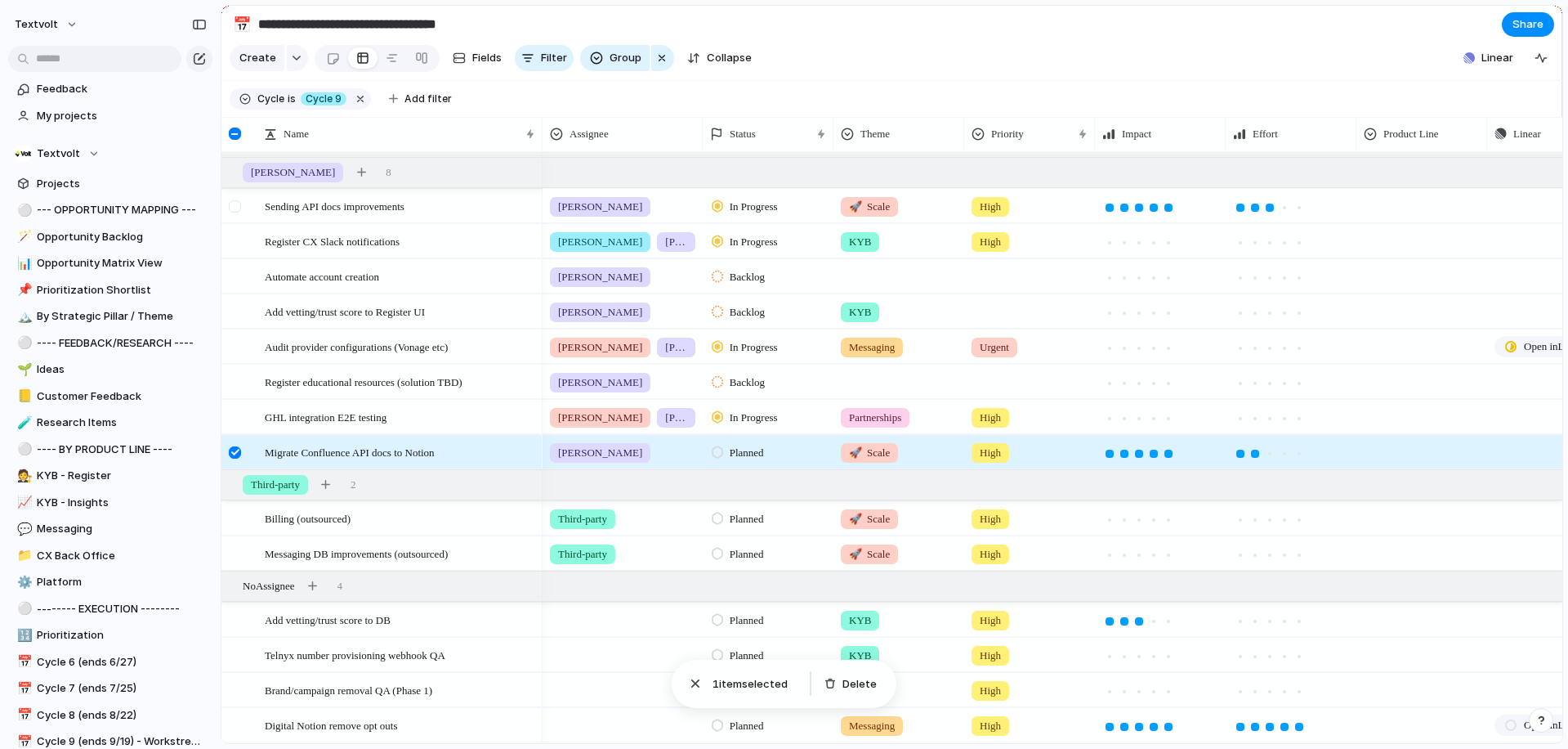
click at [237, 205] on div at bounding box center [234, 206] width 12 height 12
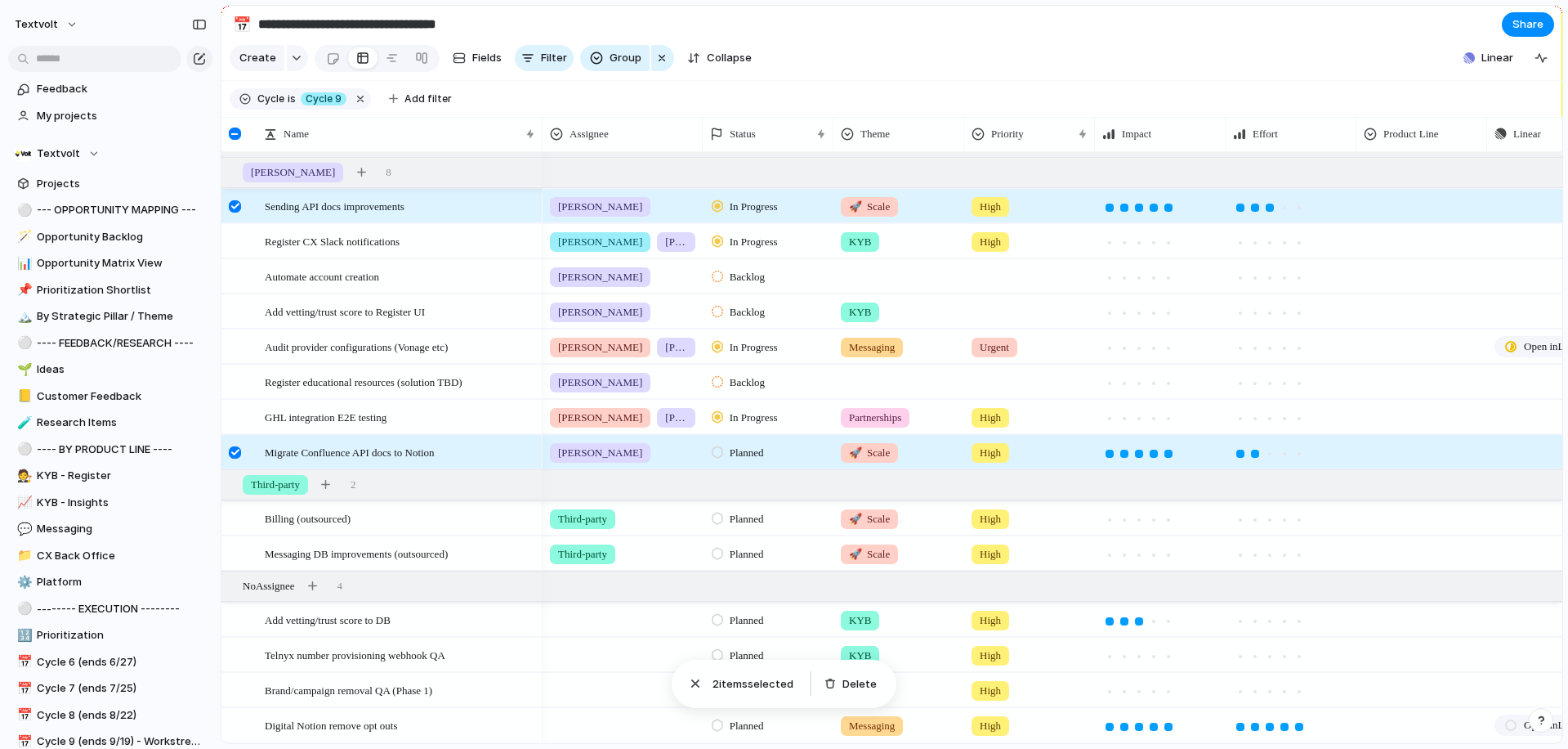
click at [234, 206] on div at bounding box center [234, 206] width 12 height 12
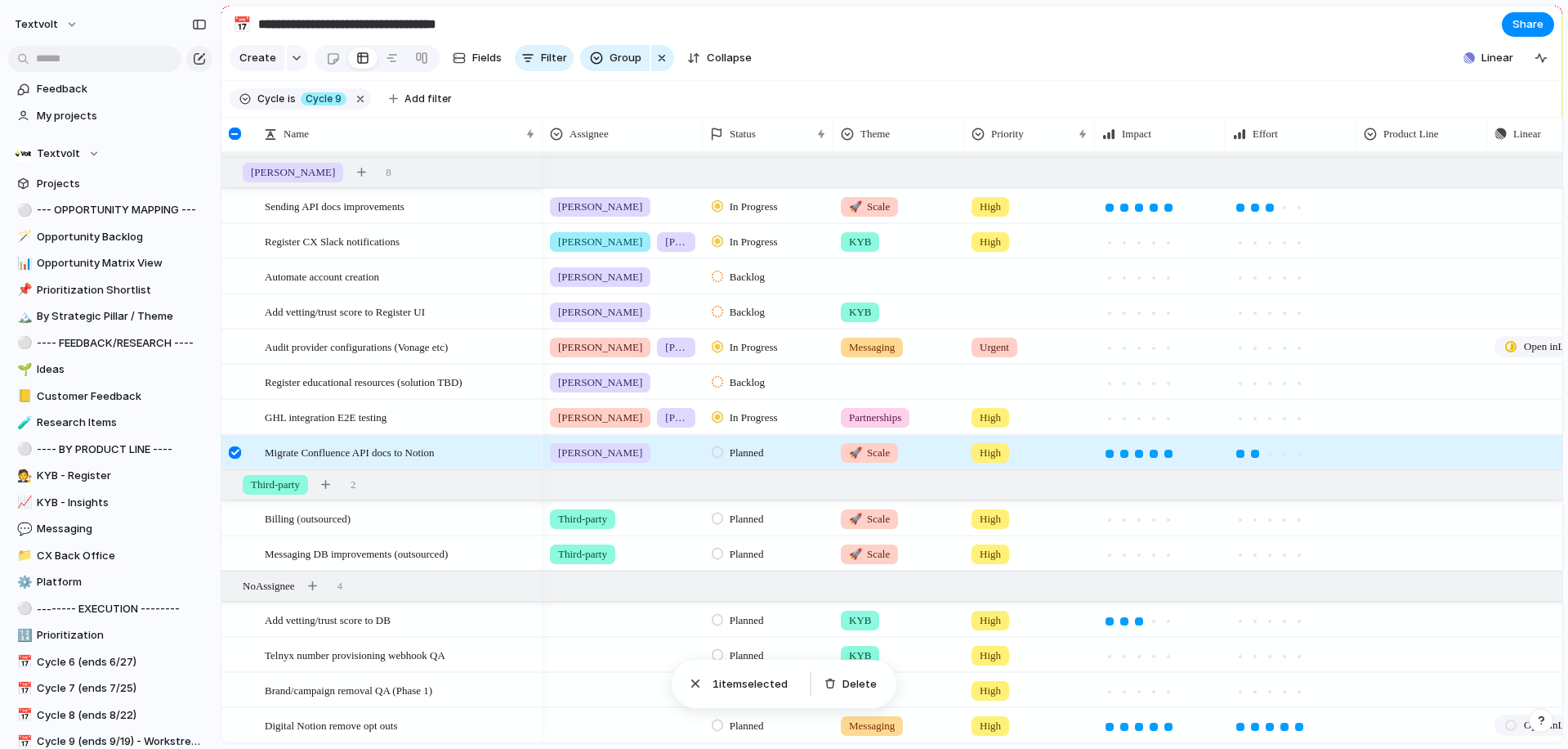
click at [235, 446] on div at bounding box center [234, 452] width 12 height 12
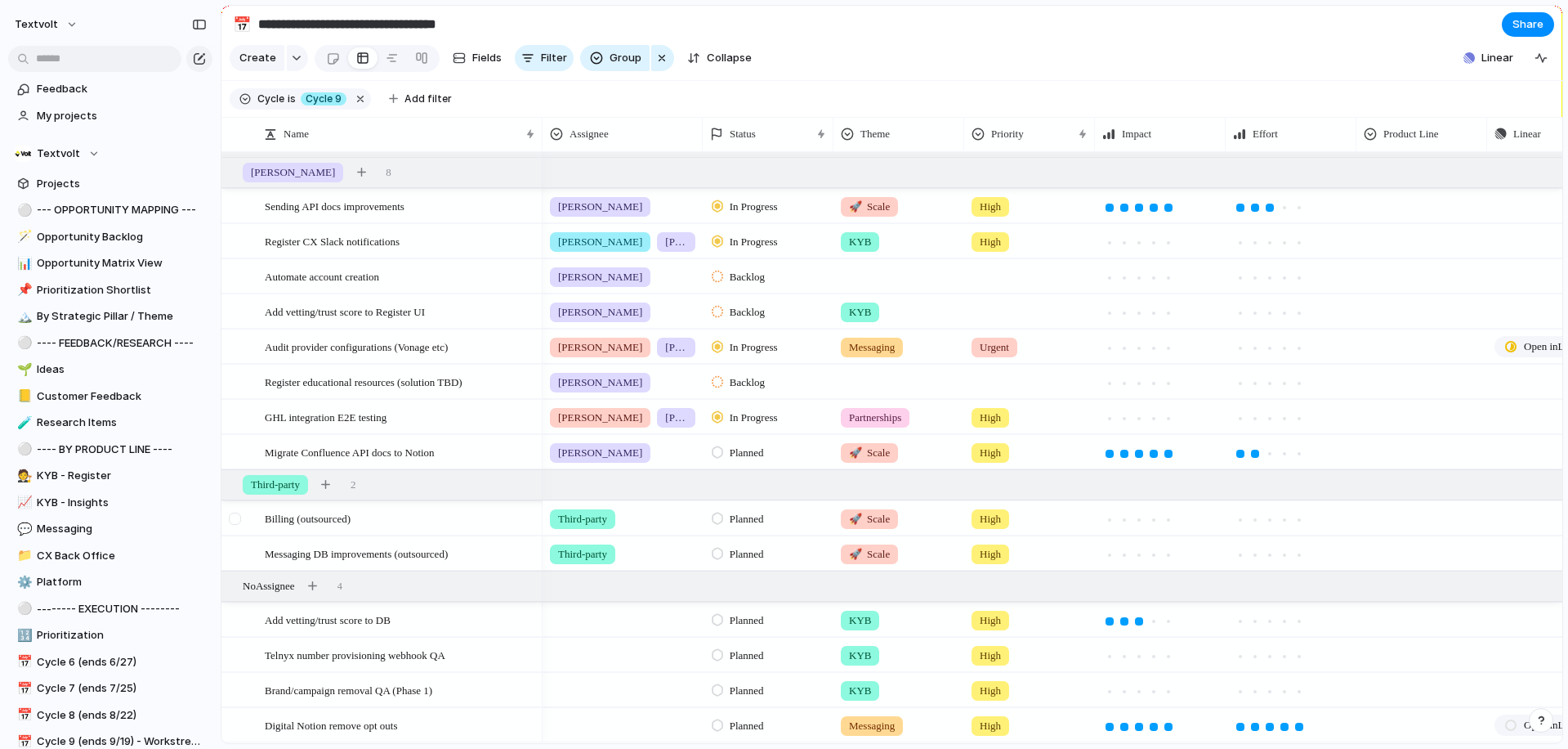
click at [235, 520] on div at bounding box center [234, 518] width 12 height 12
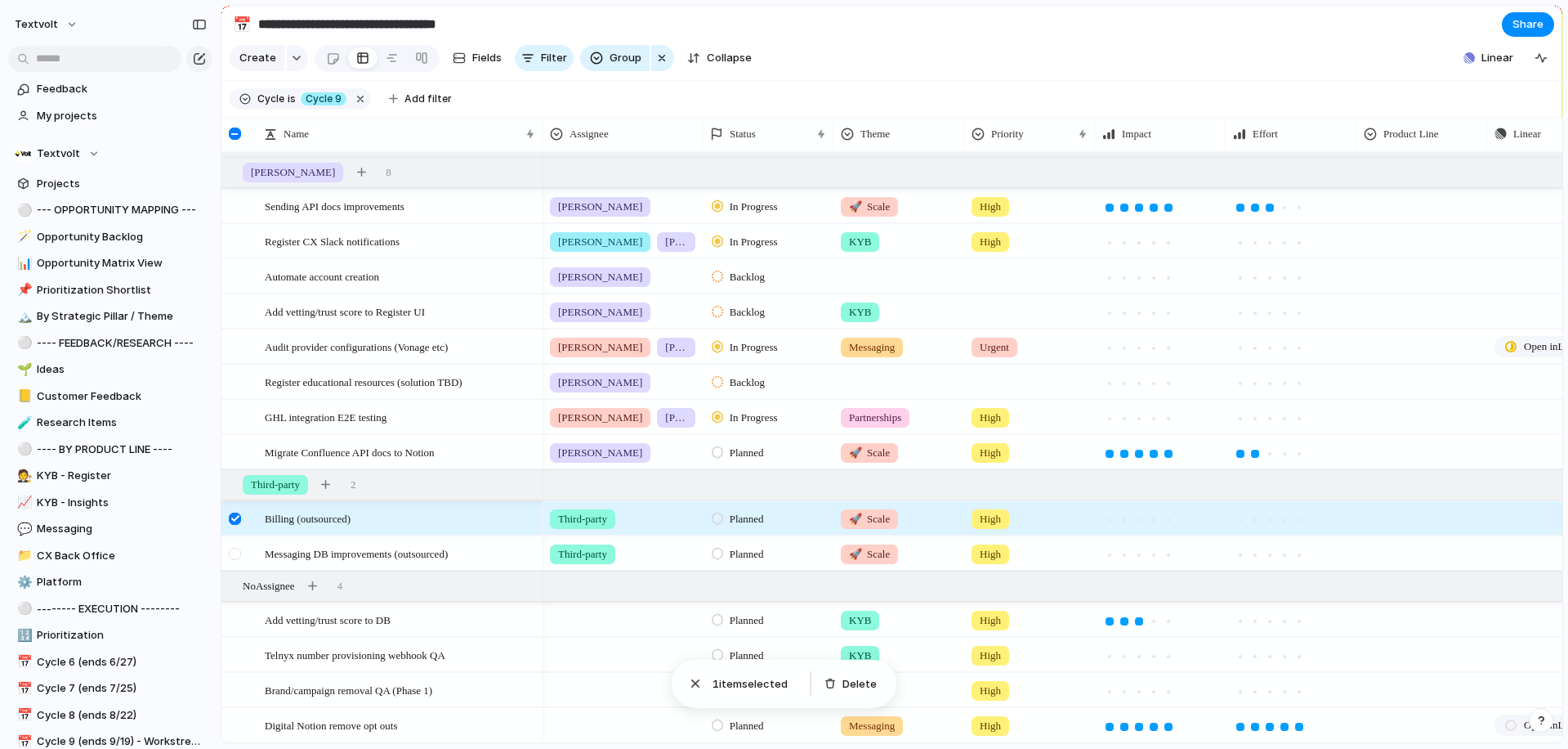
click at [236, 550] on div at bounding box center [234, 553] width 12 height 12
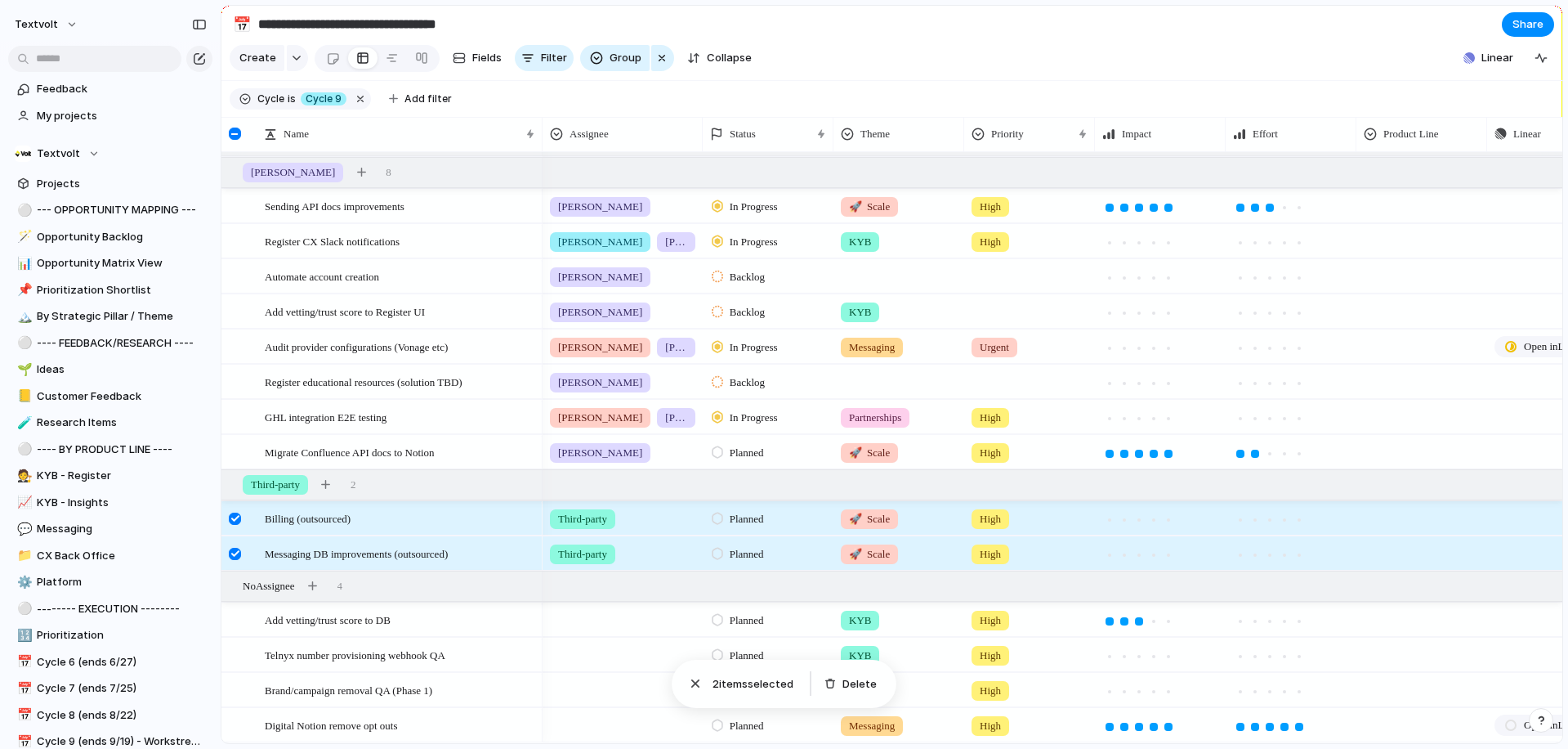
click at [236, 550] on div at bounding box center [234, 553] width 12 height 12
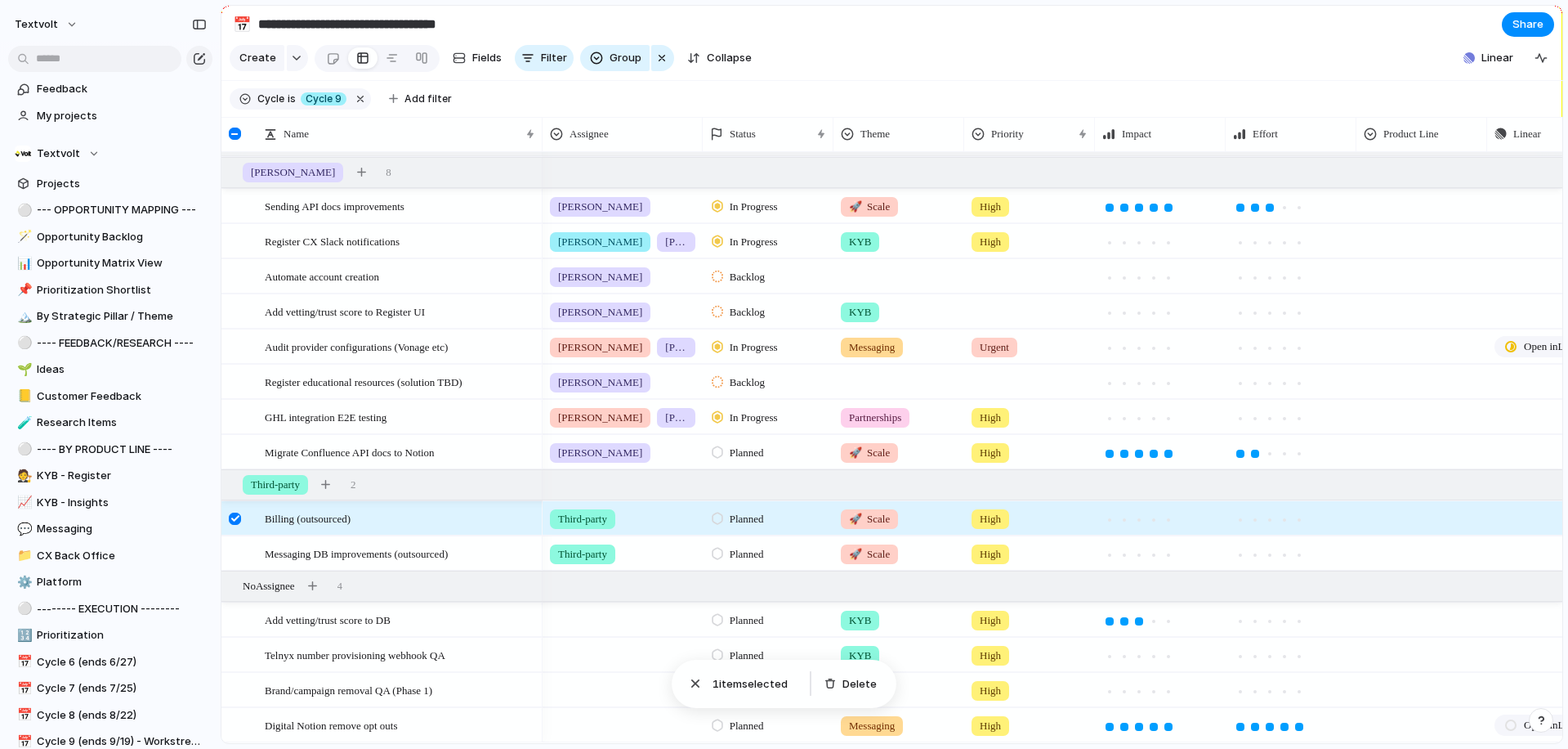
click at [235, 519] on div at bounding box center [234, 518] width 12 height 12
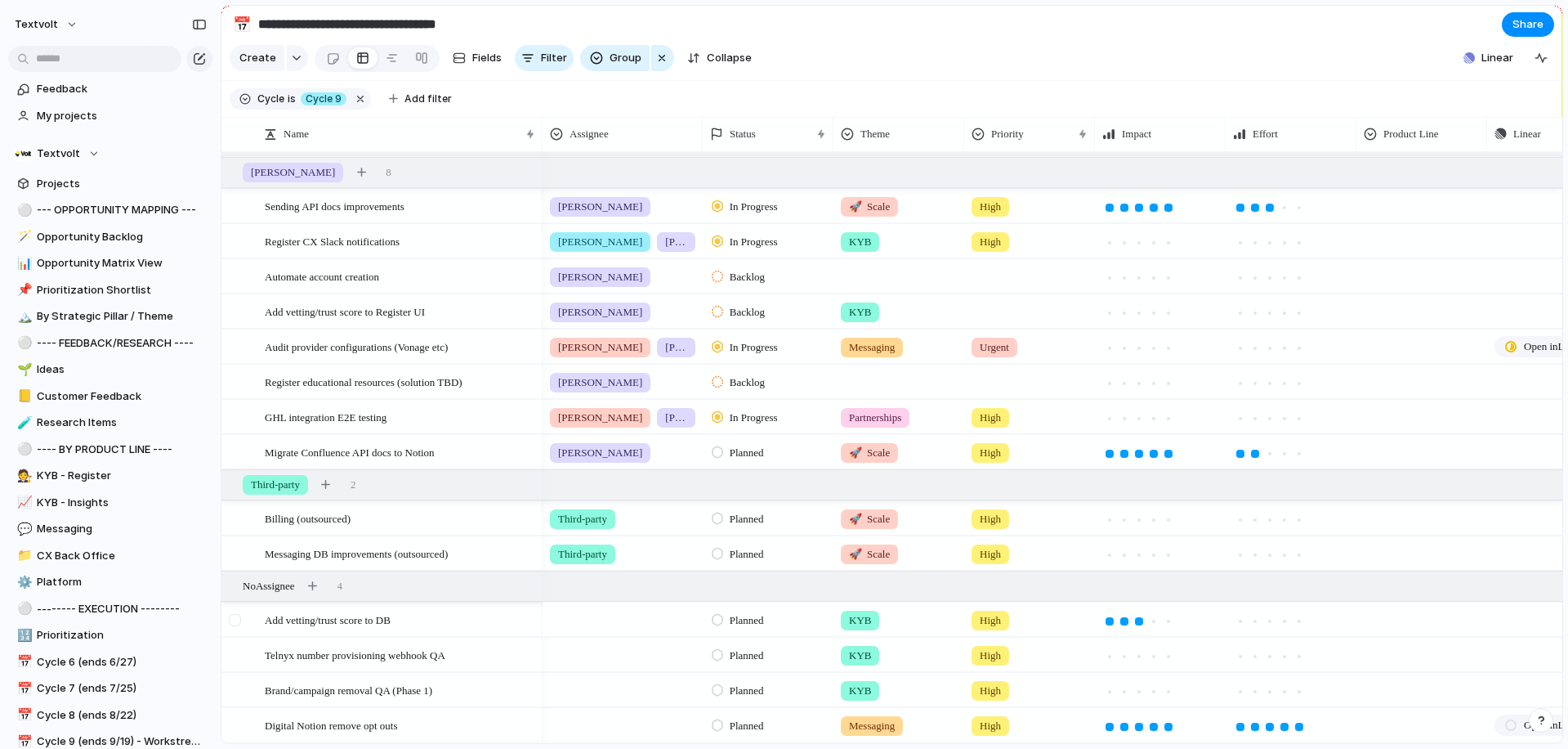
click at [238, 621] on div at bounding box center [234, 619] width 12 height 12
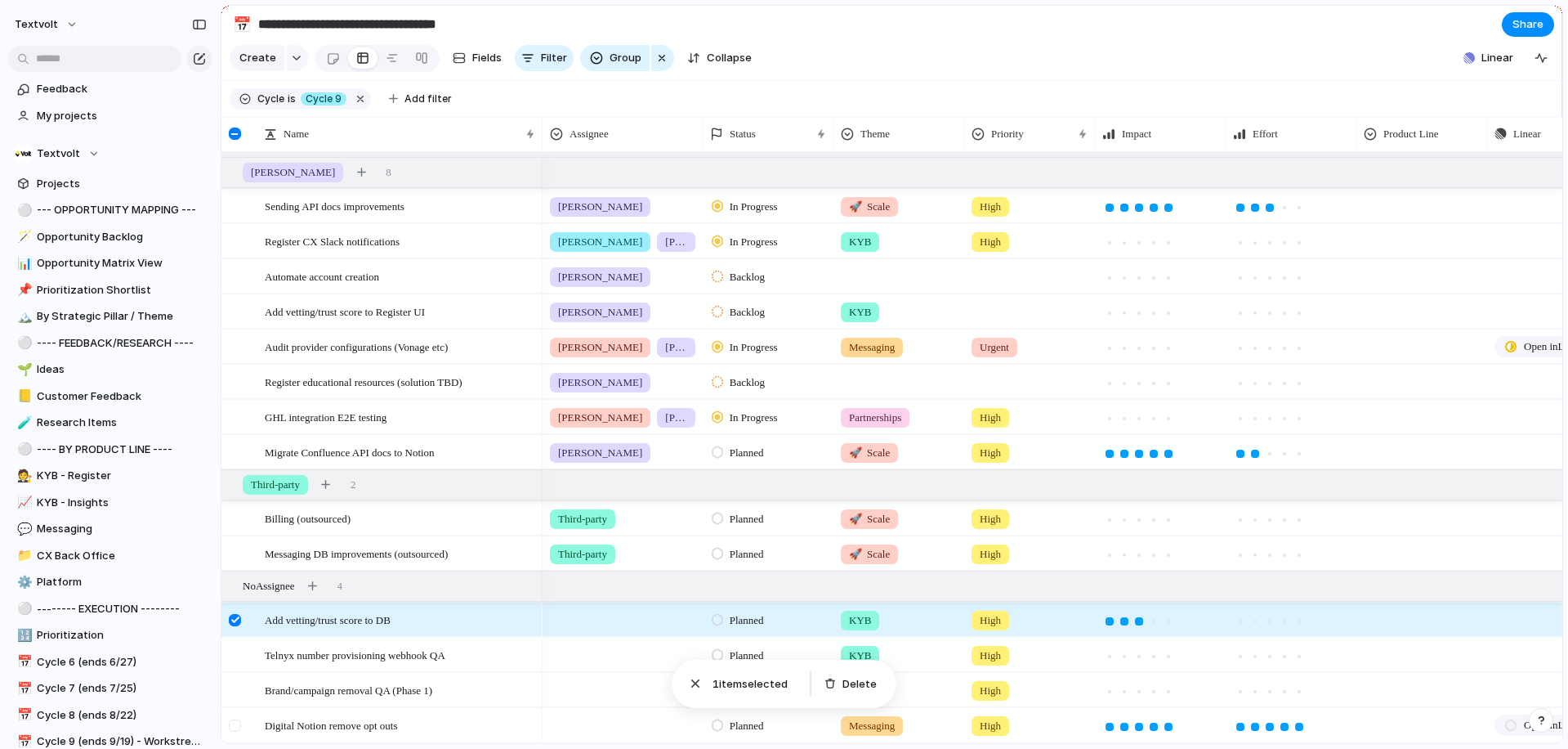
click at [240, 733] on div at bounding box center [237, 731] width 29 height 44
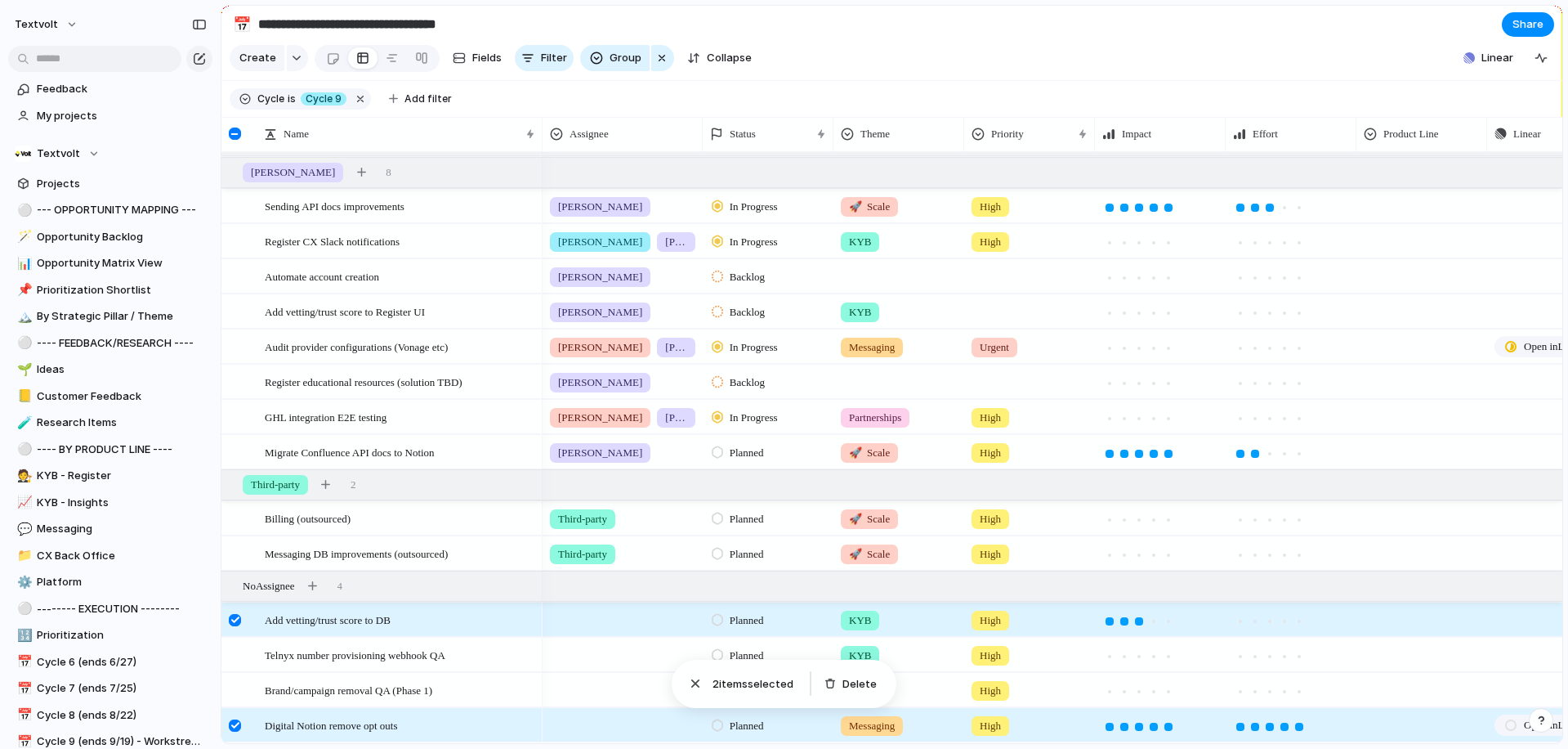
click at [235, 727] on div at bounding box center [234, 724] width 12 height 12
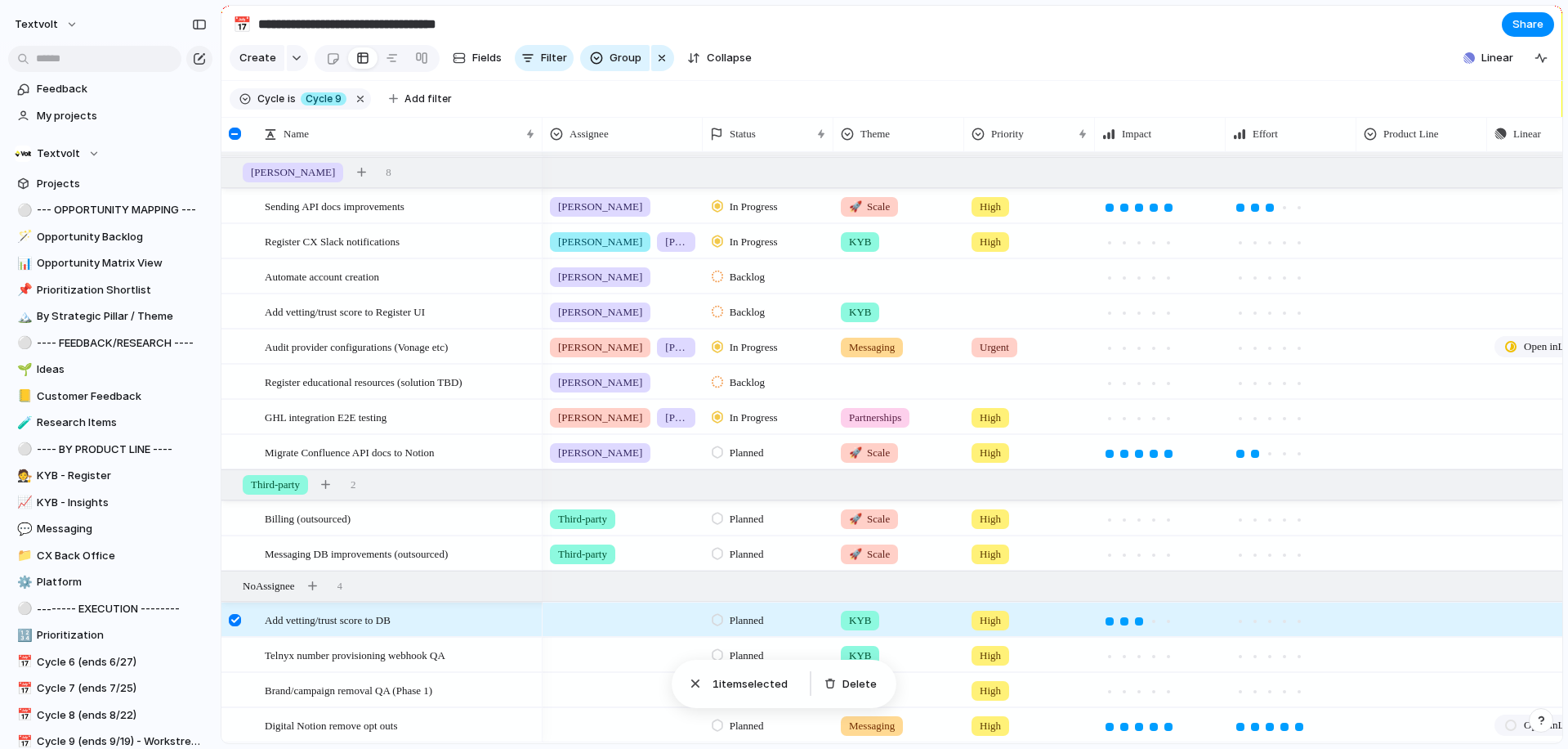
click at [234, 616] on div at bounding box center [234, 619] width 12 height 12
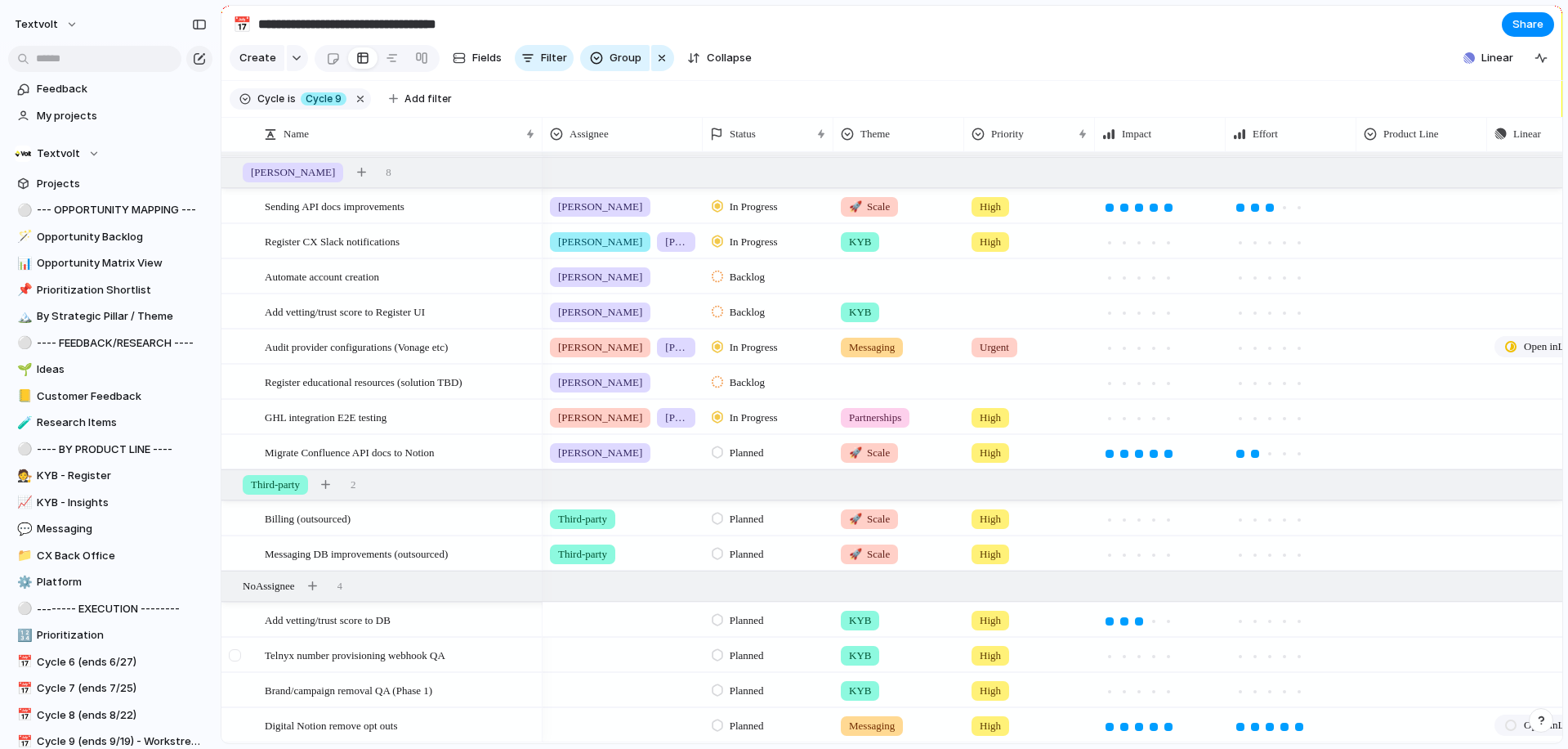
click at [234, 658] on div at bounding box center [234, 655] width 12 height 12
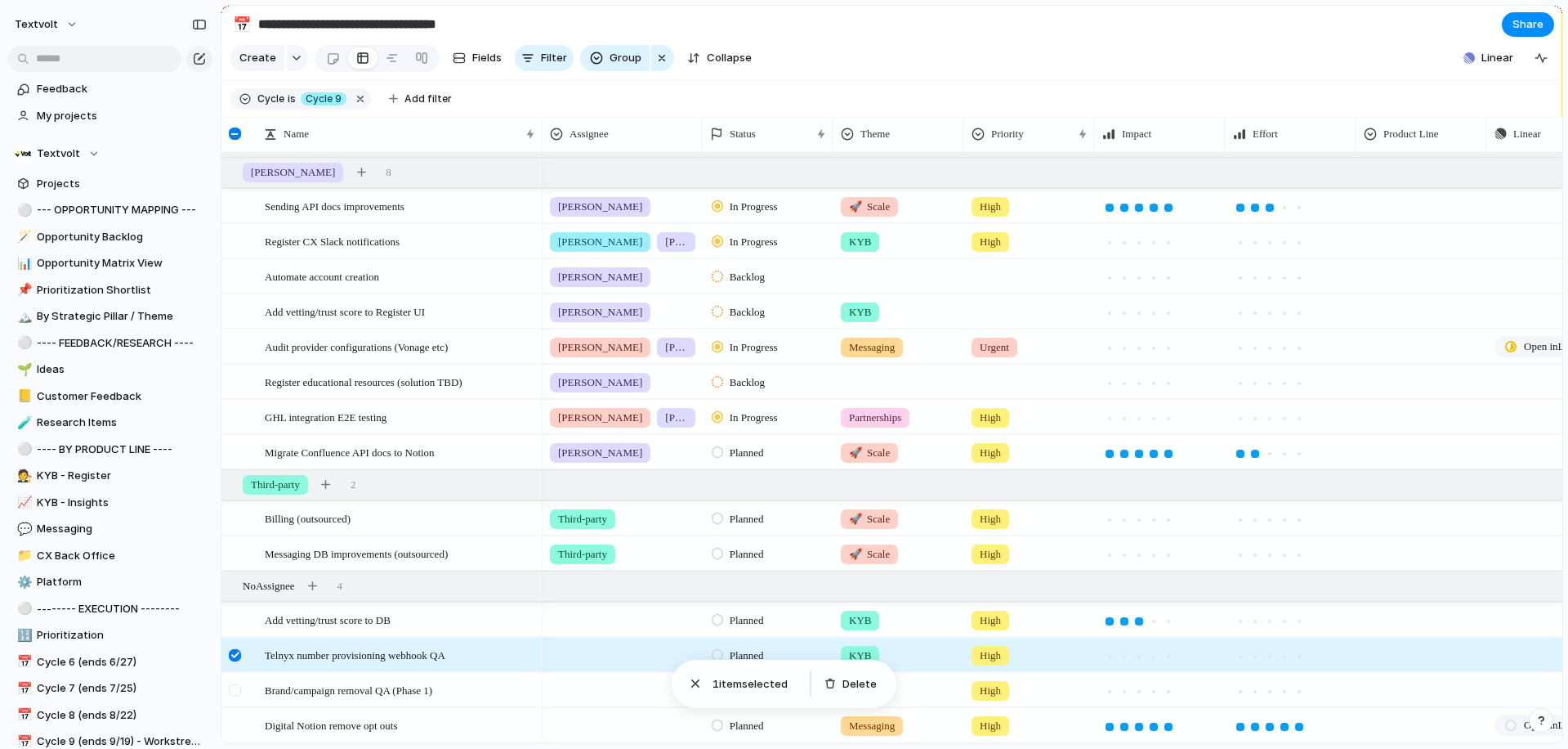
click at [235, 689] on div at bounding box center [234, 690] width 12 height 12
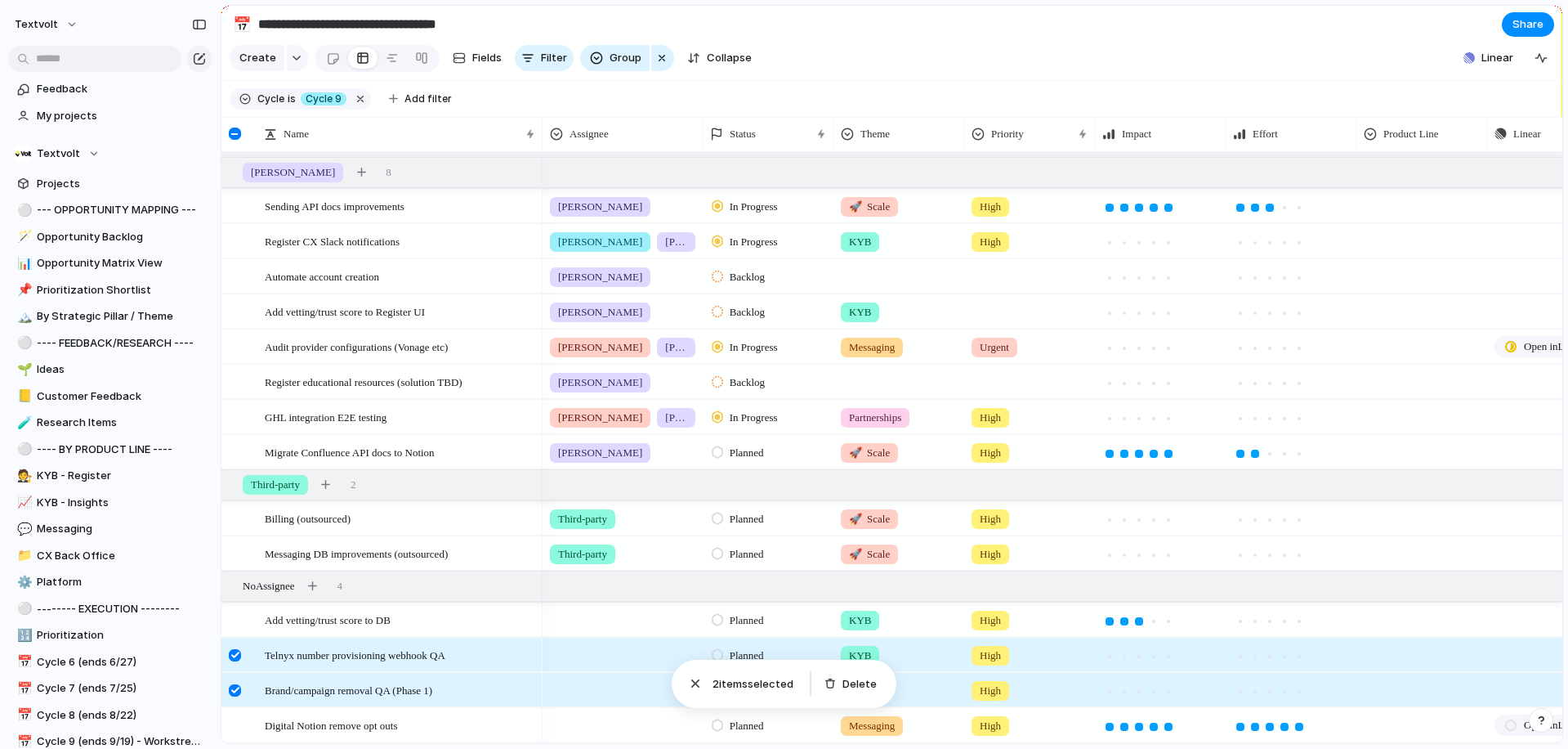
click at [235, 689] on div at bounding box center [234, 690] width 12 height 12
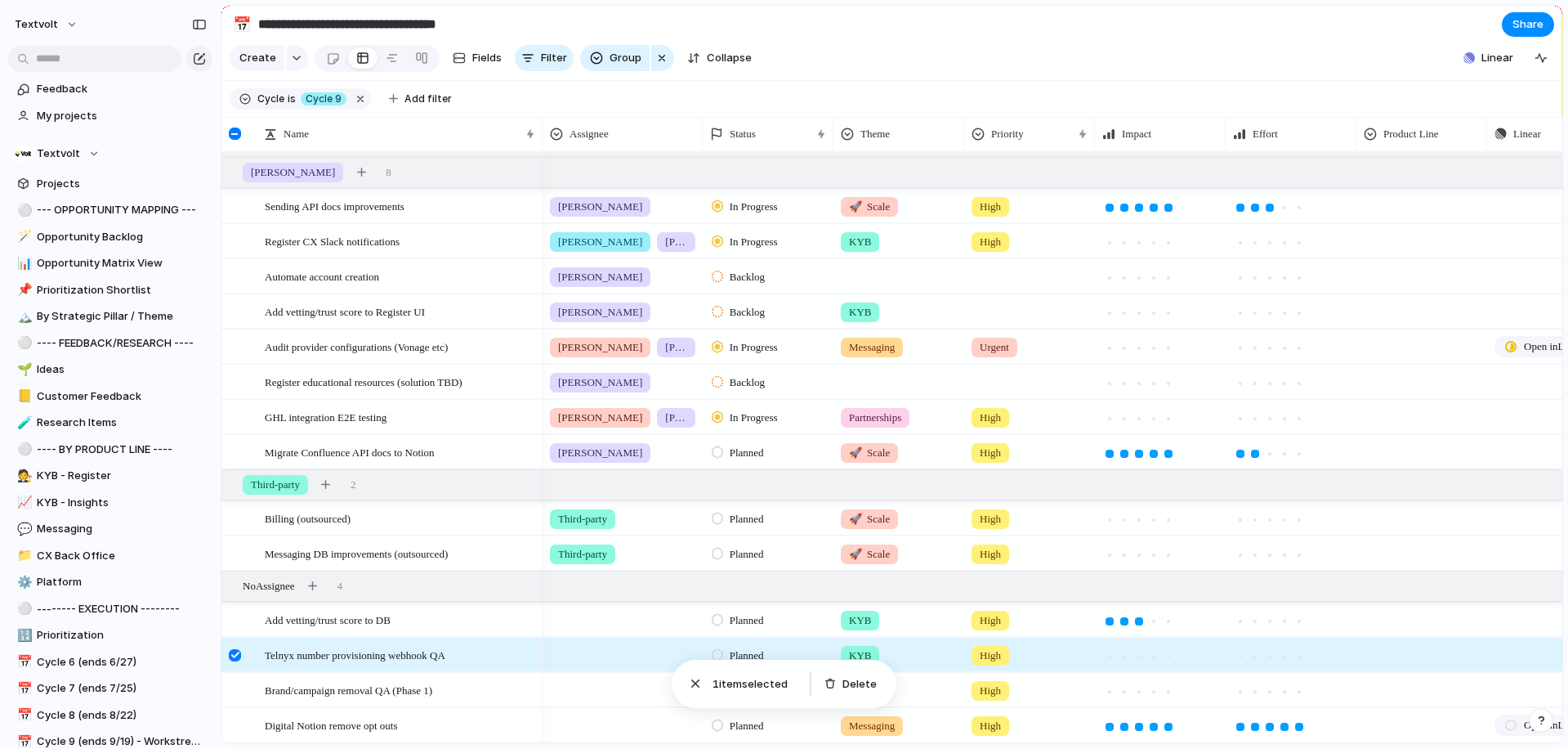
click at [232, 658] on div at bounding box center [234, 655] width 12 height 12
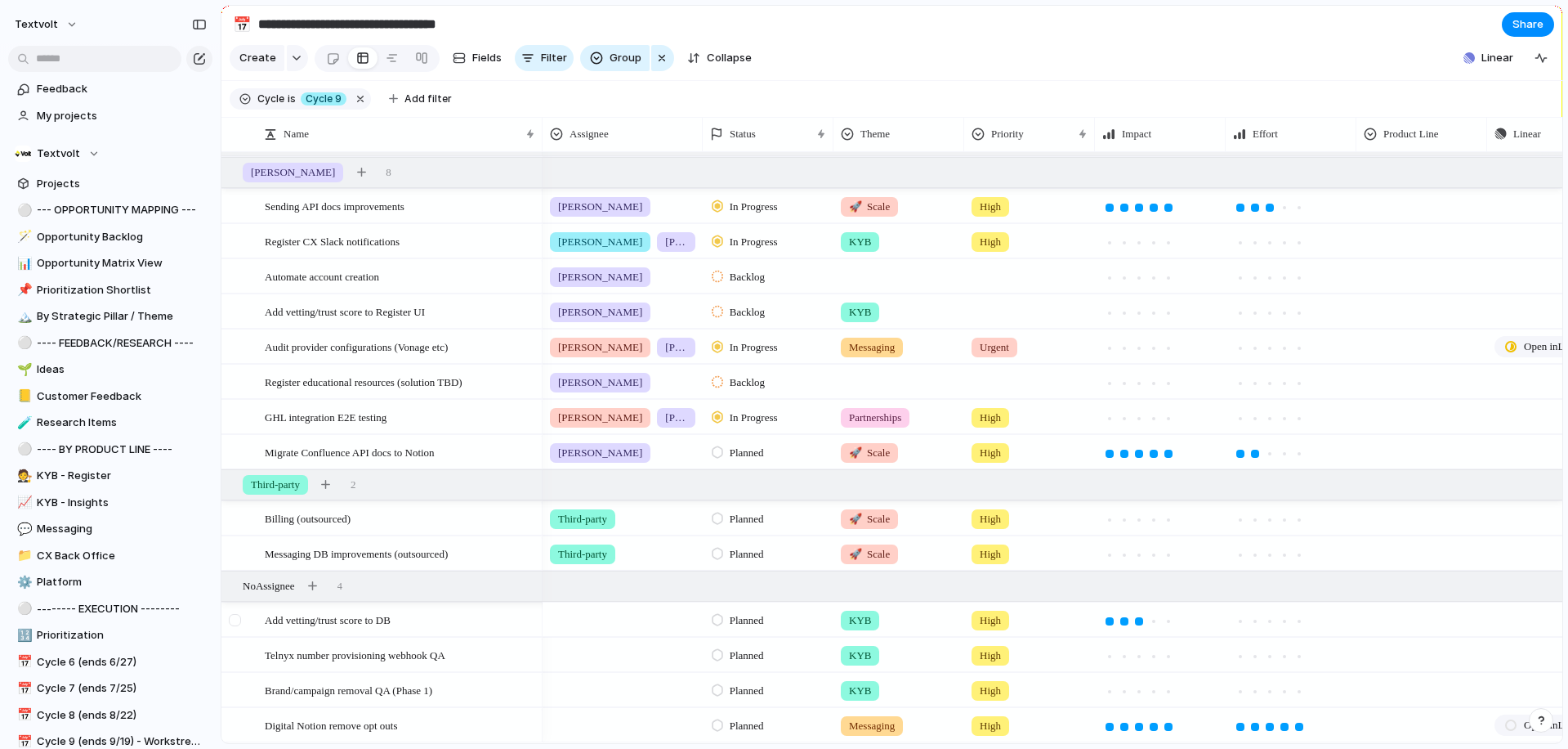
click at [239, 624] on div at bounding box center [234, 619] width 12 height 12
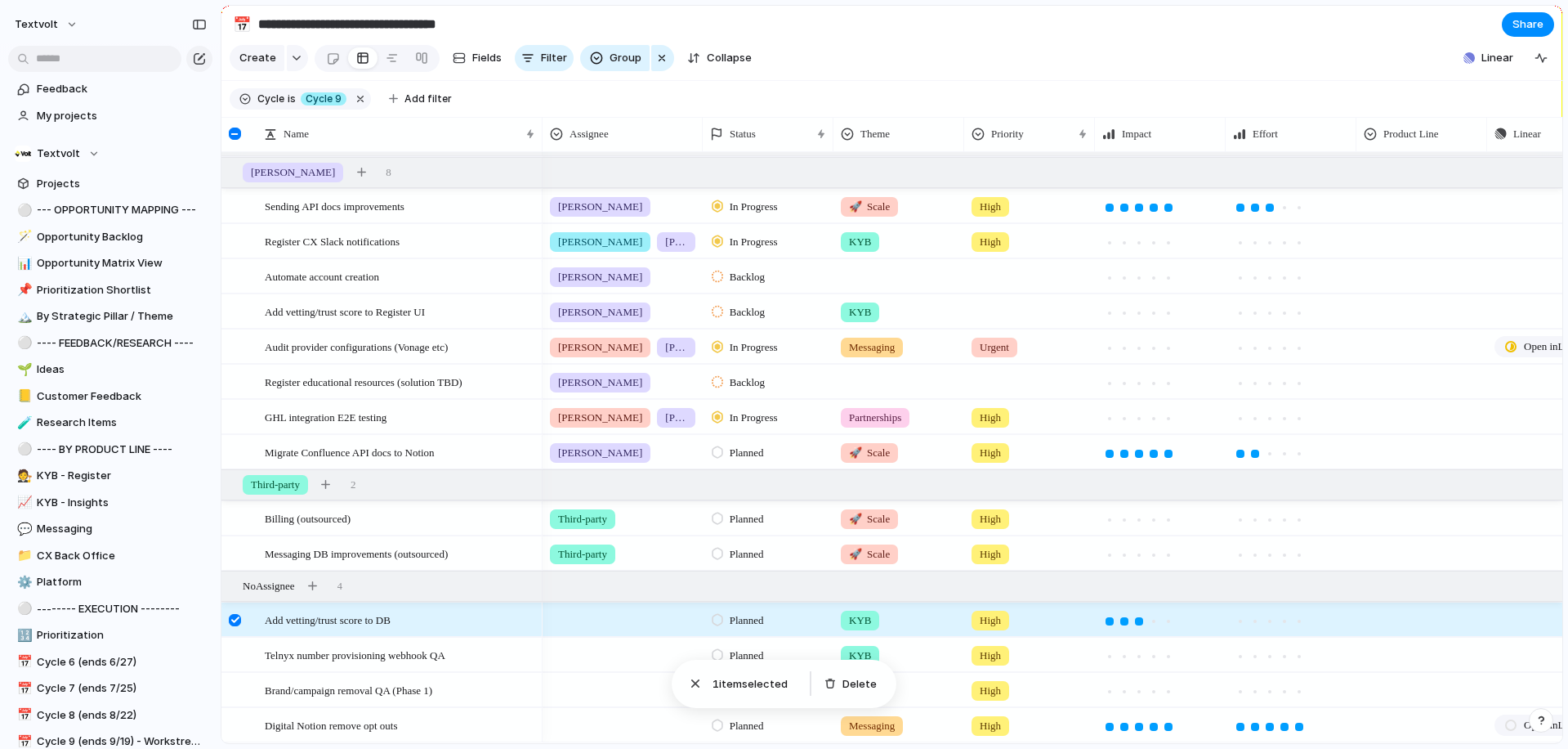
click at [1221, 27] on section "**********" at bounding box center [891, 24] width 1341 height 37
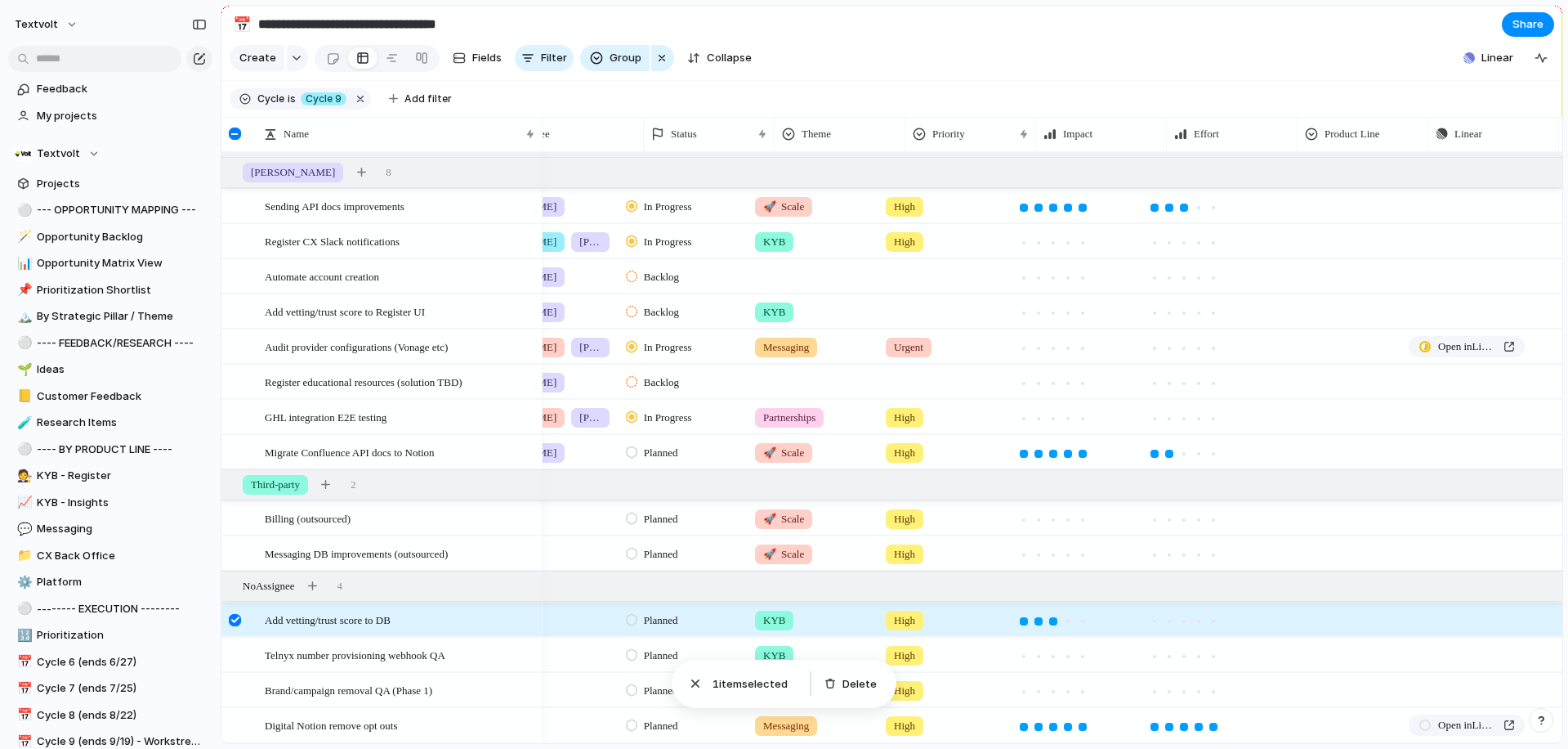
scroll to position [0, 86]
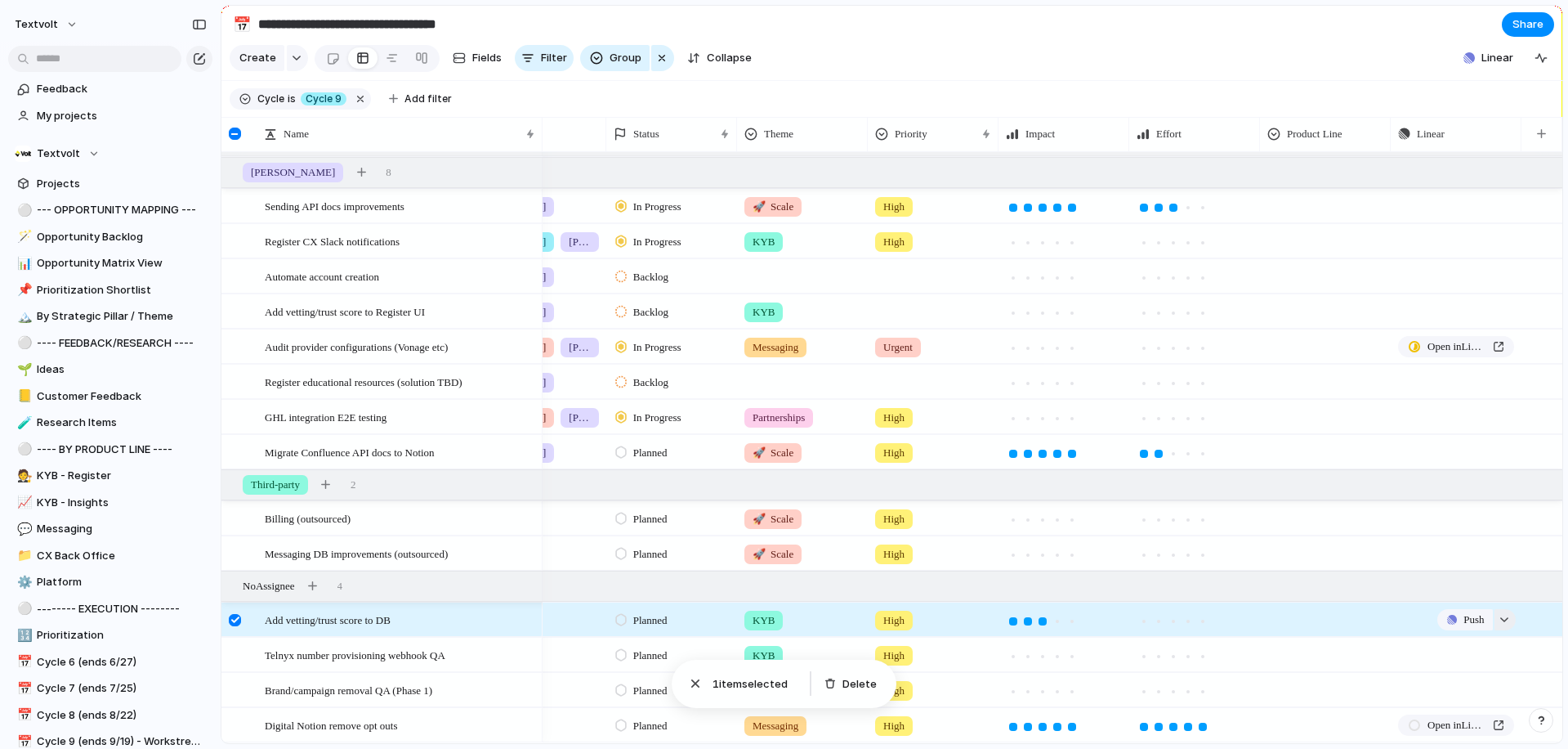
click at [1503, 621] on button "button" at bounding box center [1505, 619] width 21 height 21
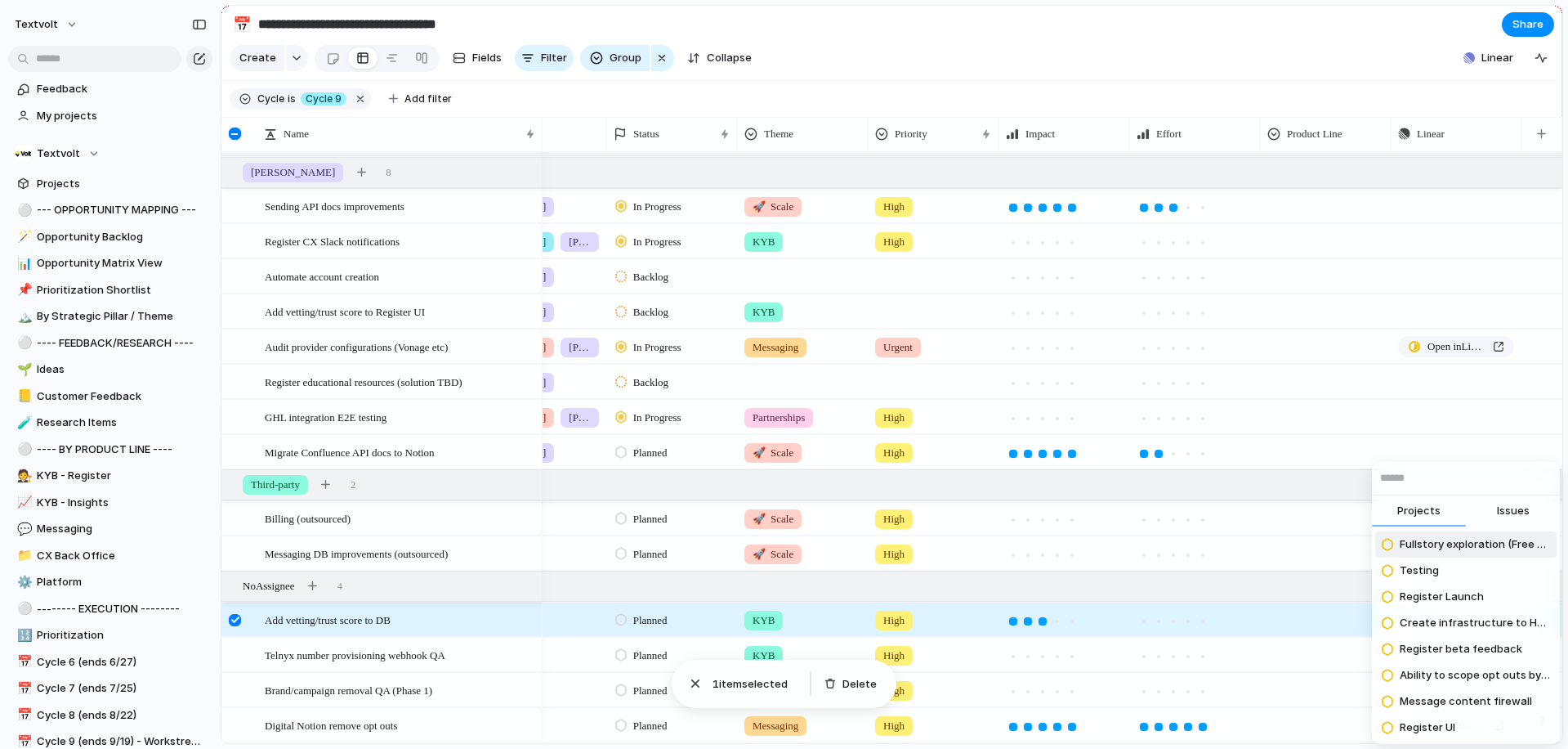
click at [1511, 511] on span "Issues" at bounding box center [1513, 511] width 33 height 16
click at [1483, 476] on input "text" at bounding box center [1467, 478] width 188 height 33
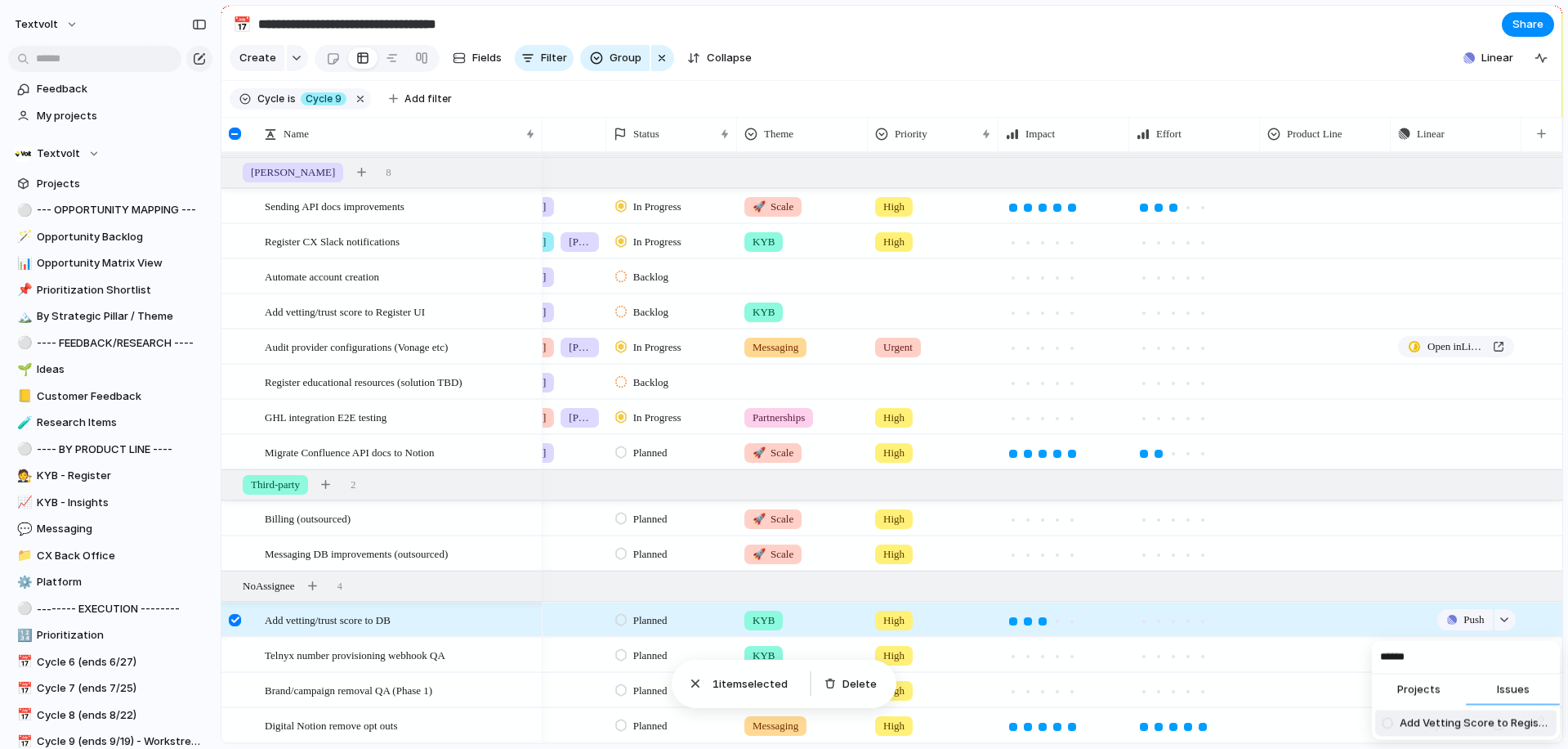
type input "******"
click at [1412, 727] on span "Add Vetting Score to Register Brands" at bounding box center [1475, 723] width 150 height 16
click at [233, 620] on div at bounding box center [234, 619] width 12 height 12
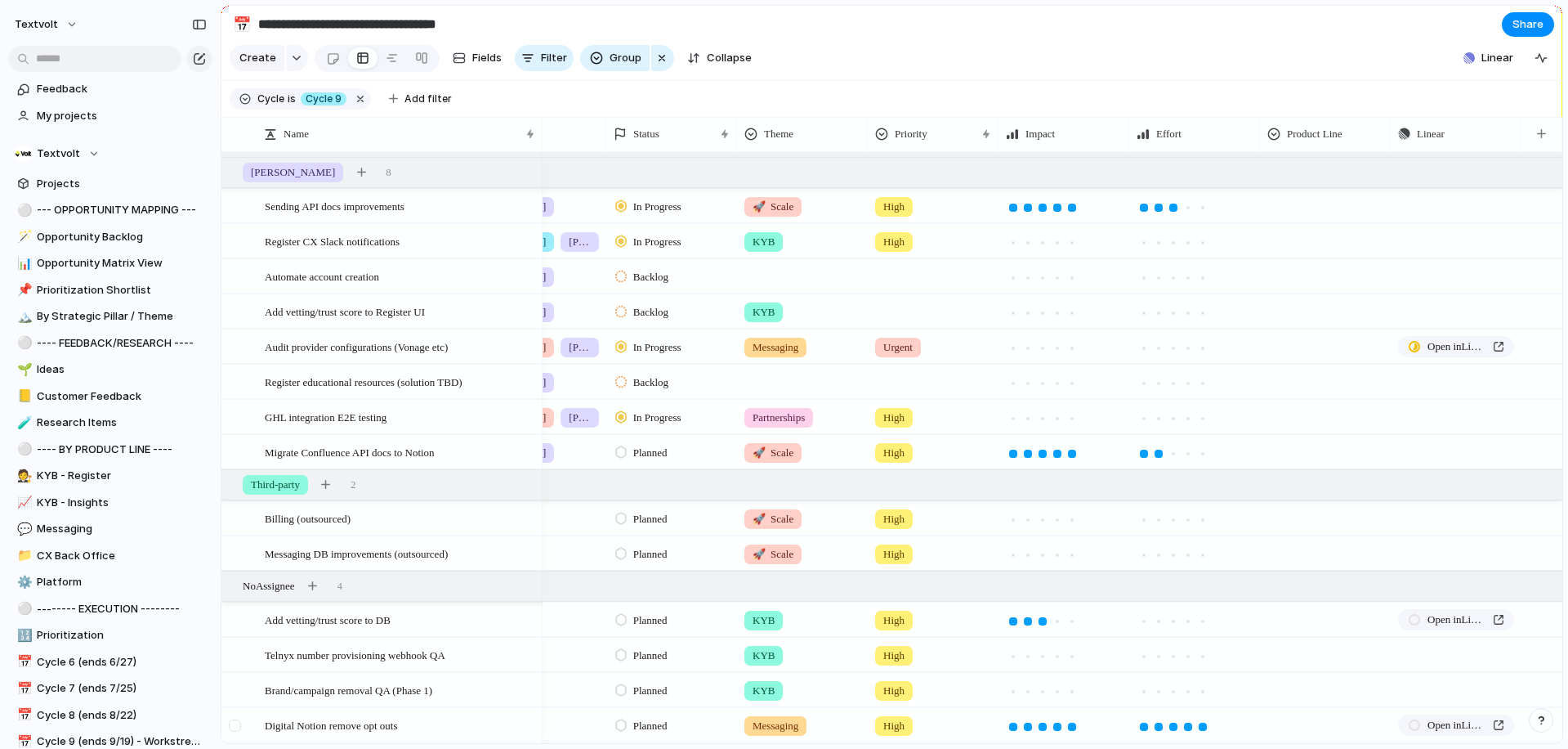
click at [233, 728] on div at bounding box center [234, 724] width 12 height 12
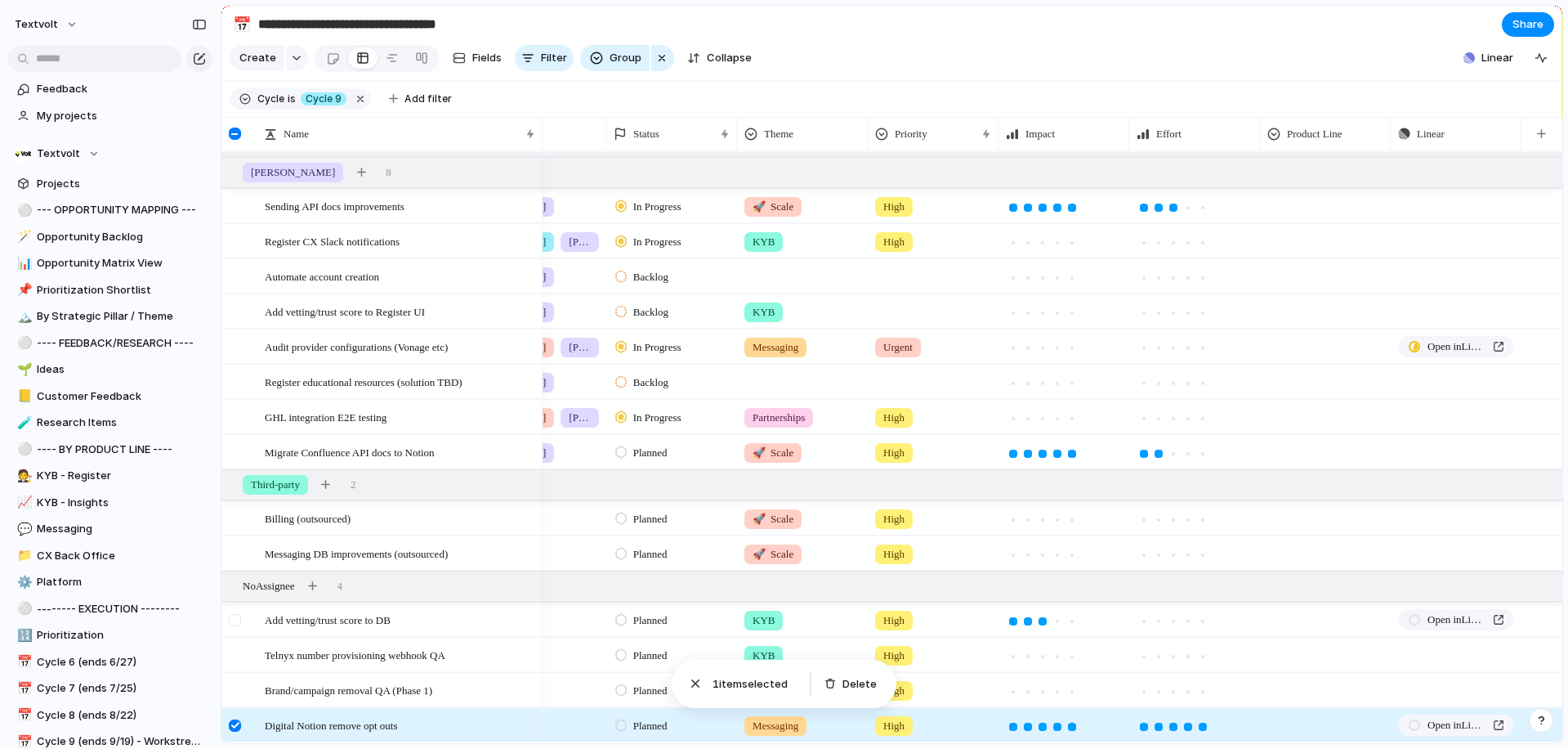
click at [235, 620] on div at bounding box center [234, 619] width 12 height 12
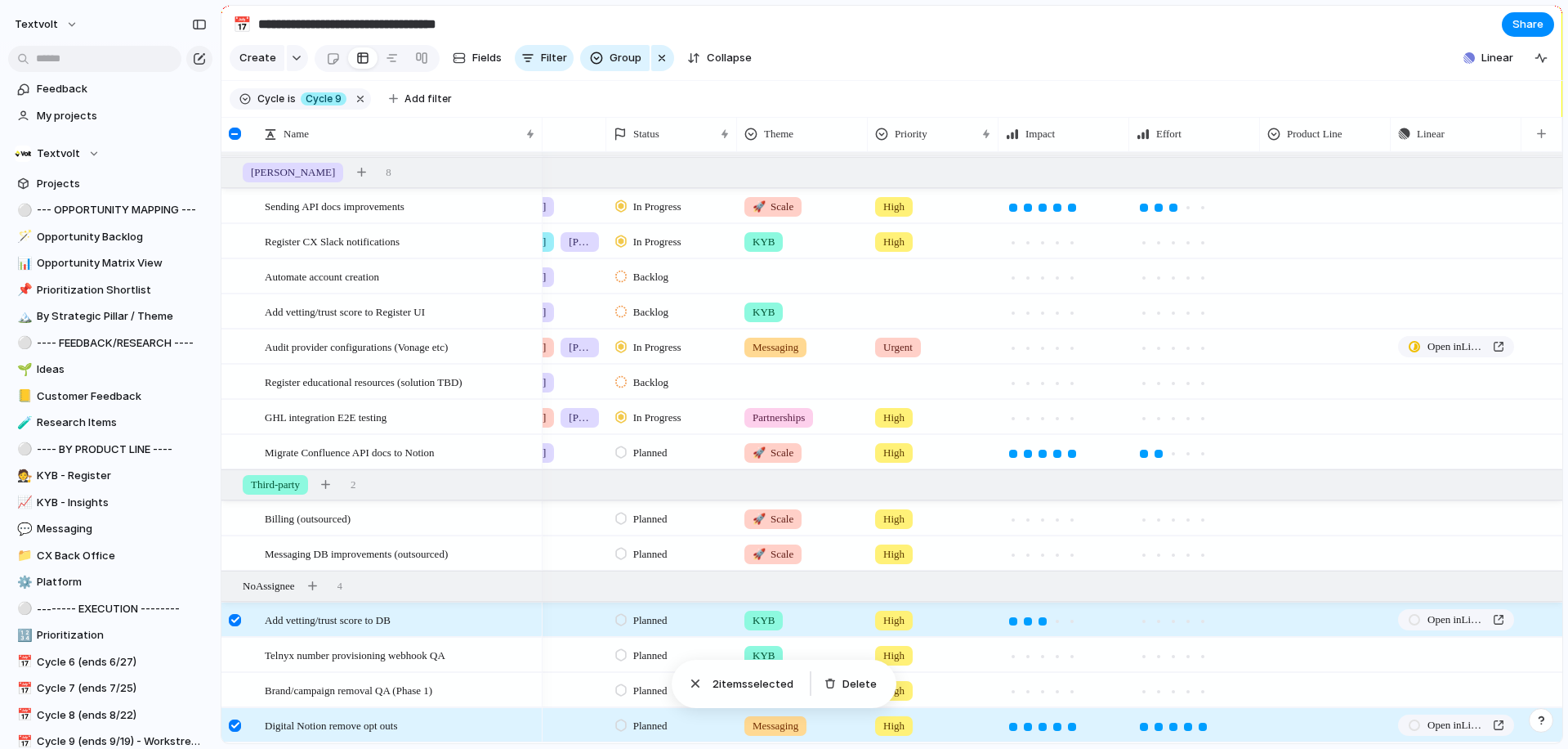
click at [234, 726] on div at bounding box center [234, 724] width 12 height 12
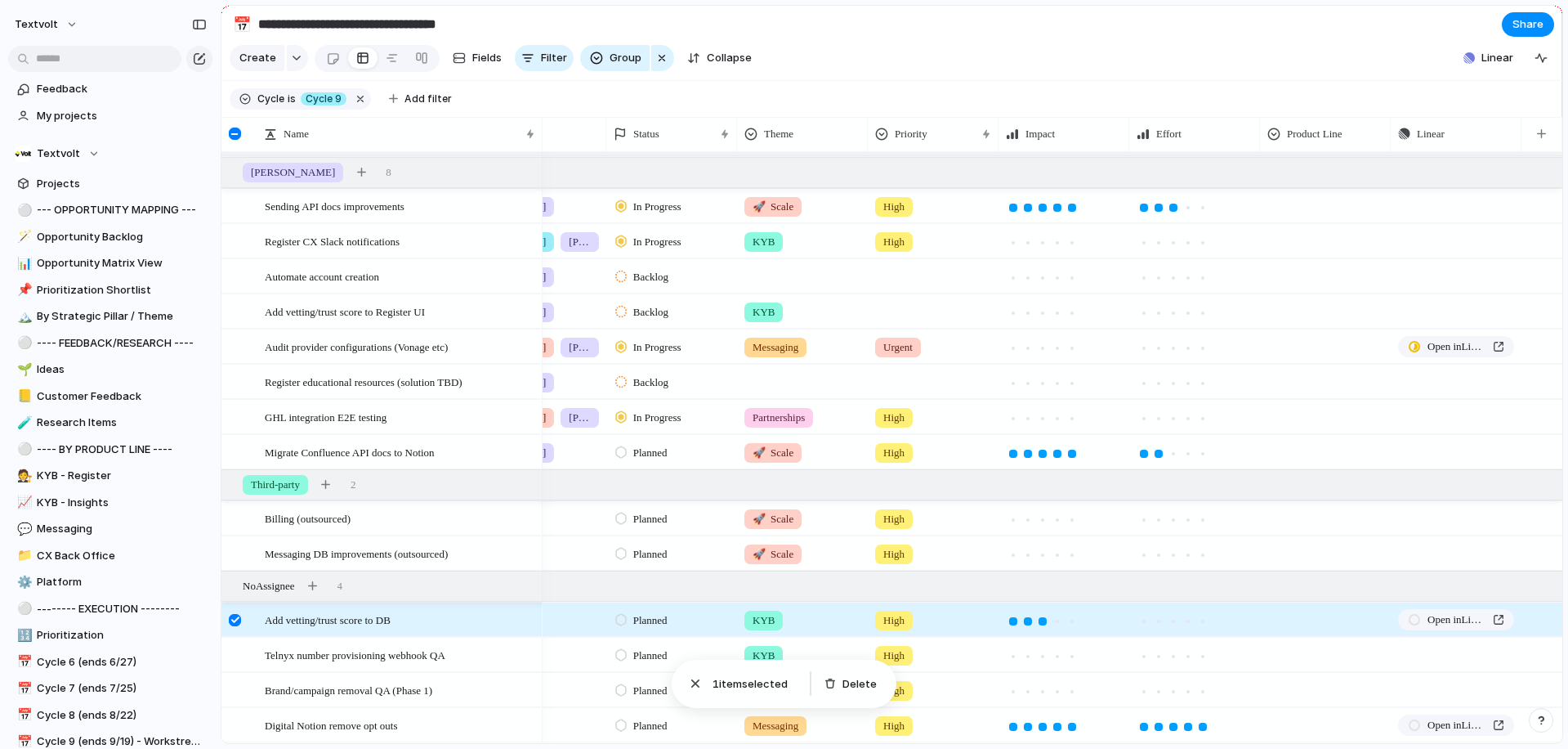
click at [237, 617] on div at bounding box center [234, 619] width 12 height 12
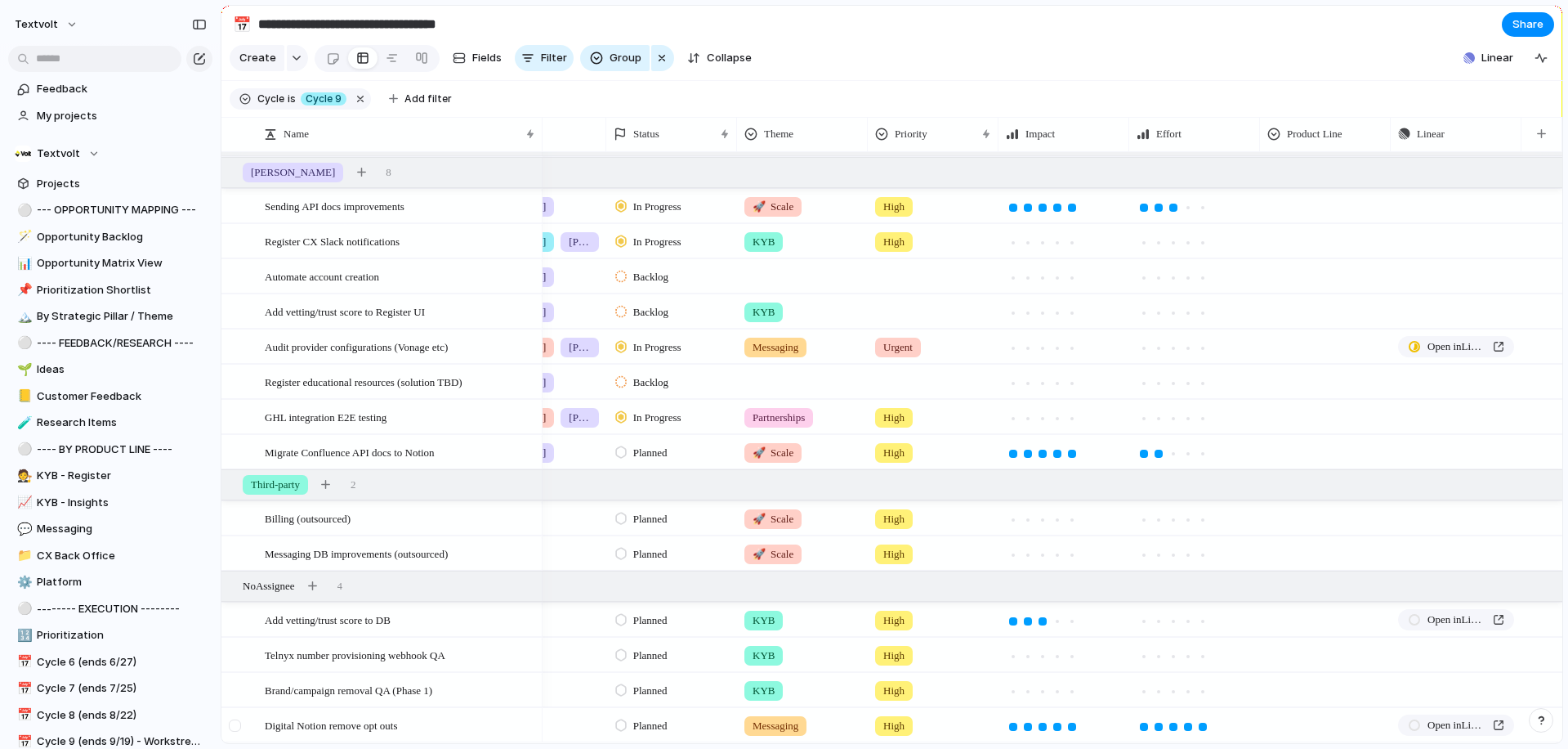
click at [236, 728] on div at bounding box center [234, 724] width 12 height 12
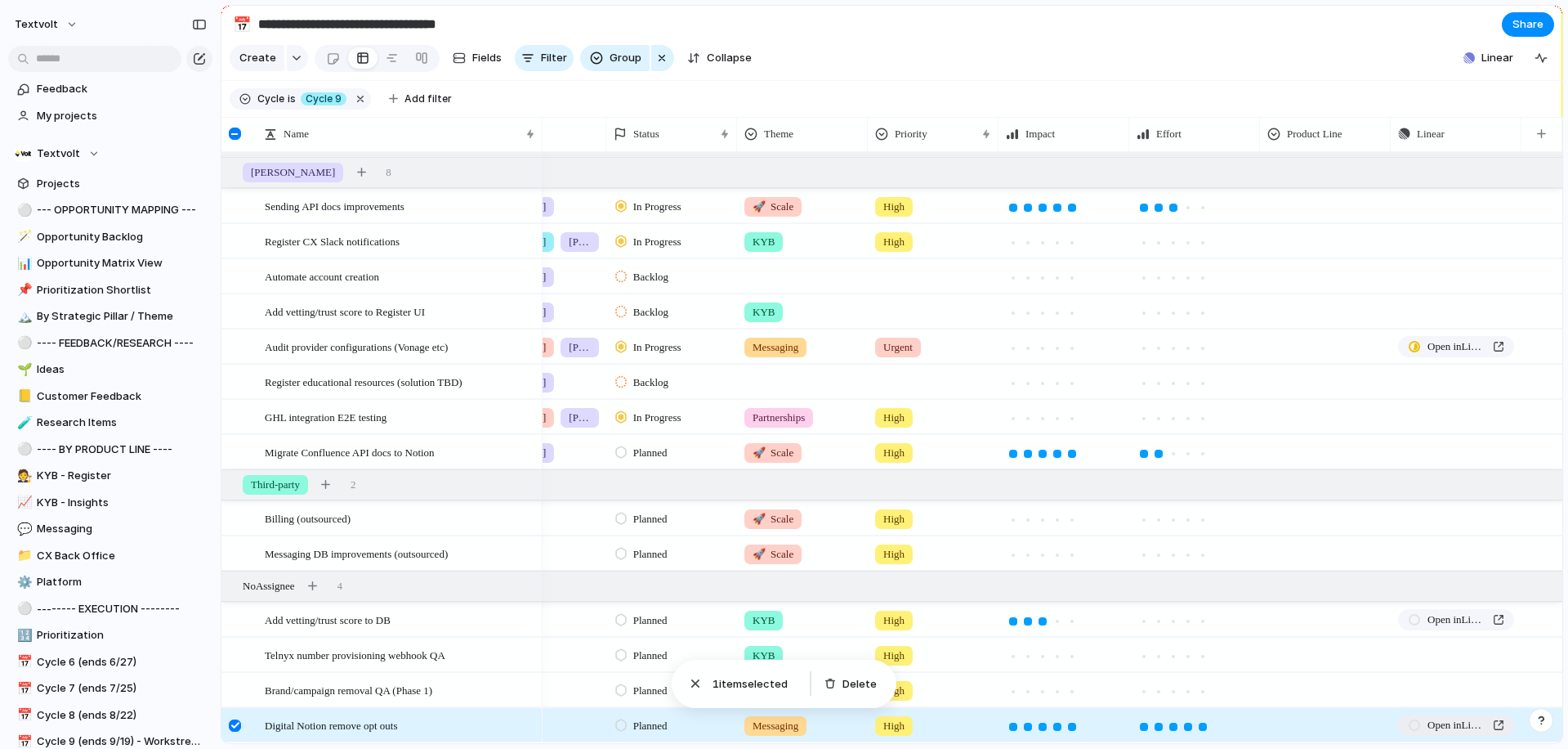
click at [1442, 722] on span "Open in Linear" at bounding box center [1456, 725] width 59 height 16
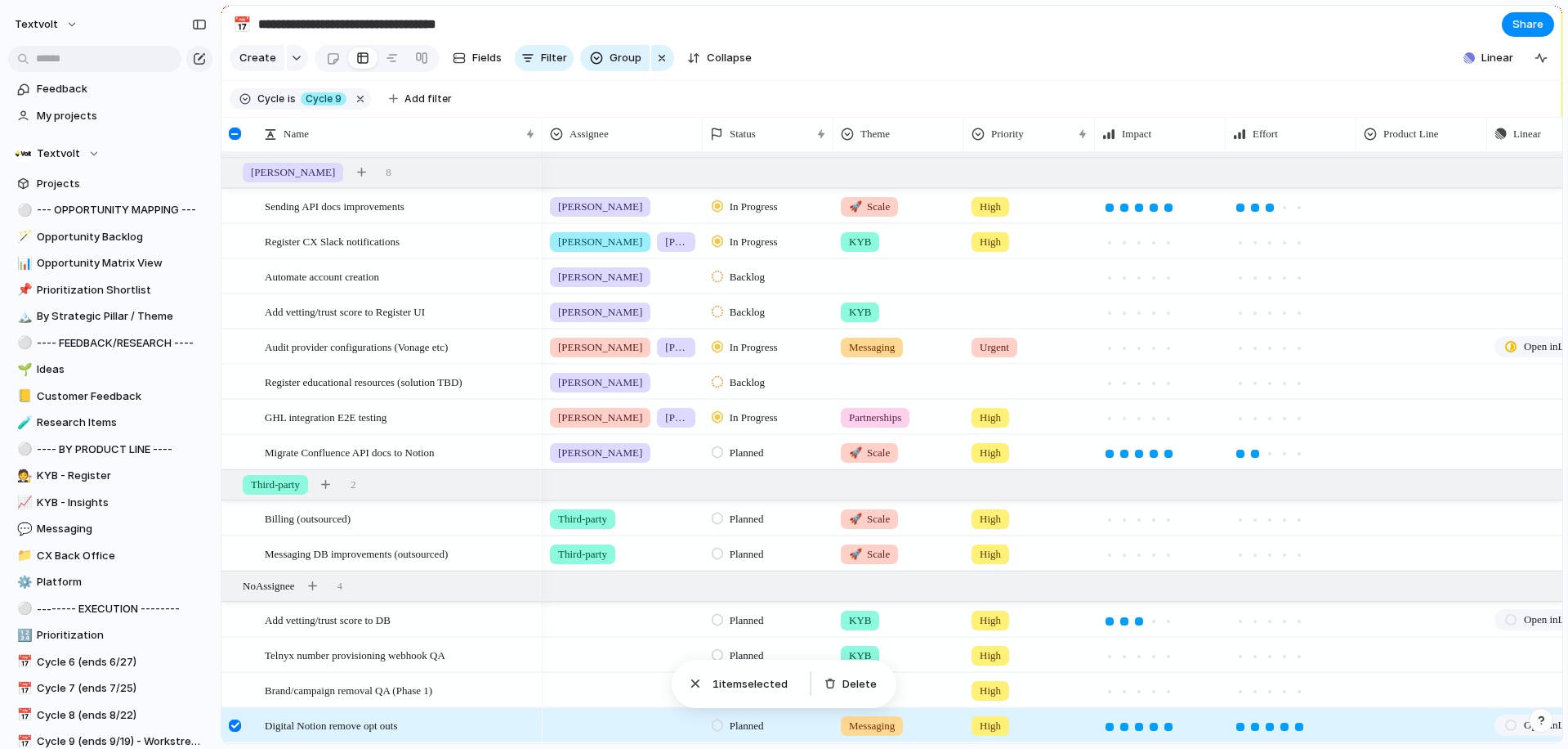
click at [235, 722] on div at bounding box center [234, 724] width 12 height 12
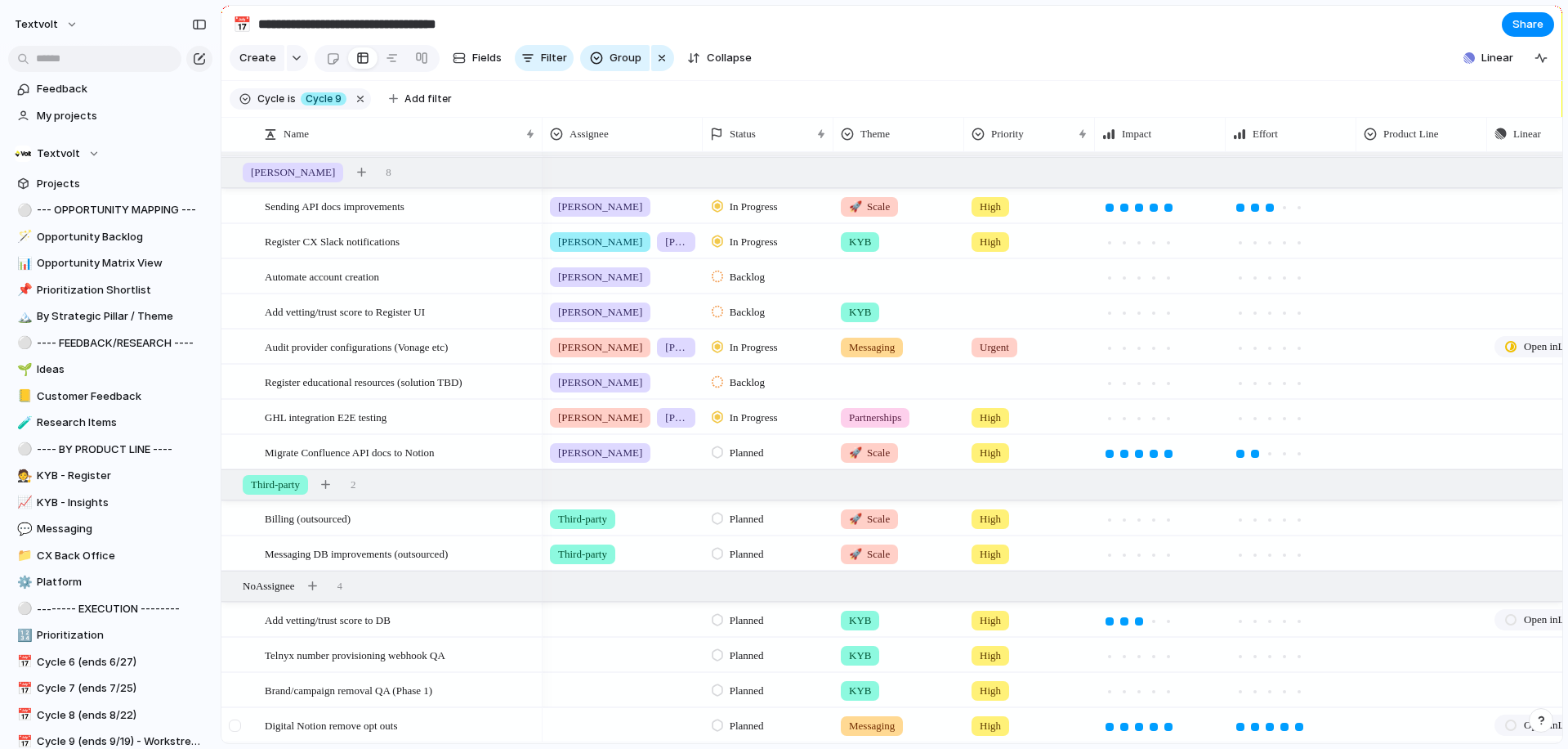
click at [232, 722] on div at bounding box center [234, 724] width 12 height 12
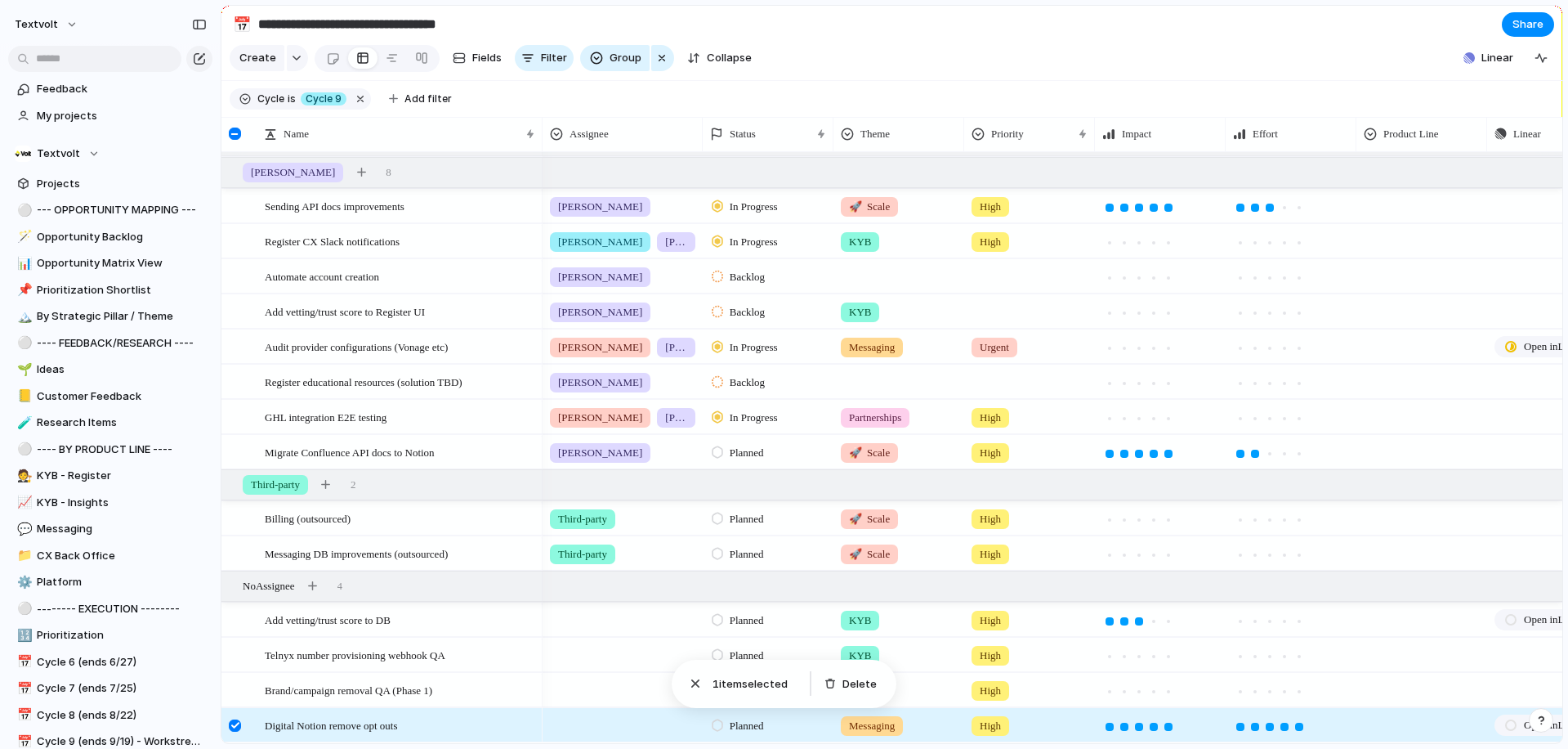
click at [232, 722] on div at bounding box center [234, 724] width 12 height 12
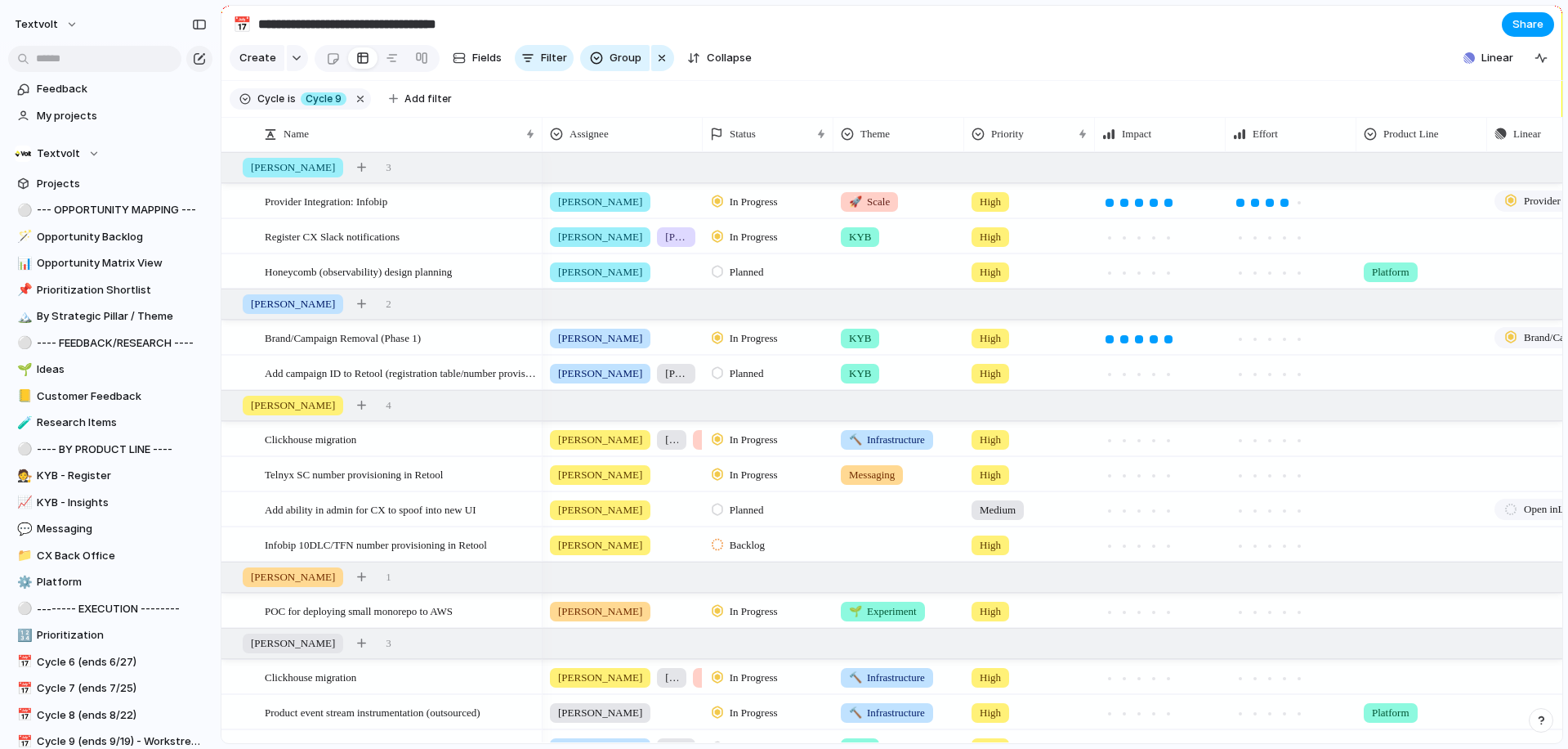
click at [1519, 25] on span "Share" at bounding box center [1528, 25] width 31 height 16
click at [1165, 53] on div "Share ' Cycle 9 (ends 9/19) - Cycle Planning ' Anyone at Textvolt Full access P…" at bounding box center [784, 374] width 1568 height 749
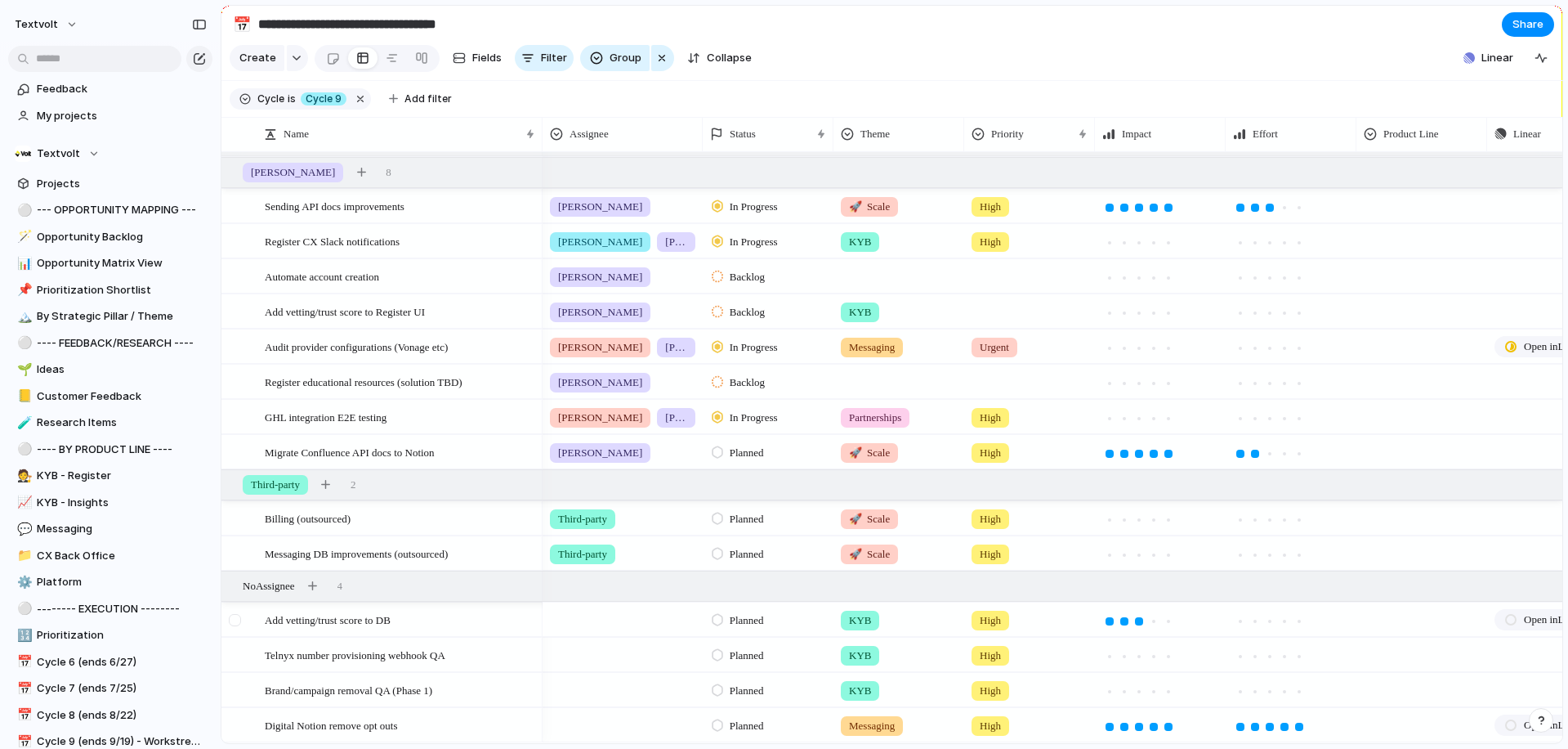
click at [232, 622] on div at bounding box center [234, 619] width 12 height 12
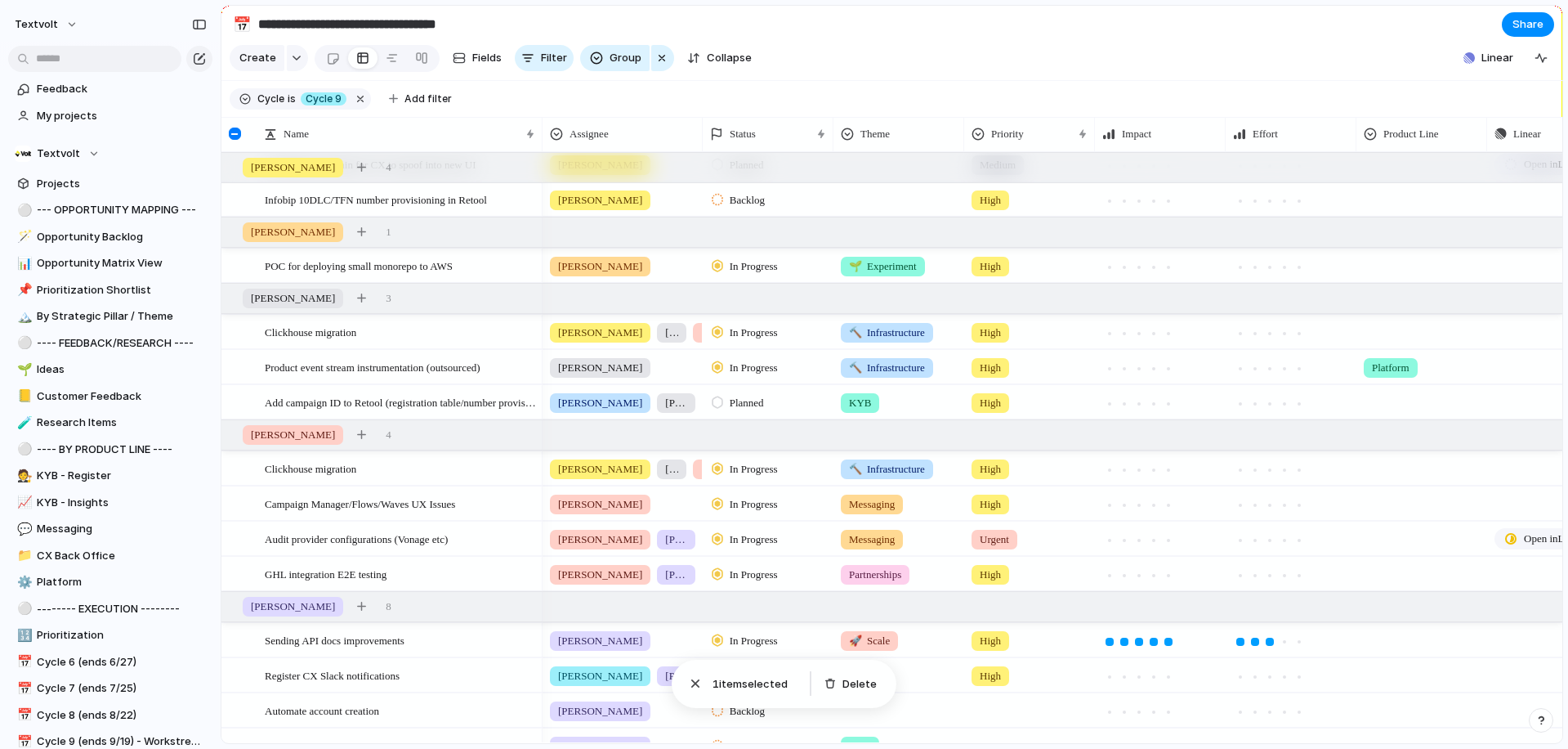
scroll to position [335, 0]
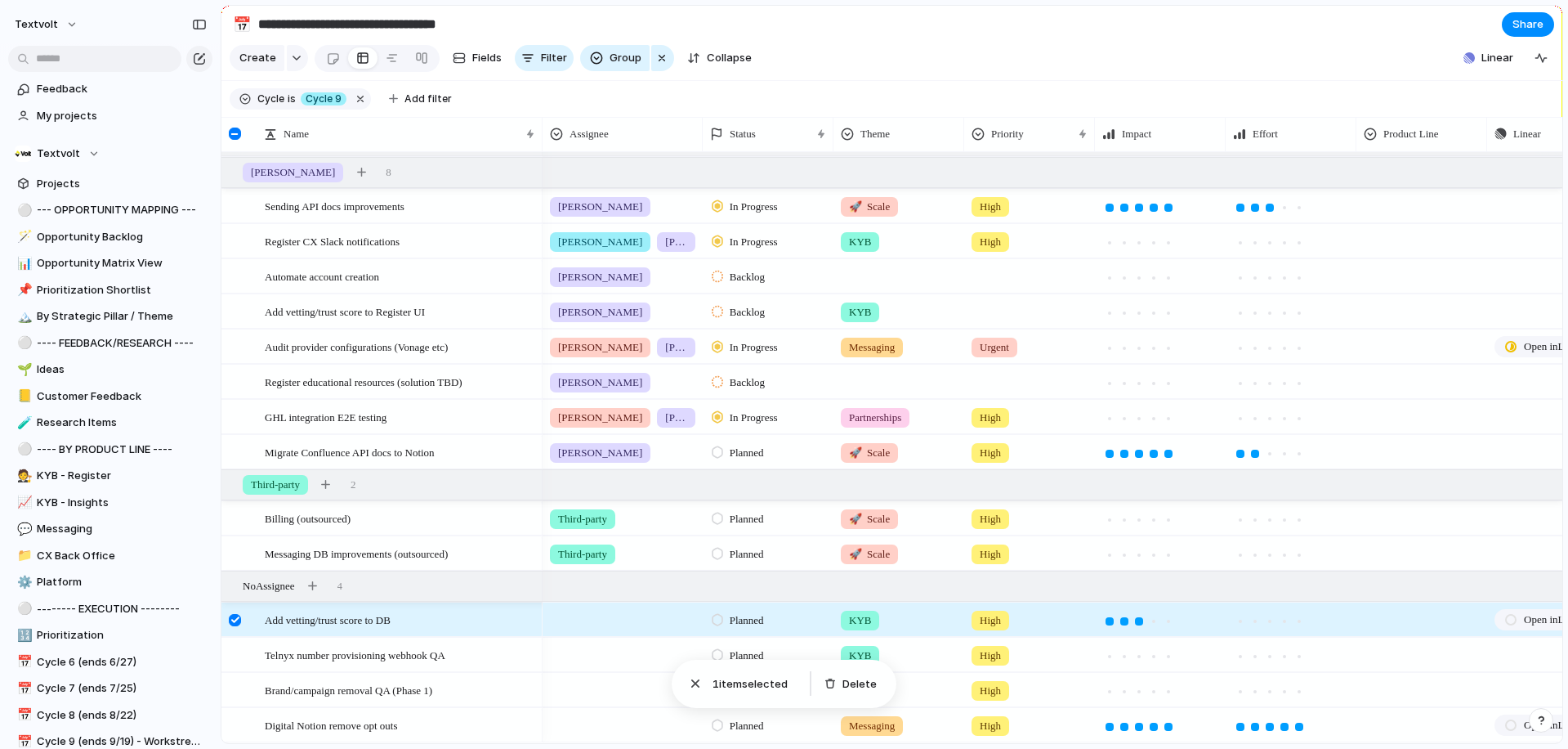
click at [600, 617] on div at bounding box center [622, 616] width 158 height 27
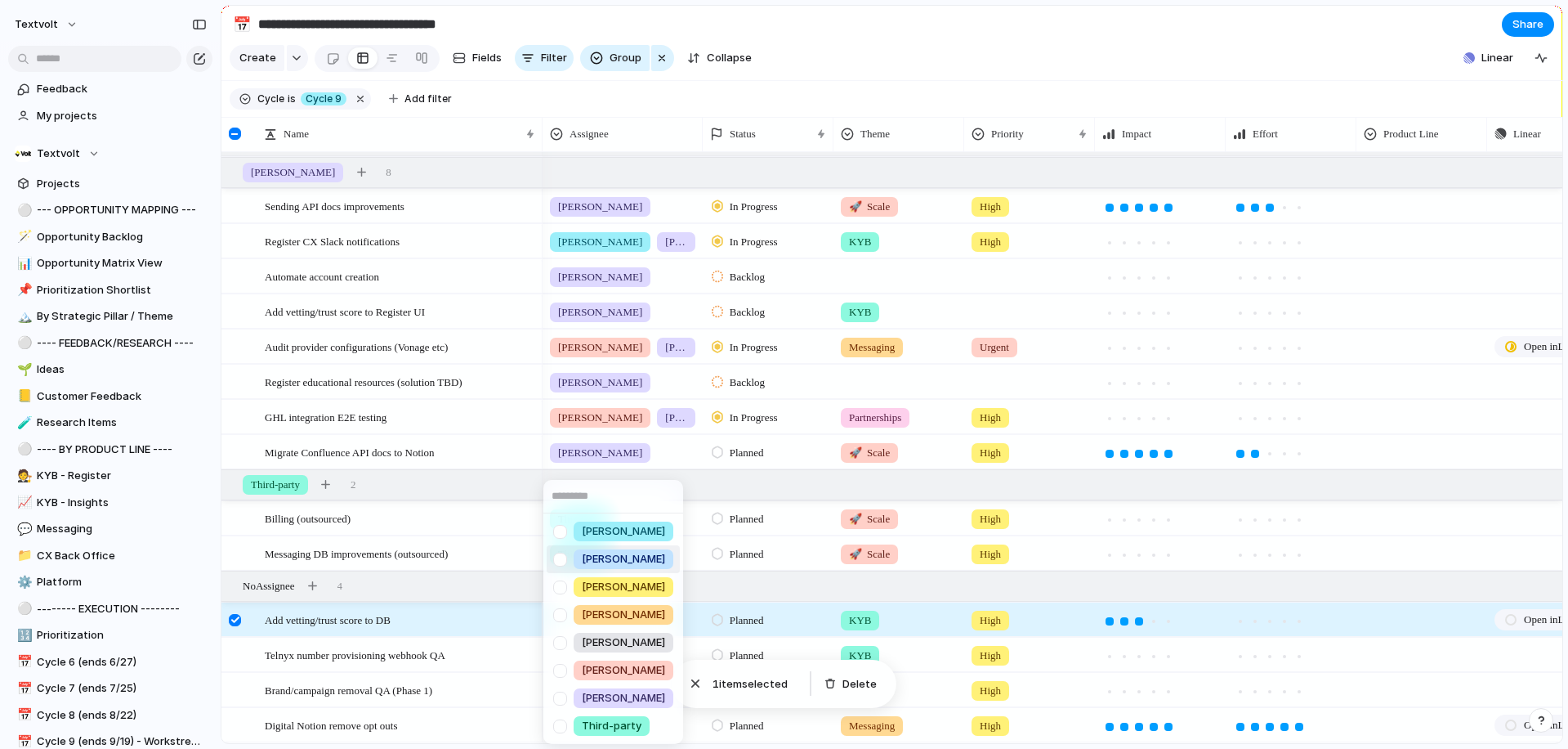
click at [559, 563] on div at bounding box center [560, 559] width 28 height 28
click at [233, 619] on div "[PERSON_NAME] [PERSON_NAME] [PERSON_NAME] [PERSON_NAME] [PERSON_NAME] [PERSON_N…" at bounding box center [784, 374] width 1568 height 749
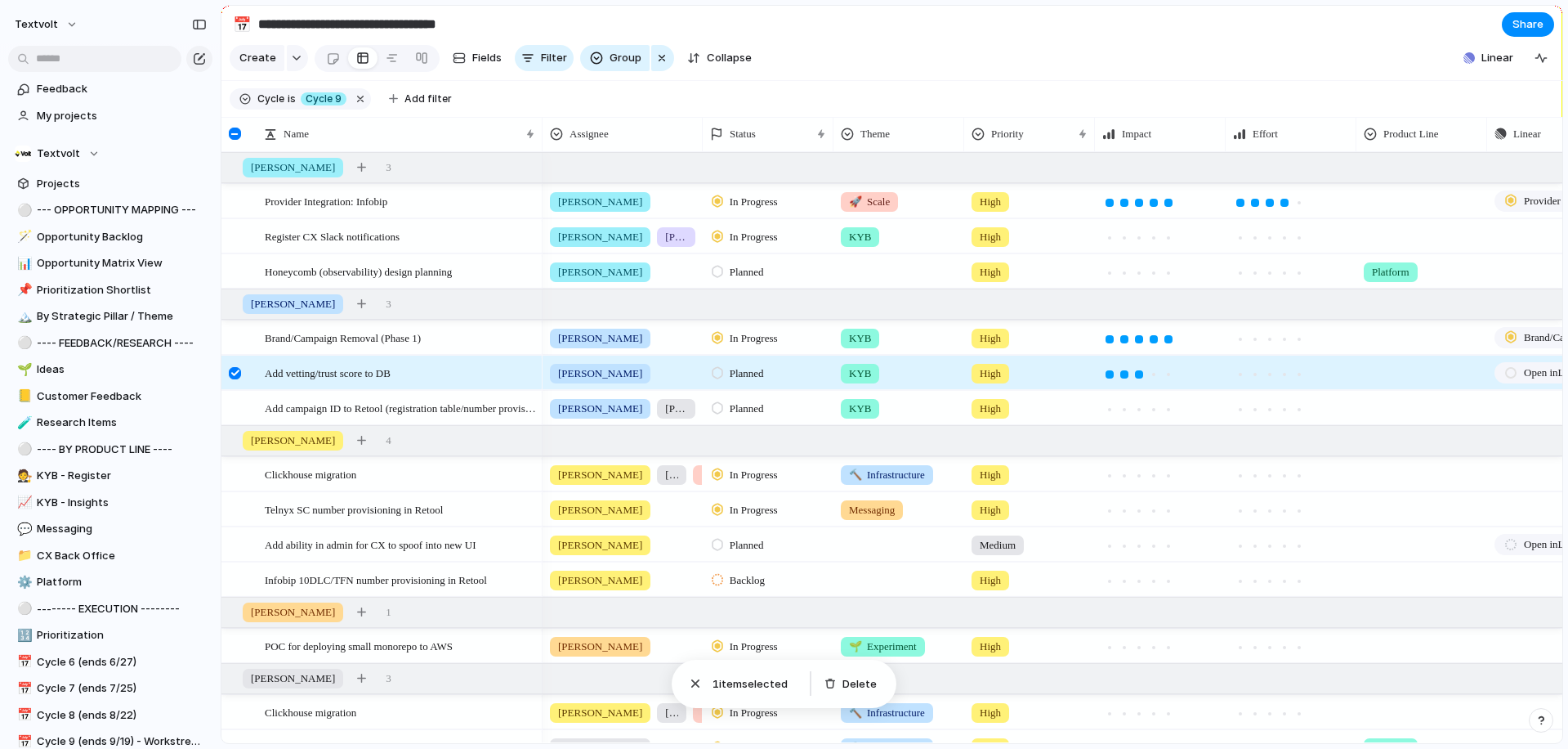
click at [624, 373] on div "[PERSON_NAME]" at bounding box center [622, 369] width 158 height 27
type input "**"
click at [563, 444] on div at bounding box center [560, 441] width 28 height 28
click at [229, 372] on div "** [PERSON_NAME] 'an'" at bounding box center [784, 374] width 1568 height 749
click at [229, 372] on div at bounding box center [234, 372] width 12 height 12
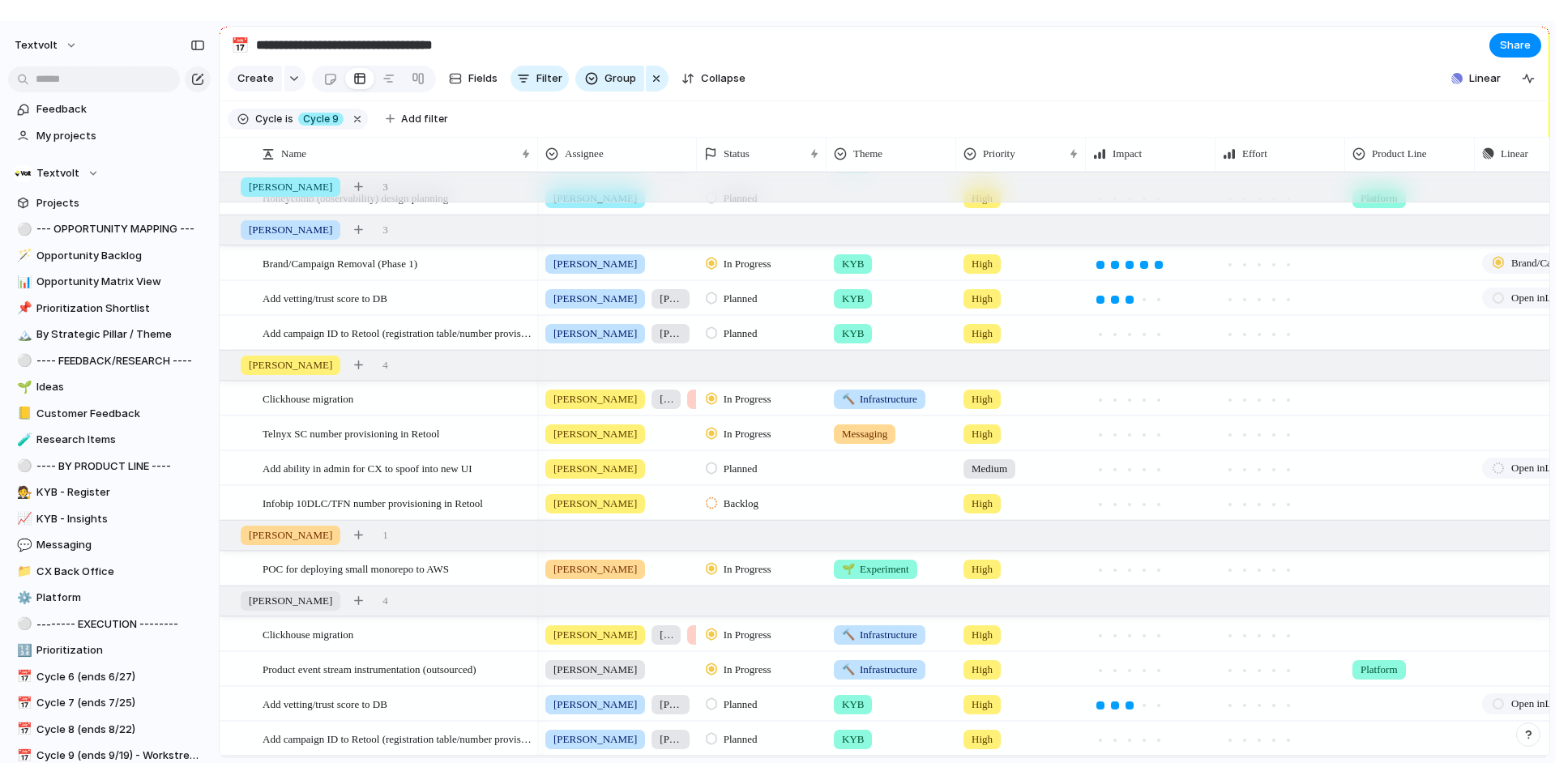
scroll to position [0, 0]
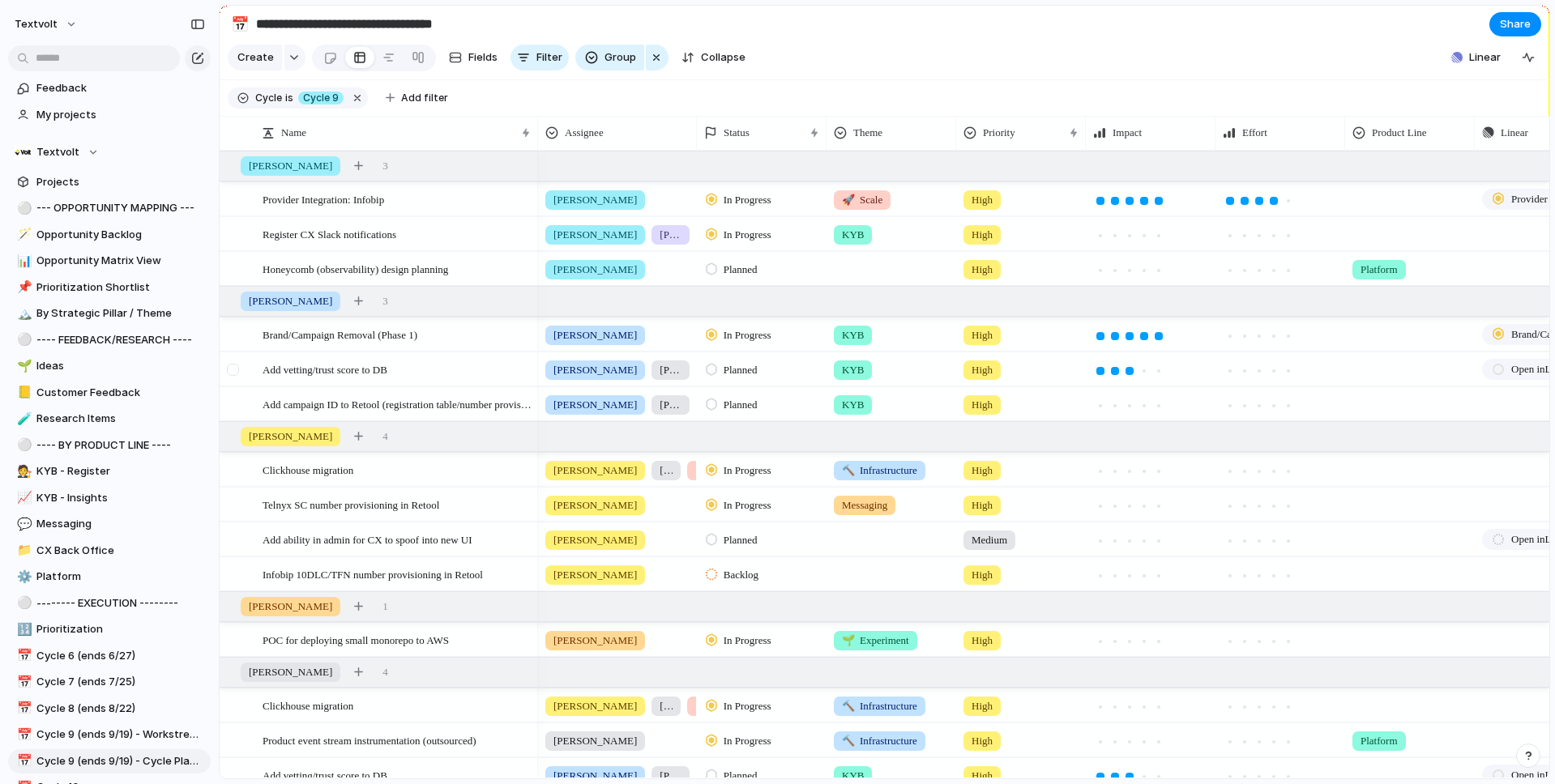
click at [234, 369] on div at bounding box center [232, 369] width 12 height 12
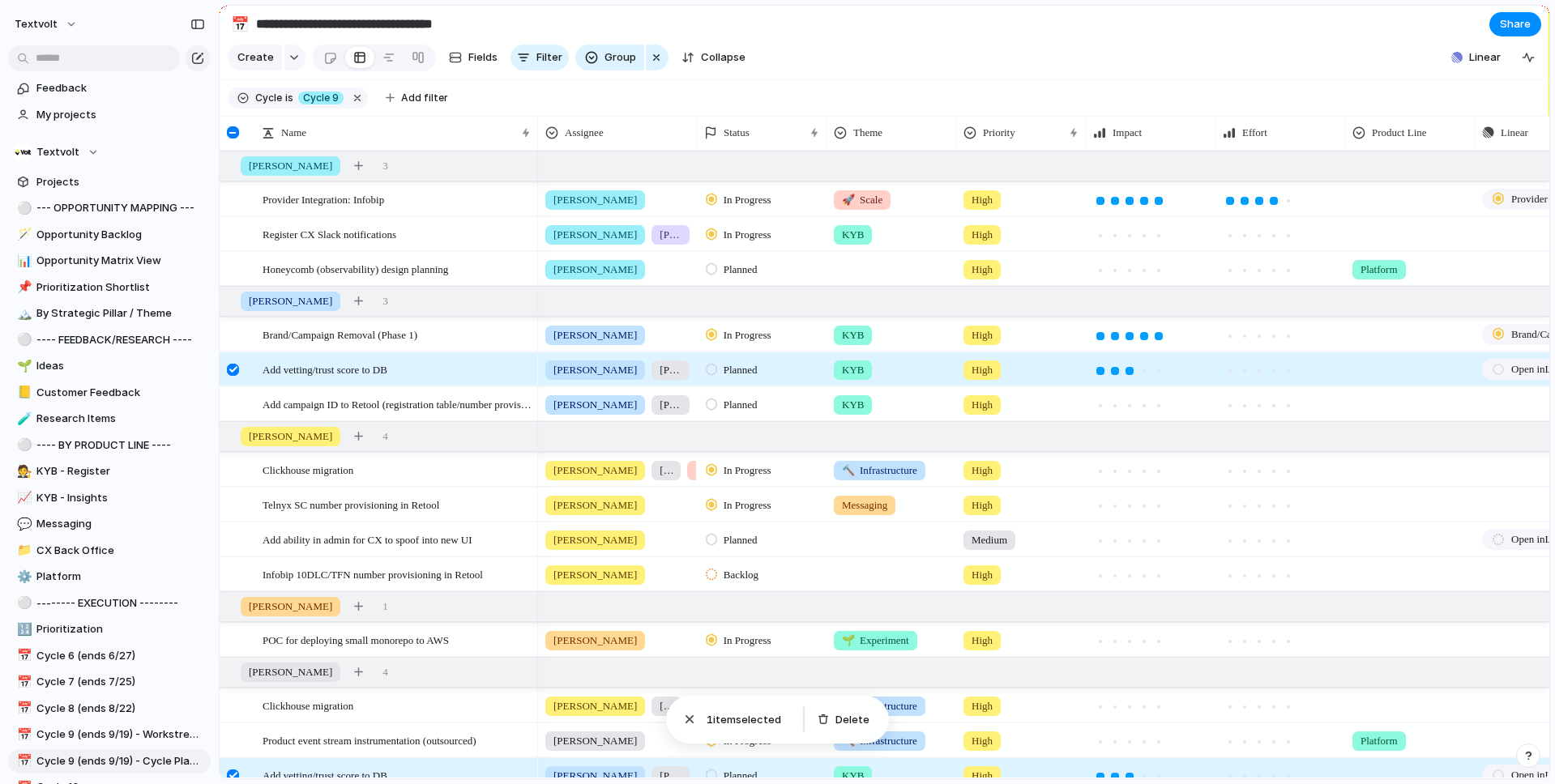
click at [234, 369] on div at bounding box center [232, 369] width 12 height 12
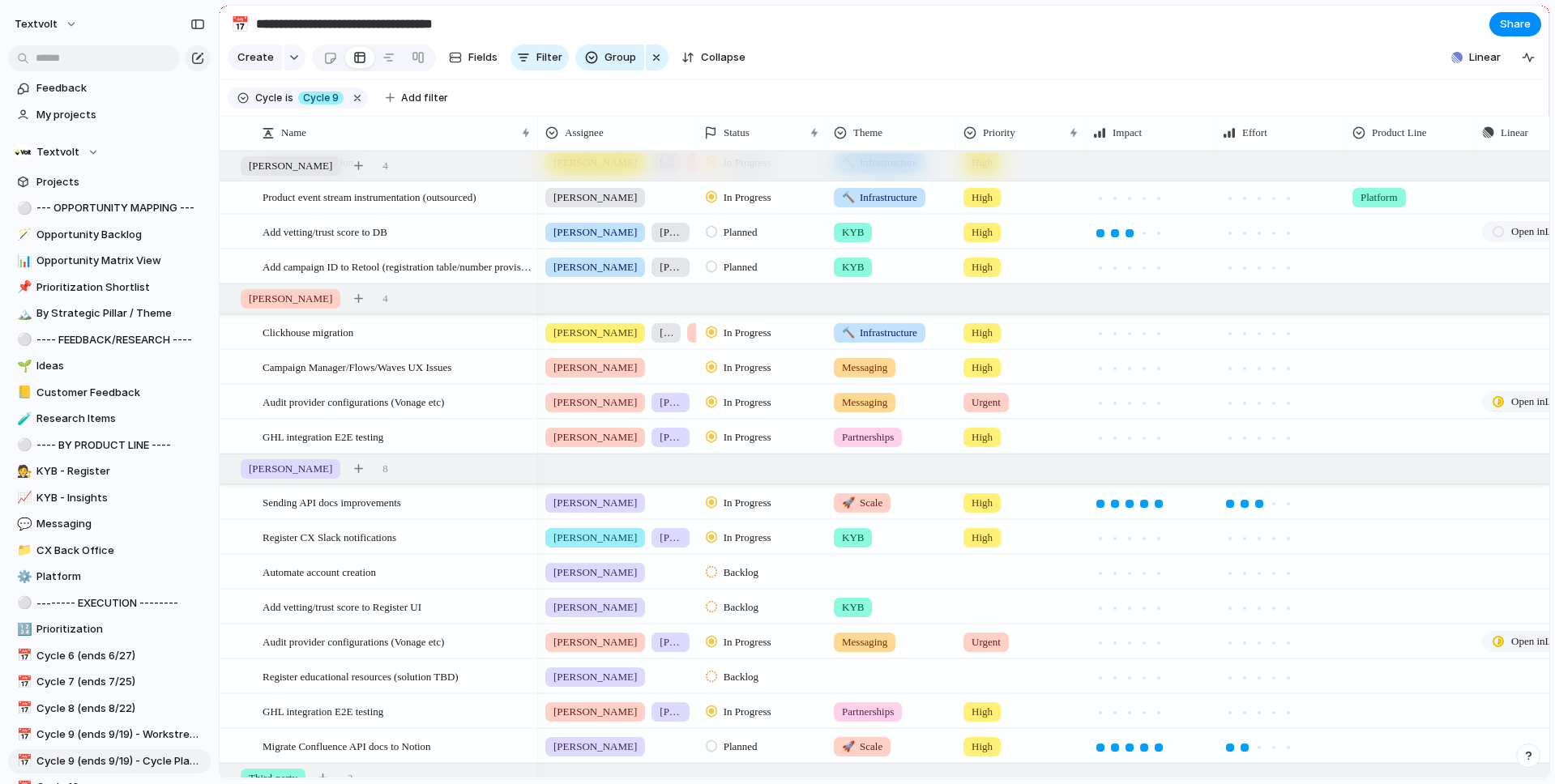
scroll to position [765, 0]
